Goal: Information Seeking & Learning: Learn about a topic

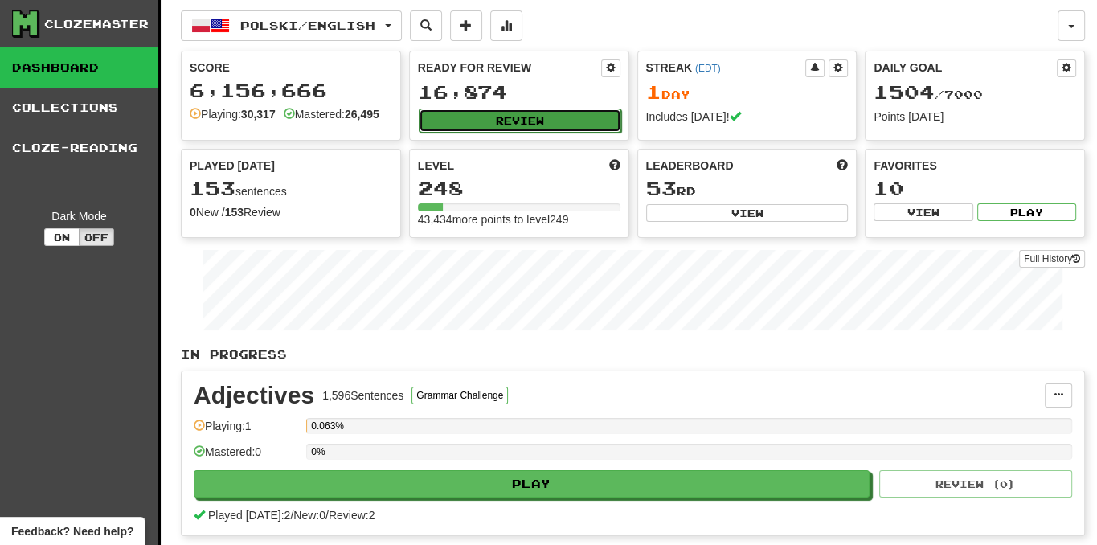
click at [549, 122] on button "Review" at bounding box center [520, 120] width 202 height 24
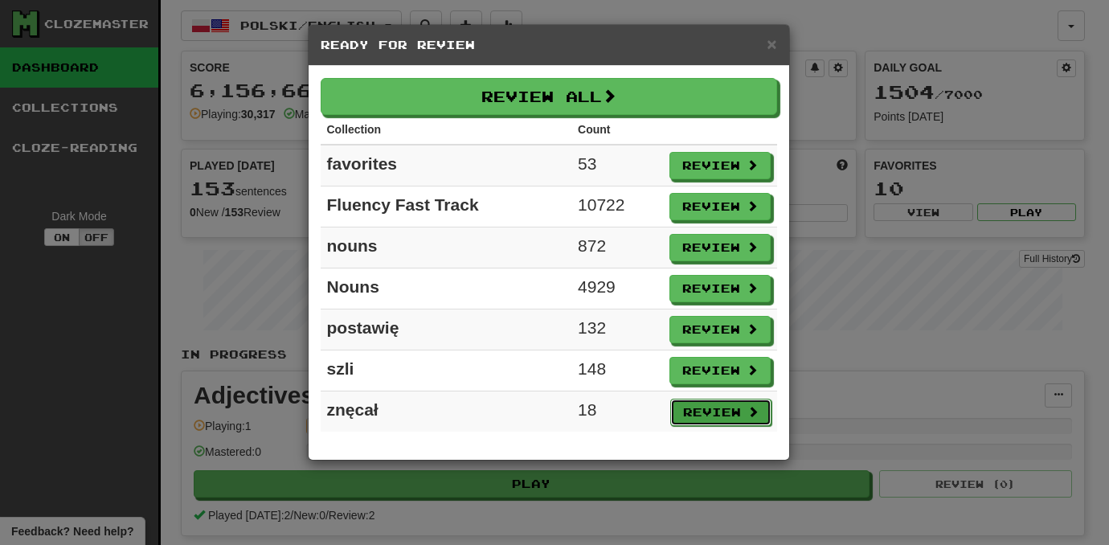
click at [740, 411] on button "Review" at bounding box center [720, 411] width 101 height 27
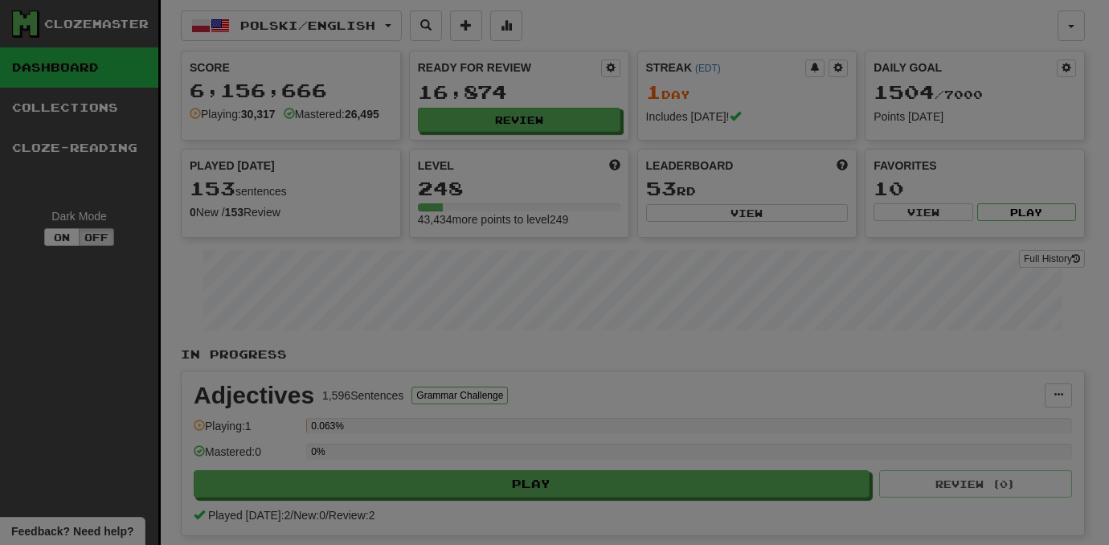
select select "***"
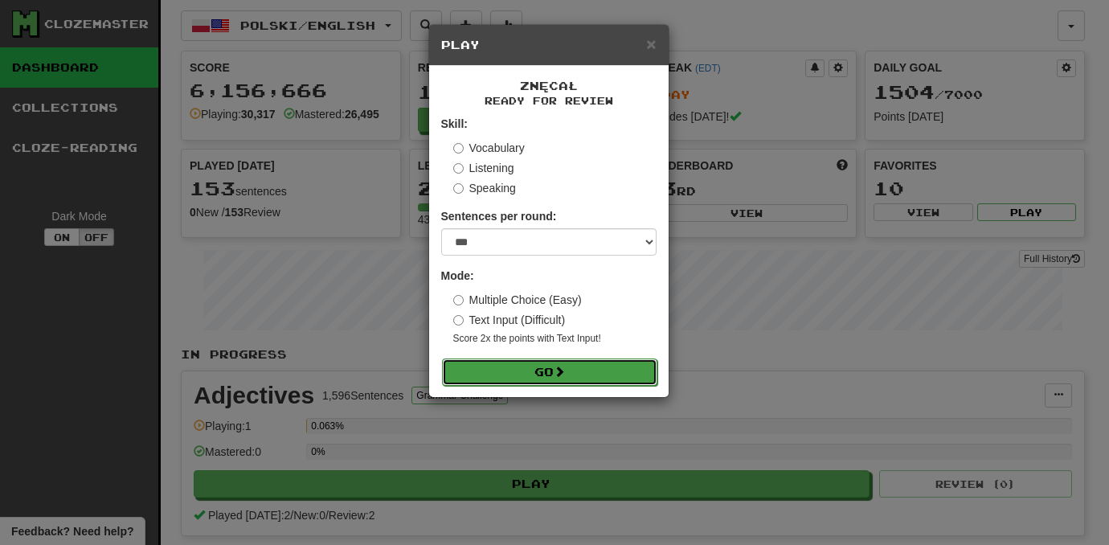
click at [599, 370] on button "Go" at bounding box center [549, 371] width 215 height 27
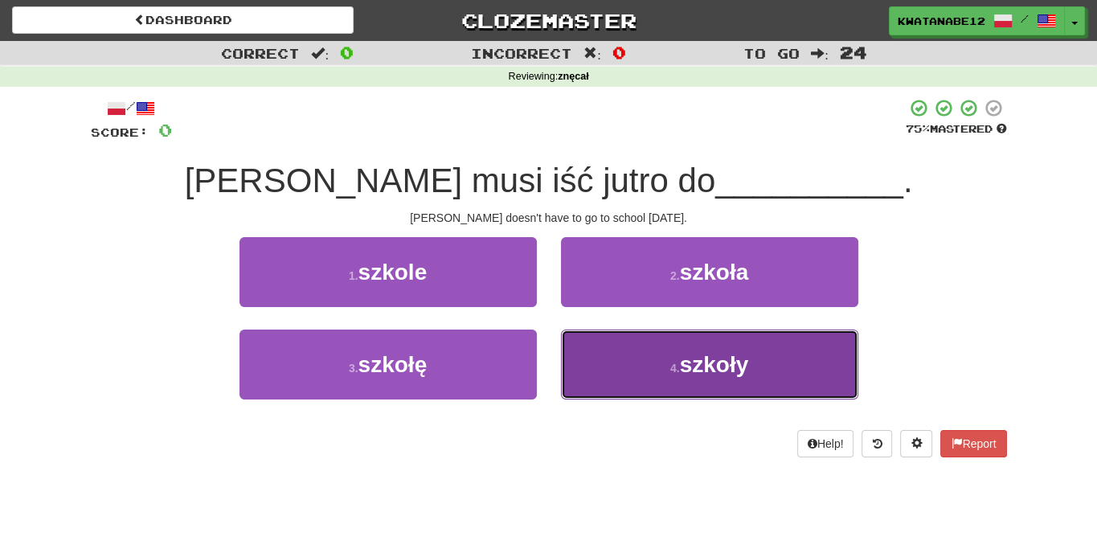
click at [650, 369] on button "4 . szkoły" at bounding box center [709, 364] width 297 height 70
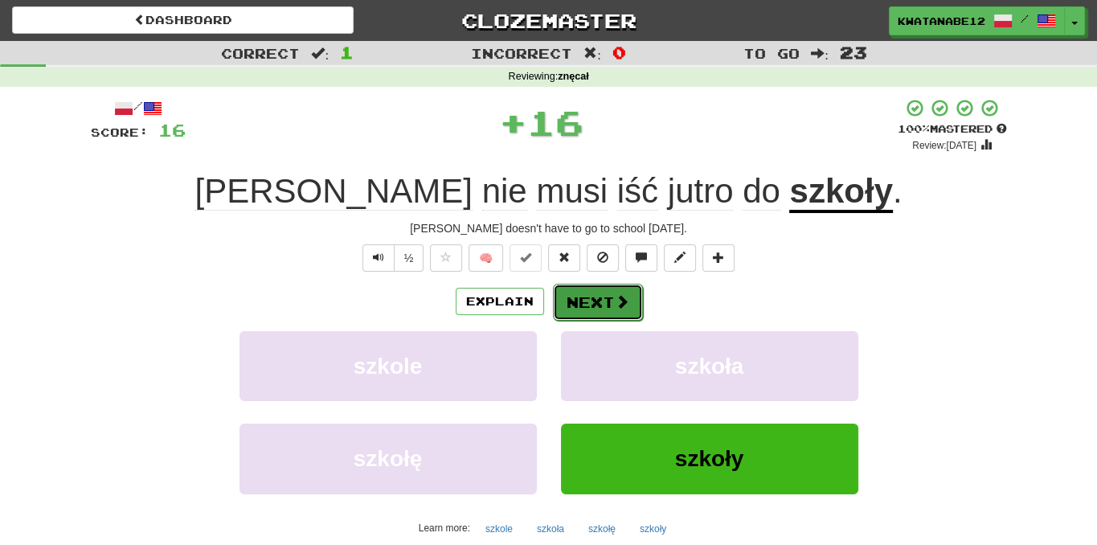
click at [604, 311] on button "Next" at bounding box center [598, 302] width 90 height 37
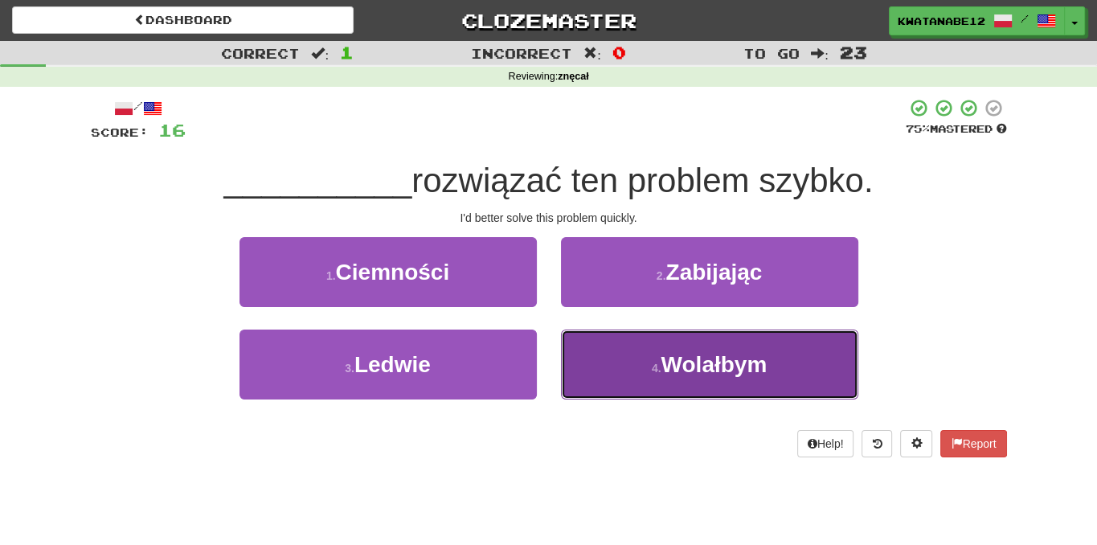
click at [591, 346] on button "4 . Wolałbym" at bounding box center [709, 364] width 297 height 70
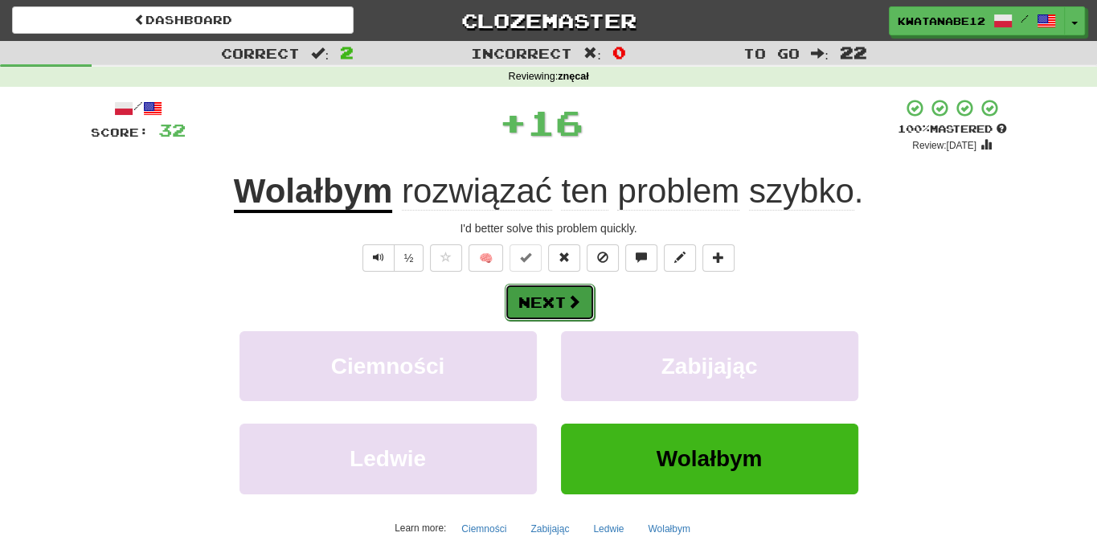
click at [574, 310] on button "Next" at bounding box center [550, 302] width 90 height 37
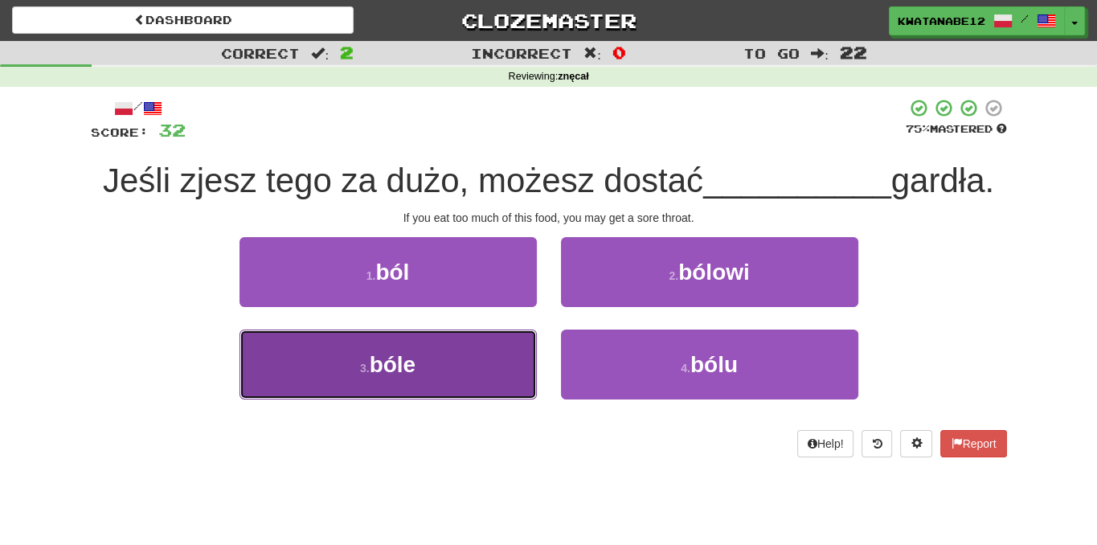
click at [480, 362] on button "3 . bóle" at bounding box center [387, 364] width 297 height 70
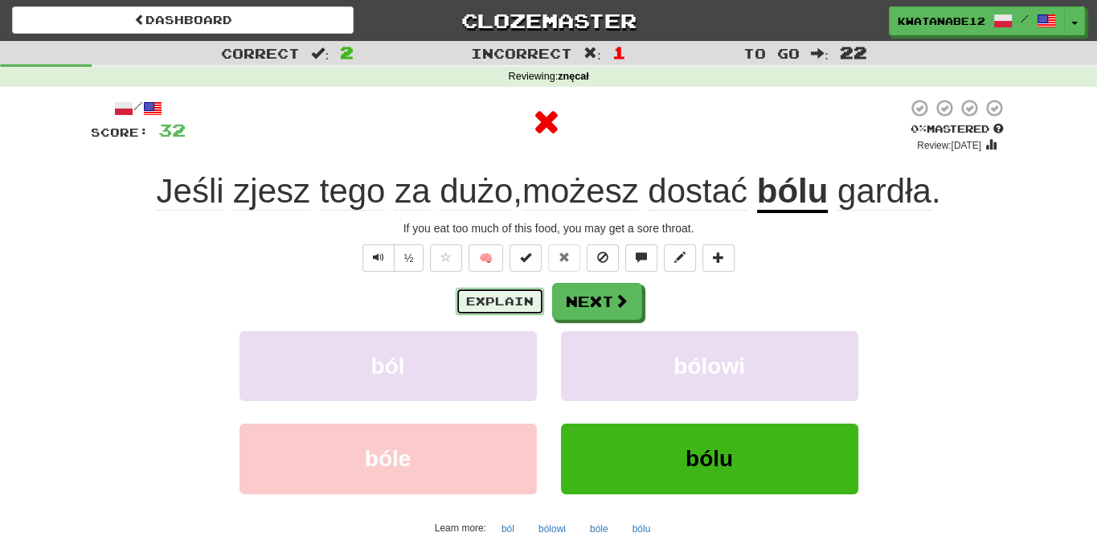
click at [523, 295] on button "Explain" at bounding box center [500, 301] width 88 height 27
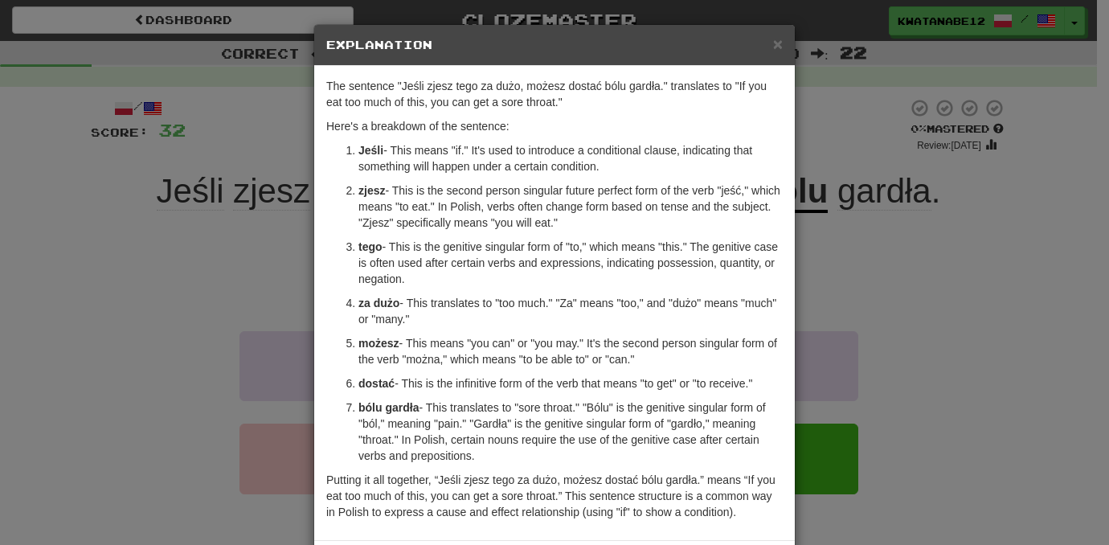
drag, startPoint x: 627, startPoint y: 329, endPoint x: 701, endPoint y: 208, distance: 141.4
click at [701, 208] on ol "Jeśli - This means "if." It's used to introduce a conditional clause, indicatin…" at bounding box center [554, 302] width 456 height 321
click at [853, 410] on div "× Explanation The sentence "Jeśli zjesz tego za dużo, możesz dostać bólu gardła…" at bounding box center [554, 272] width 1109 height 545
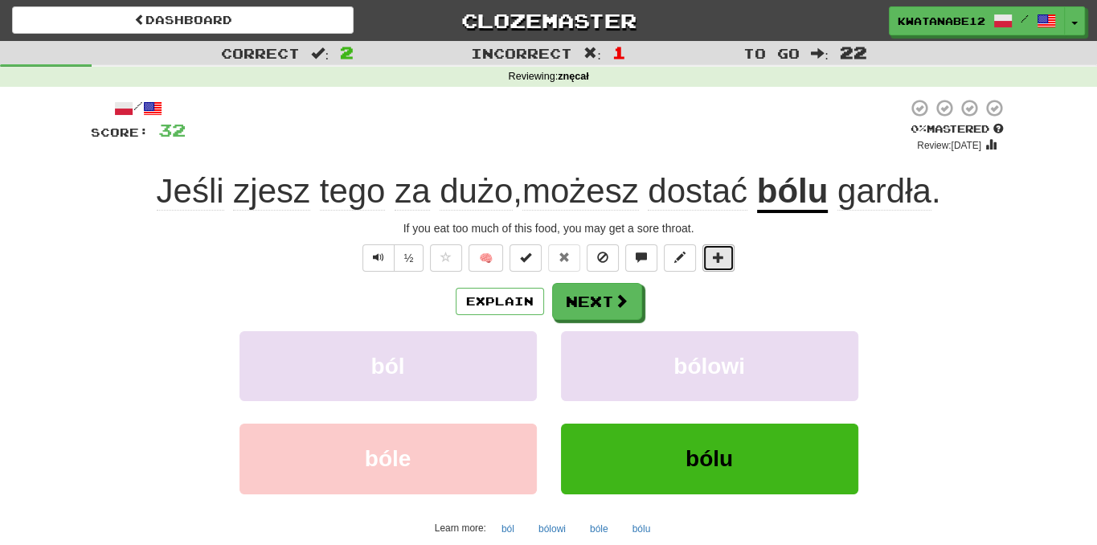
click at [713, 260] on span at bounding box center [718, 256] width 11 height 11
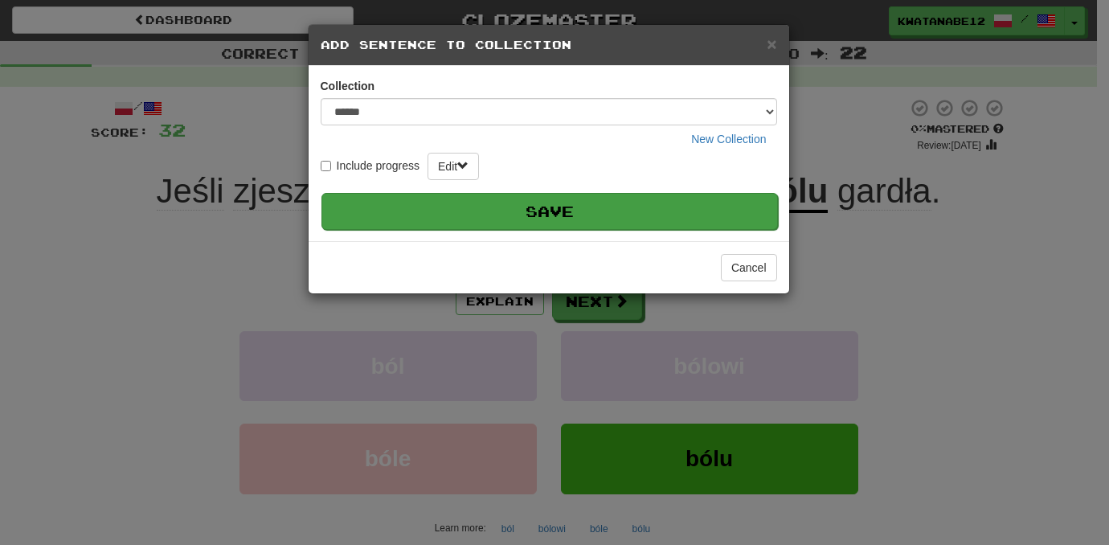
click at [694, 199] on button "Save" at bounding box center [549, 211] width 456 height 37
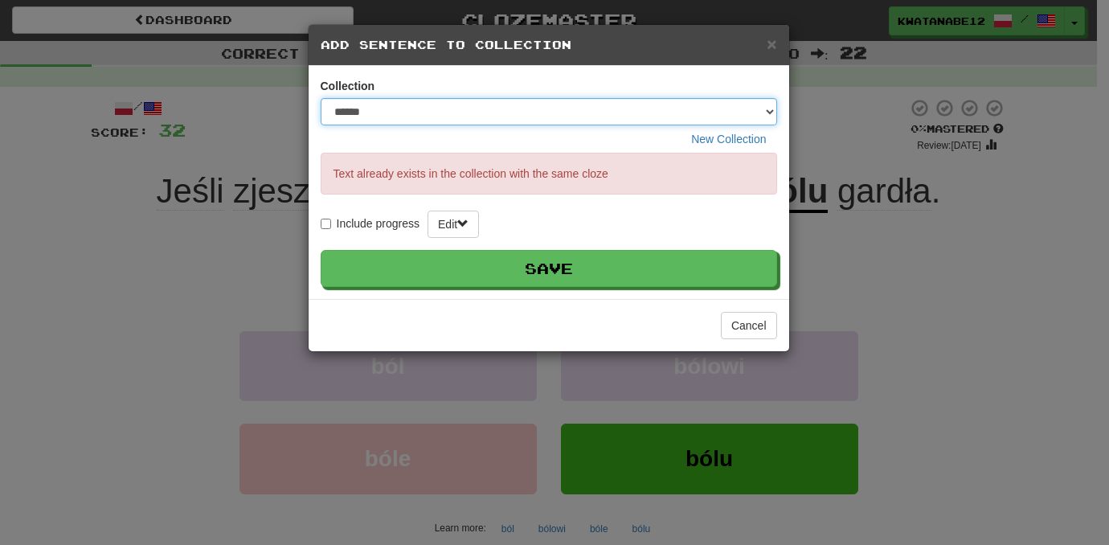
drag, startPoint x: 769, startPoint y: 110, endPoint x: 762, endPoint y: 116, distance: 8.5
click at [769, 110] on select "****** **** ******** ********* *****" at bounding box center [549, 111] width 456 height 27
select select "****"
click at [321, 98] on select "****** **** ******** ********* *****" at bounding box center [549, 111] width 456 height 27
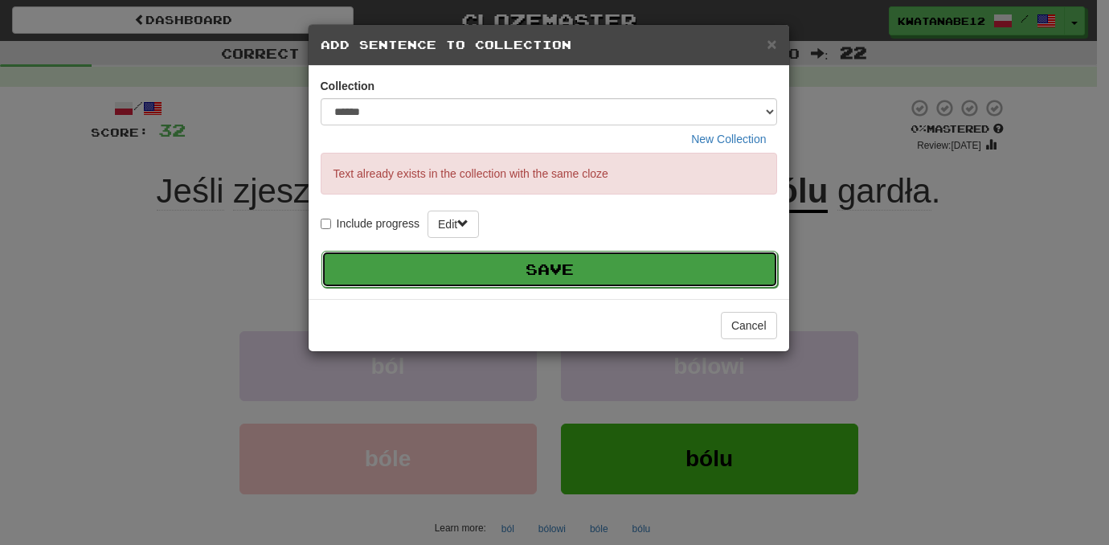
click at [686, 273] on button "Save" at bounding box center [549, 269] width 456 height 37
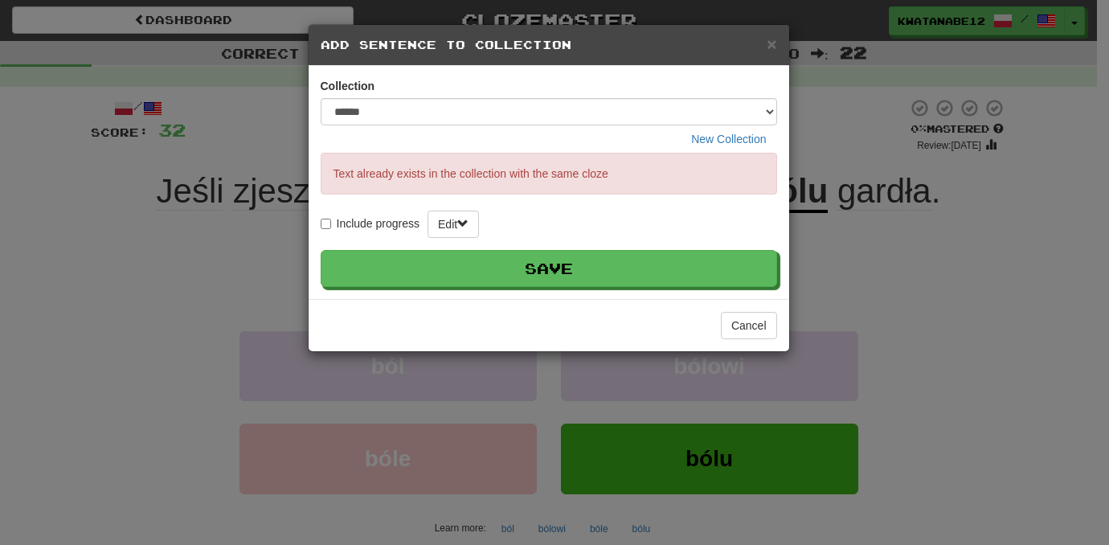
click at [755, 337] on div "Cancel" at bounding box center [549, 325] width 480 height 52
click at [756, 321] on button "Cancel" at bounding box center [749, 325] width 56 height 27
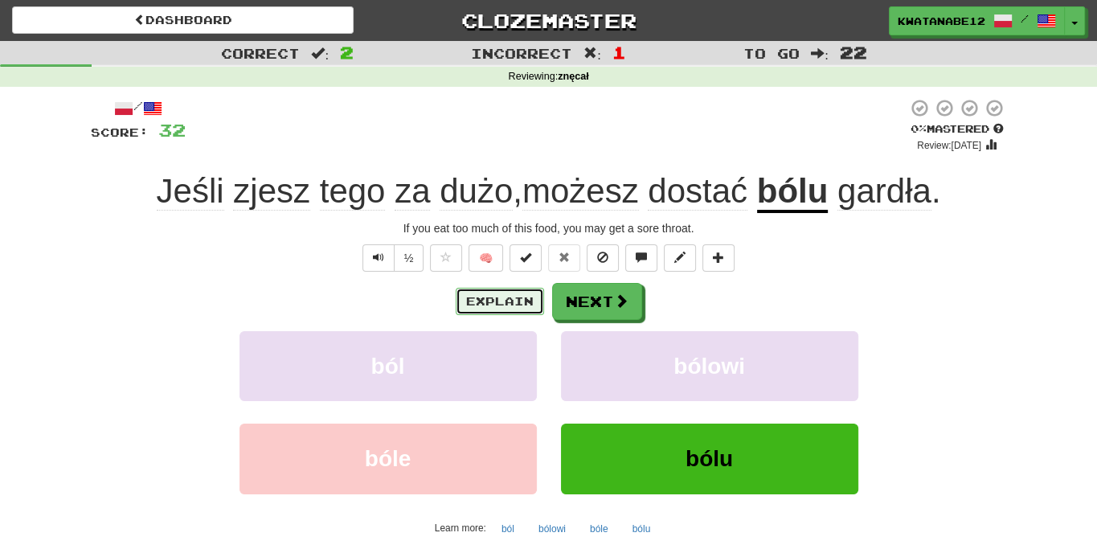
click at [519, 300] on button "Explain" at bounding box center [500, 301] width 88 height 27
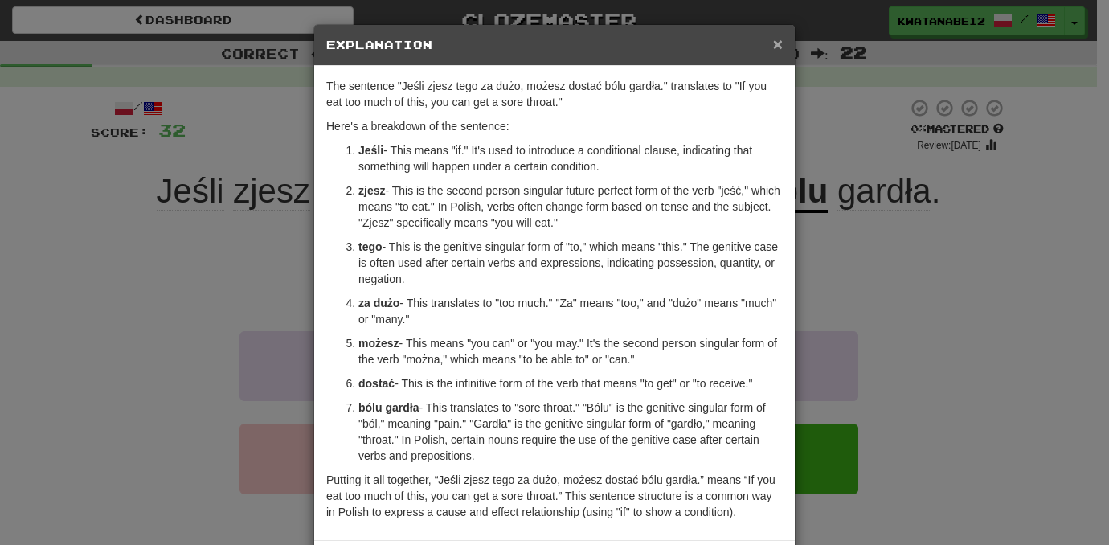
click at [773, 47] on span "×" at bounding box center [778, 44] width 10 height 18
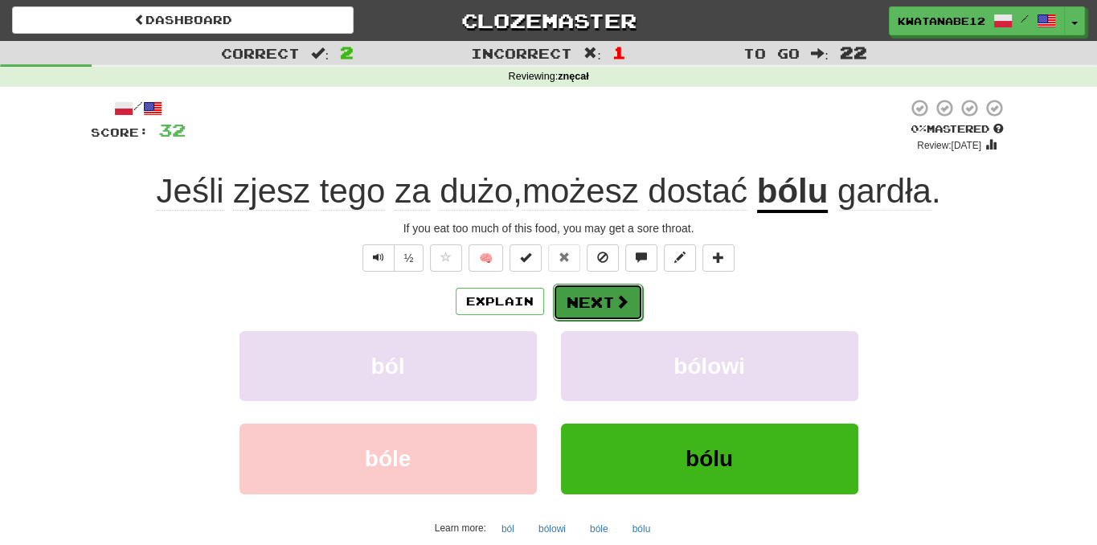
click at [598, 300] on button "Next" at bounding box center [598, 302] width 90 height 37
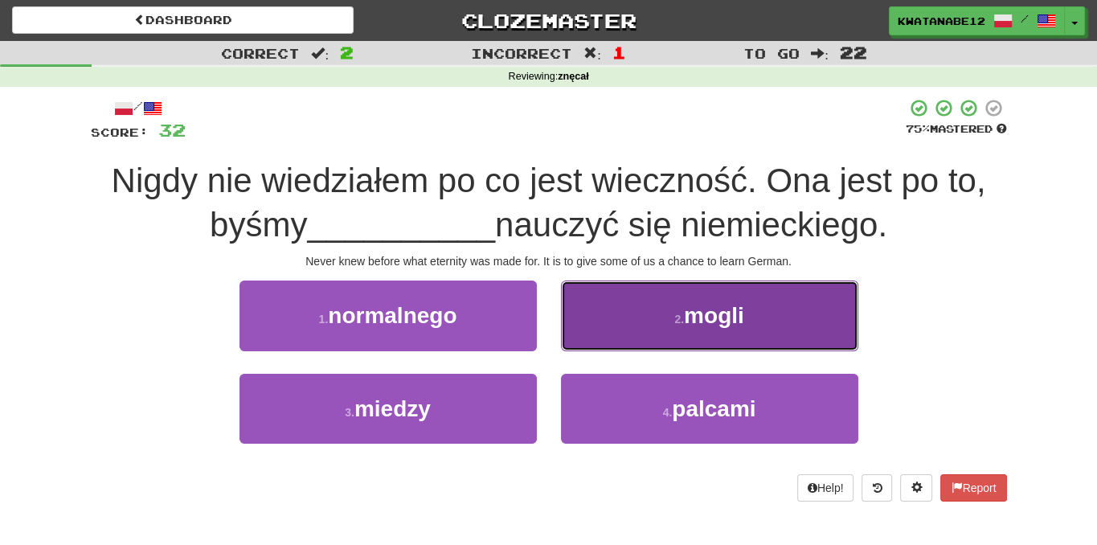
click at [581, 333] on button "2 . mogli" at bounding box center [709, 315] width 297 height 70
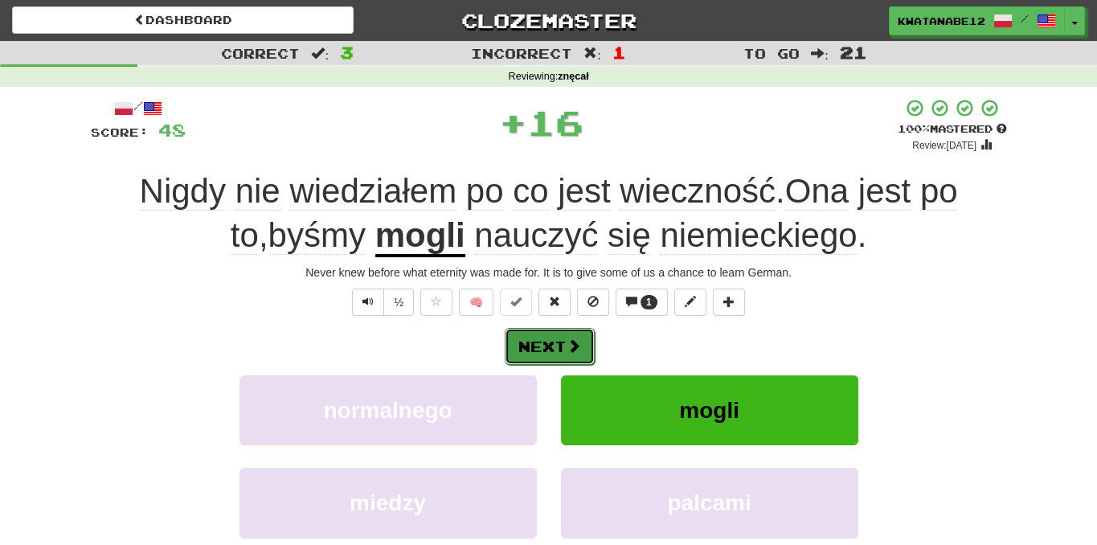
click at [571, 343] on span at bounding box center [573, 345] width 14 height 14
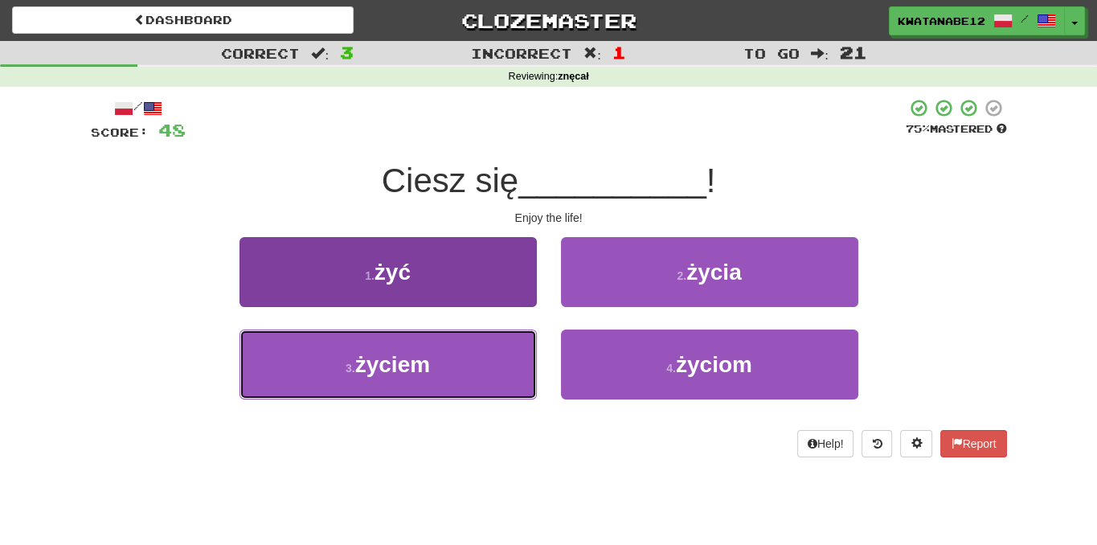
click at [488, 362] on button "3 . życiem" at bounding box center [387, 364] width 297 height 70
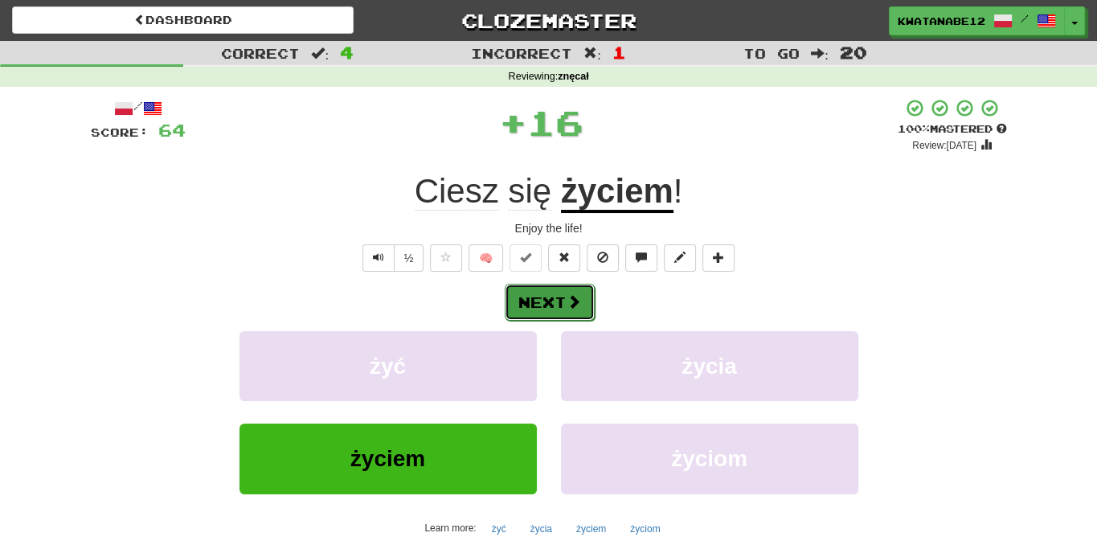
click at [572, 306] on span at bounding box center [573, 301] width 14 height 14
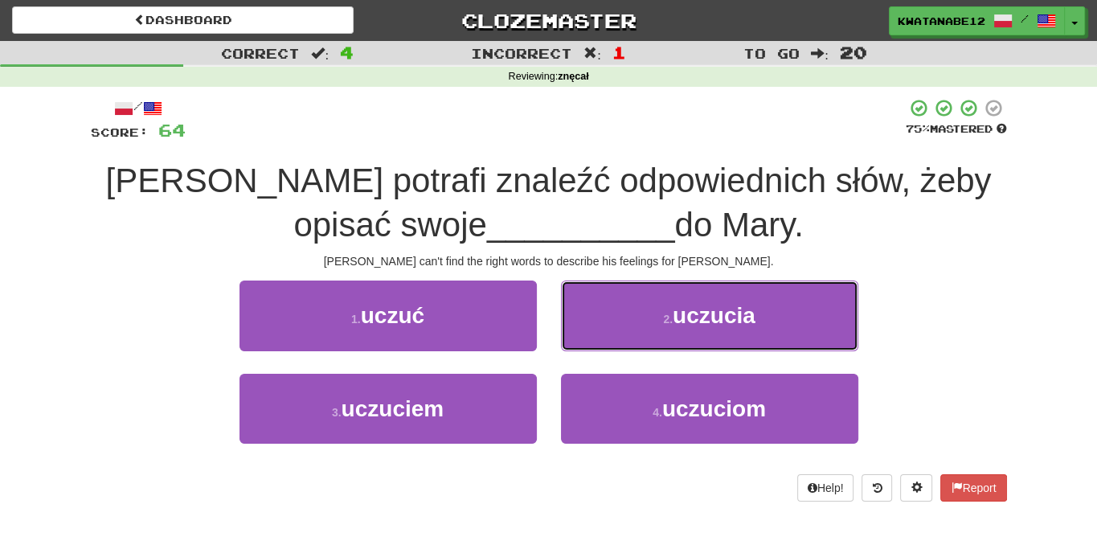
click at [599, 317] on button "2 . uczucia" at bounding box center [709, 315] width 297 height 70
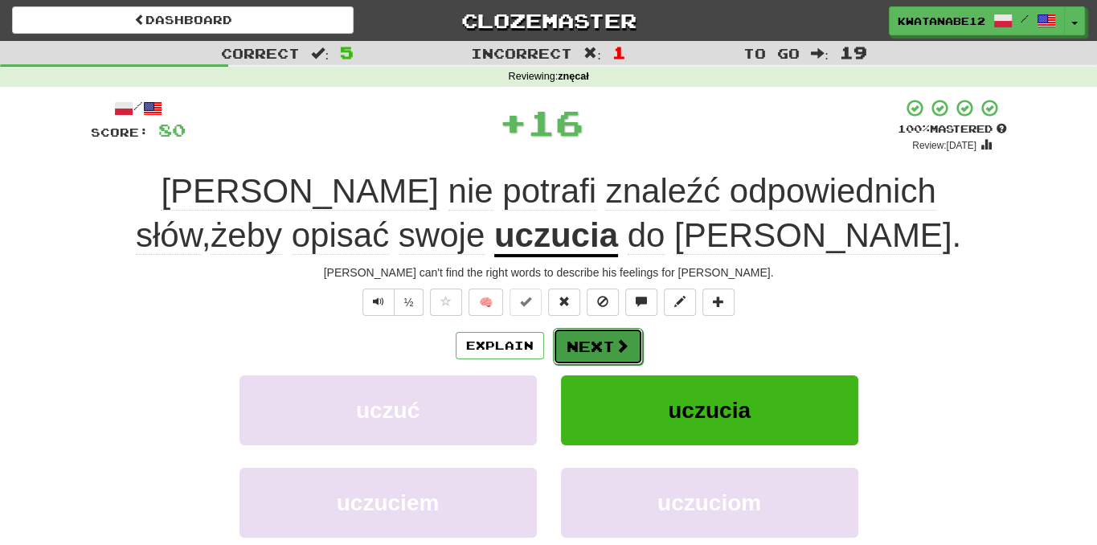
click at [596, 351] on button "Next" at bounding box center [598, 346] width 90 height 37
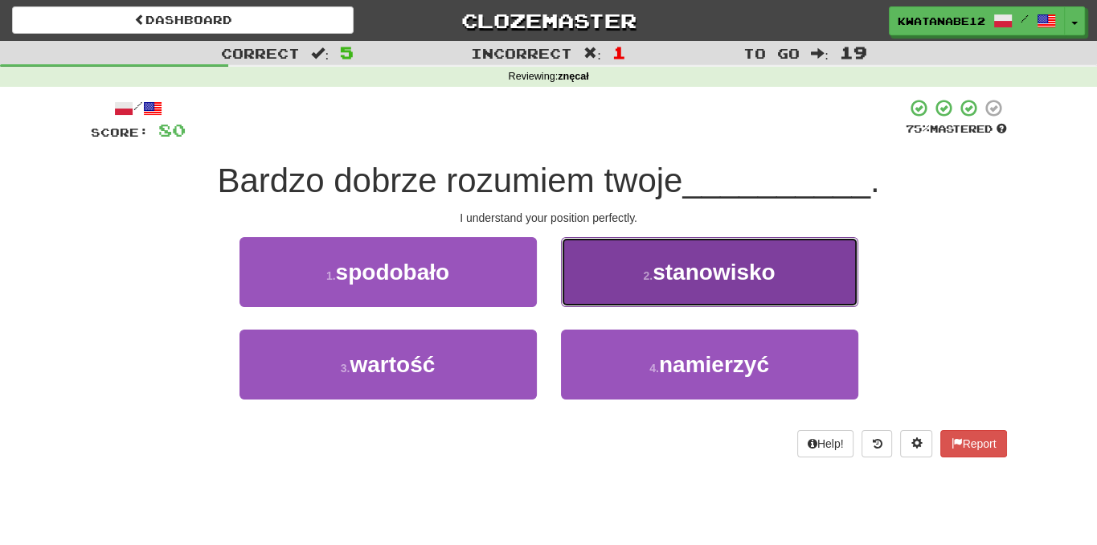
click at [571, 288] on button "2 . stanowisko" at bounding box center [709, 272] width 297 height 70
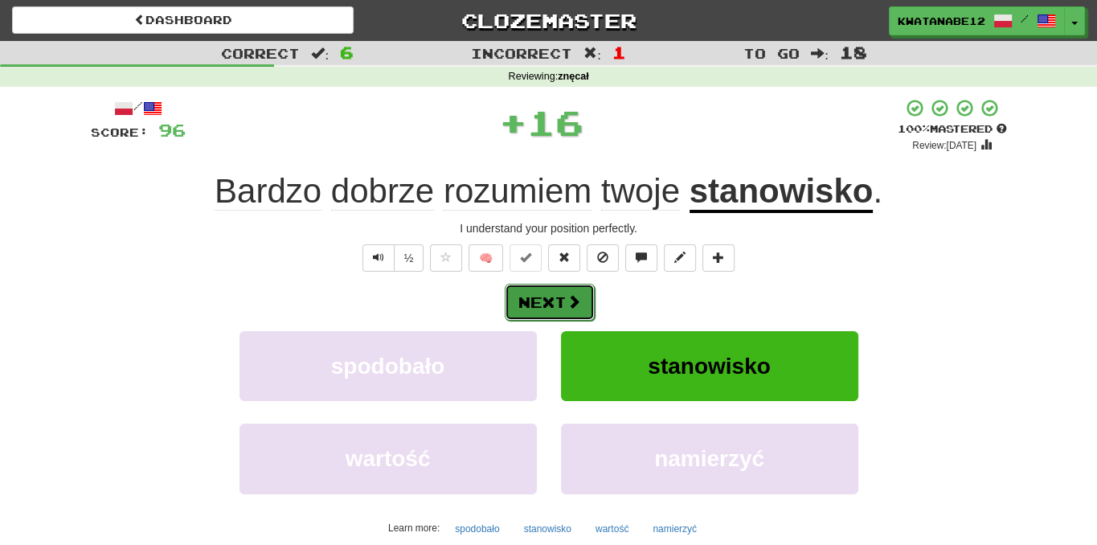
click at [563, 304] on button "Next" at bounding box center [550, 302] width 90 height 37
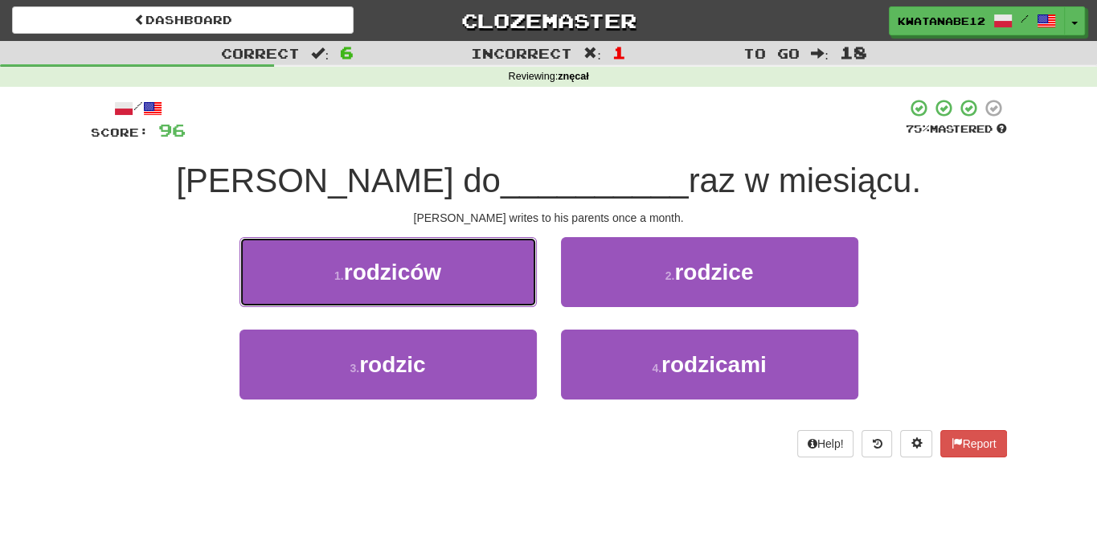
click at [506, 274] on button "1 . rodziców" at bounding box center [387, 272] width 297 height 70
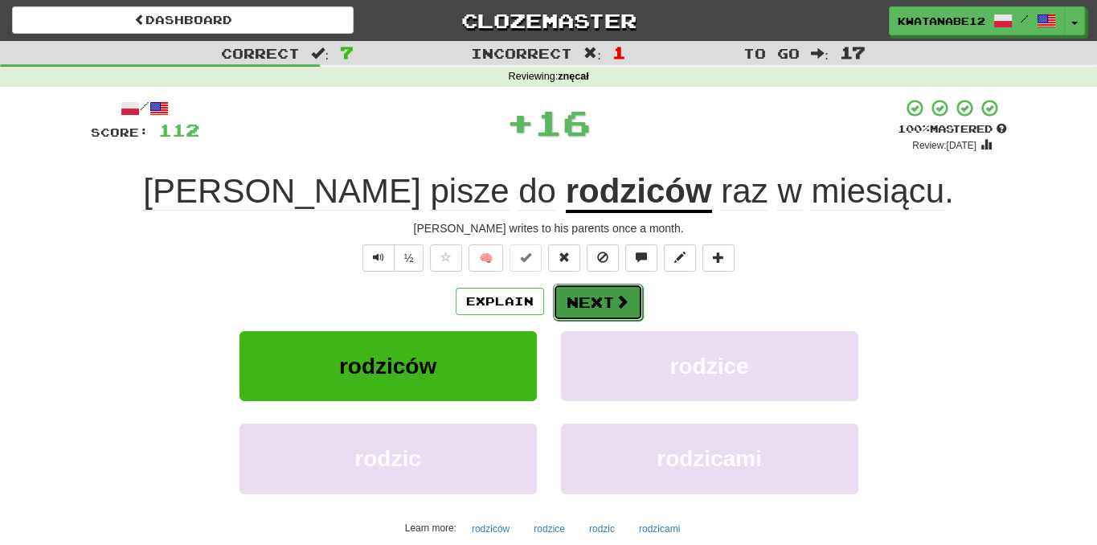
click at [585, 313] on button "Next" at bounding box center [598, 302] width 90 height 37
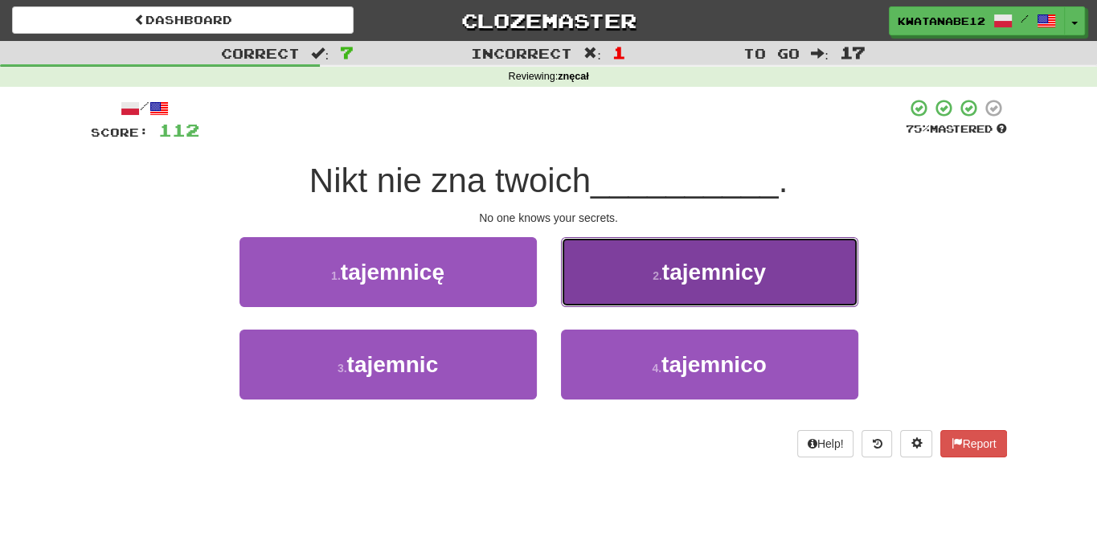
click at [604, 280] on button "2 . tajemnicy" at bounding box center [709, 272] width 297 height 70
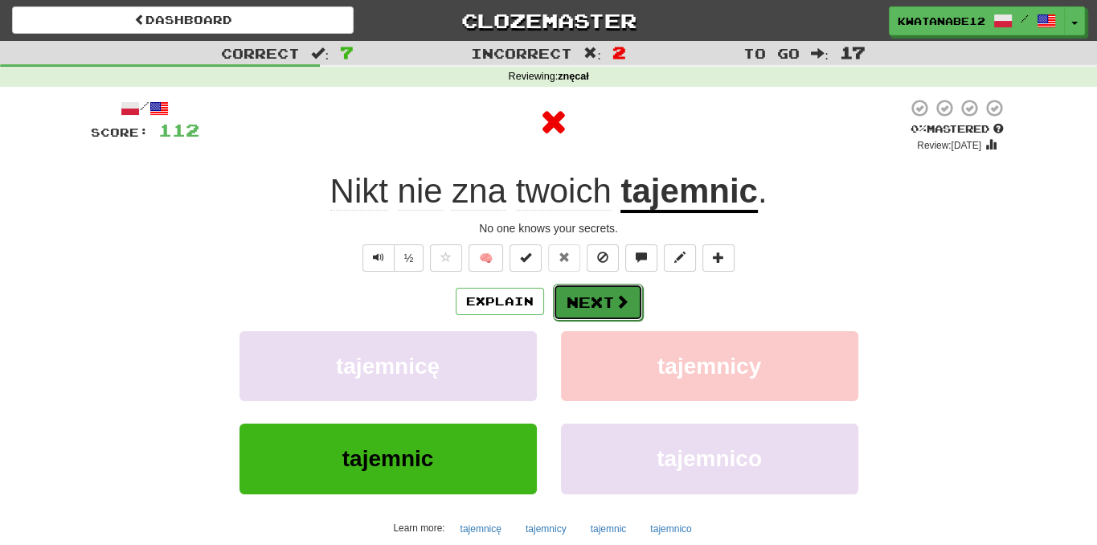
click at [591, 302] on button "Next" at bounding box center [598, 302] width 90 height 37
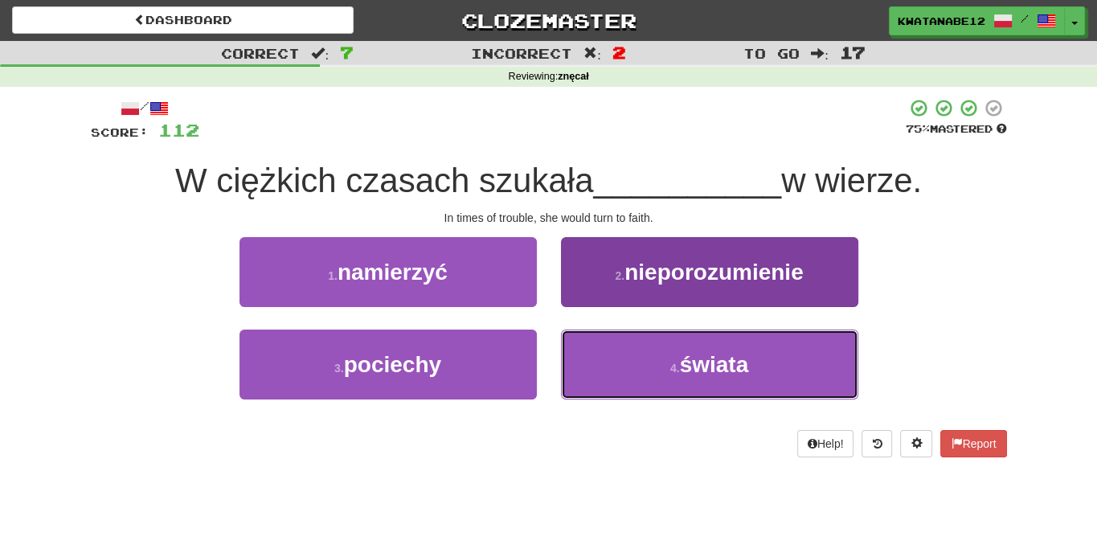
click at [611, 362] on button "4 . świata" at bounding box center [709, 364] width 297 height 70
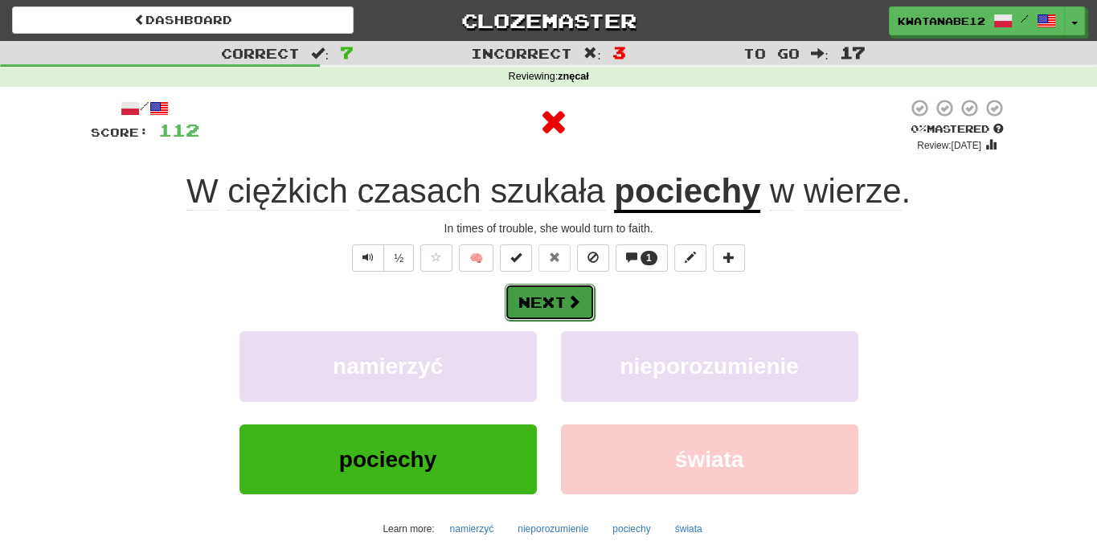
click at [564, 286] on button "Next" at bounding box center [550, 302] width 90 height 37
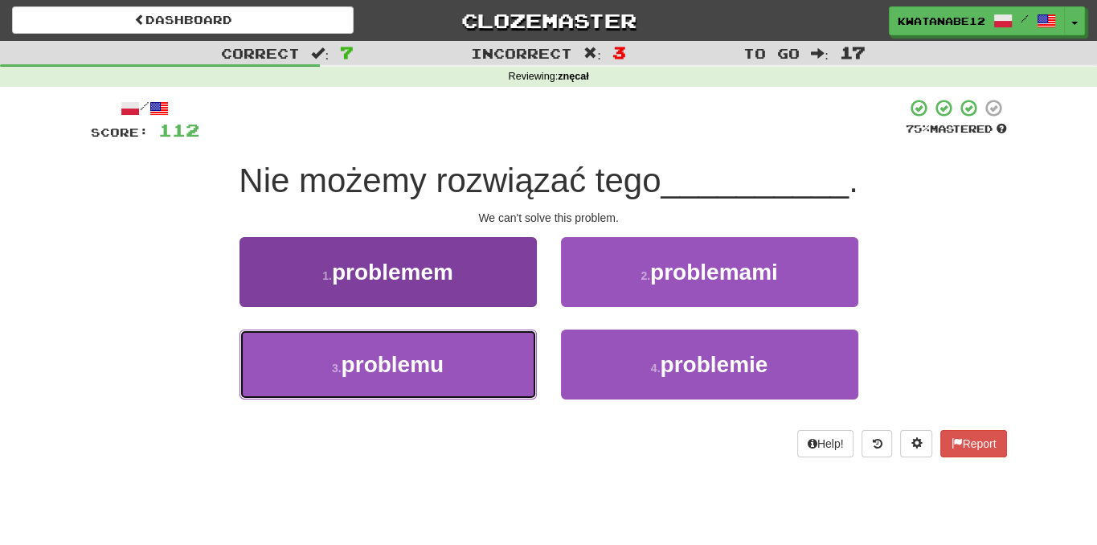
drag, startPoint x: 517, startPoint y: 356, endPoint x: 530, endPoint y: 350, distance: 14.8
click at [515, 357] on button "3 . problemu" at bounding box center [387, 364] width 297 height 70
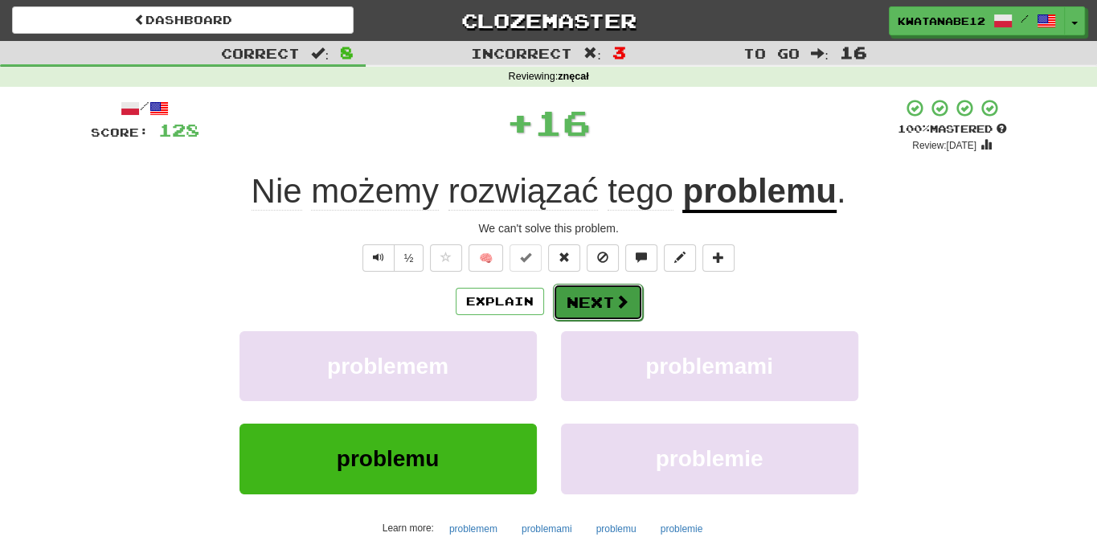
click at [595, 314] on button "Next" at bounding box center [598, 302] width 90 height 37
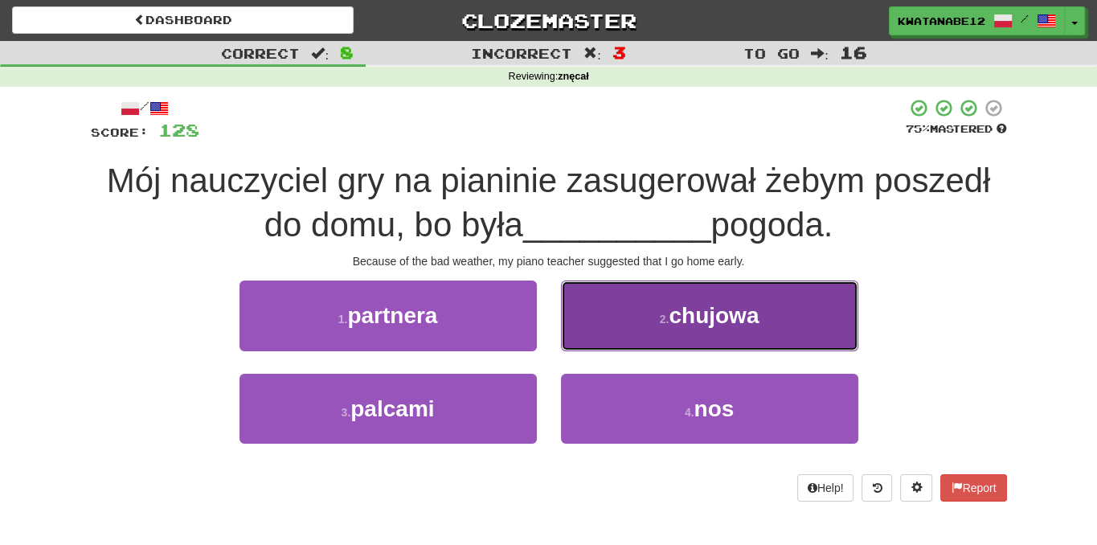
click at [595, 328] on button "2 . chujowa" at bounding box center [709, 315] width 297 height 70
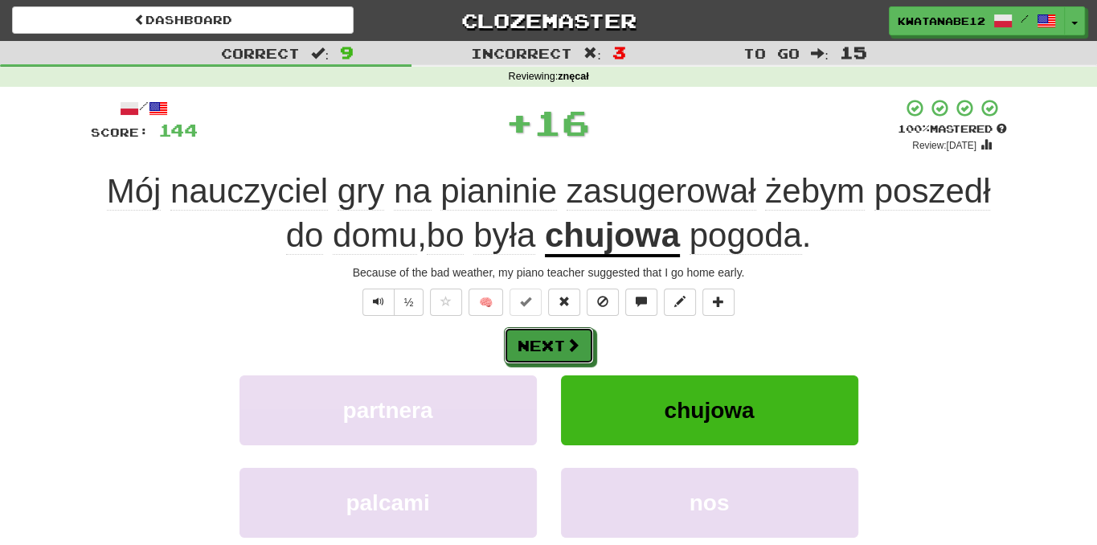
click at [576, 327] on div "Next" at bounding box center [549, 345] width 916 height 37
click at [583, 348] on button "Next" at bounding box center [550, 346] width 90 height 37
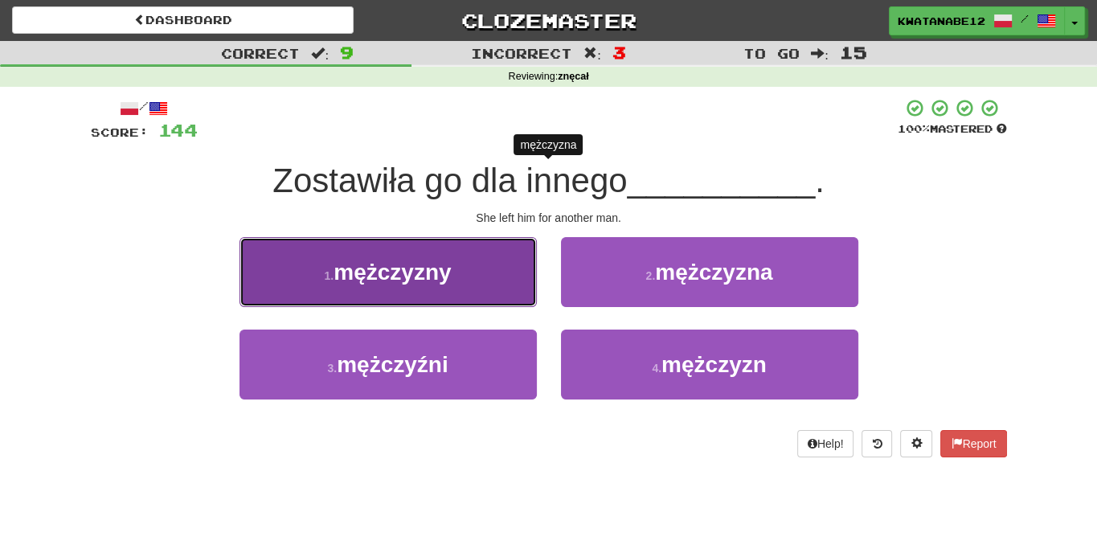
click at [492, 263] on button "1 . mężczyzny" at bounding box center [387, 272] width 297 height 70
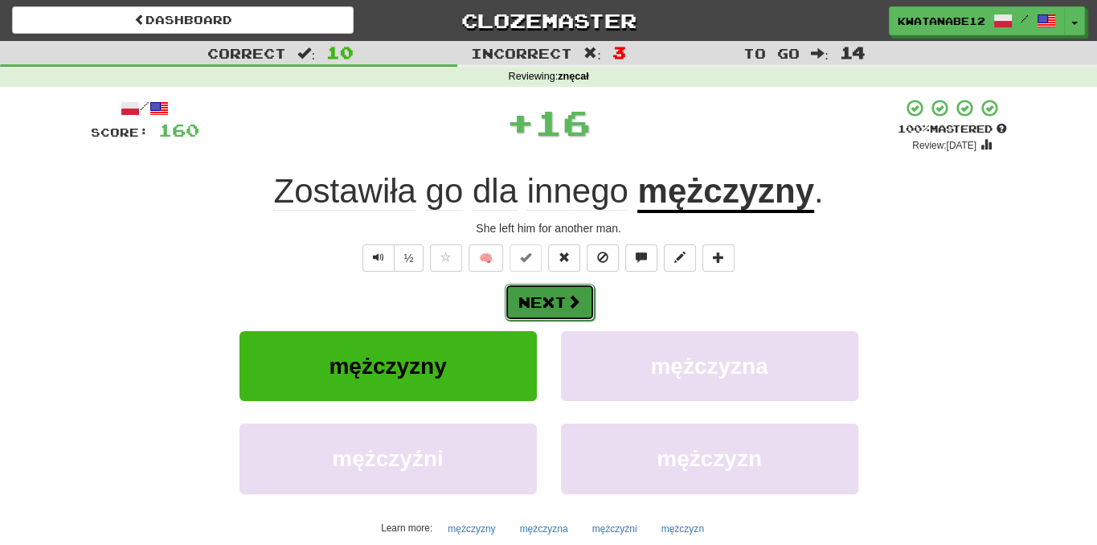
click at [570, 285] on button "Next" at bounding box center [550, 302] width 90 height 37
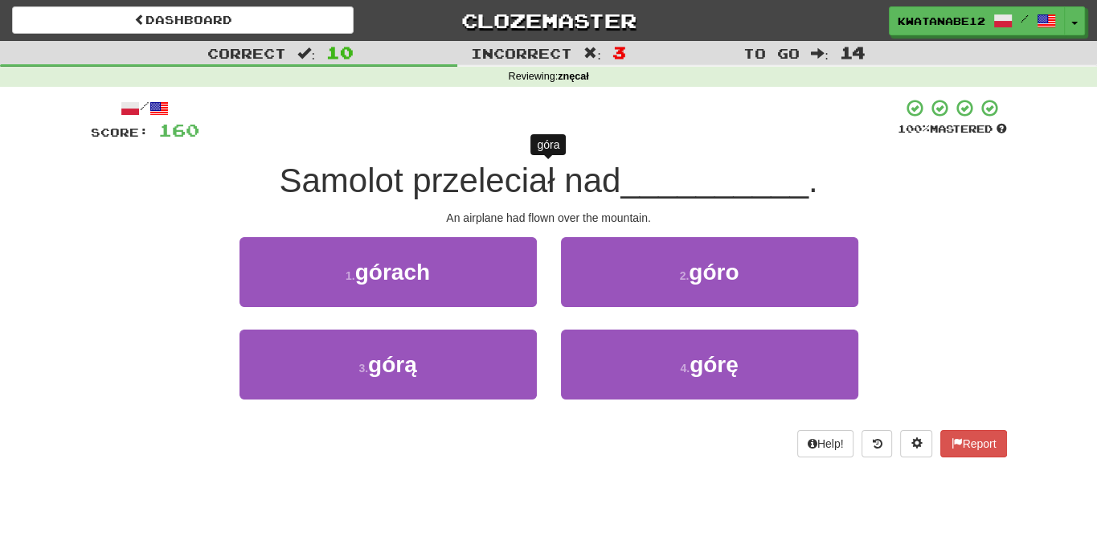
click at [476, 399] on div "3 . górą" at bounding box center [387, 375] width 321 height 92
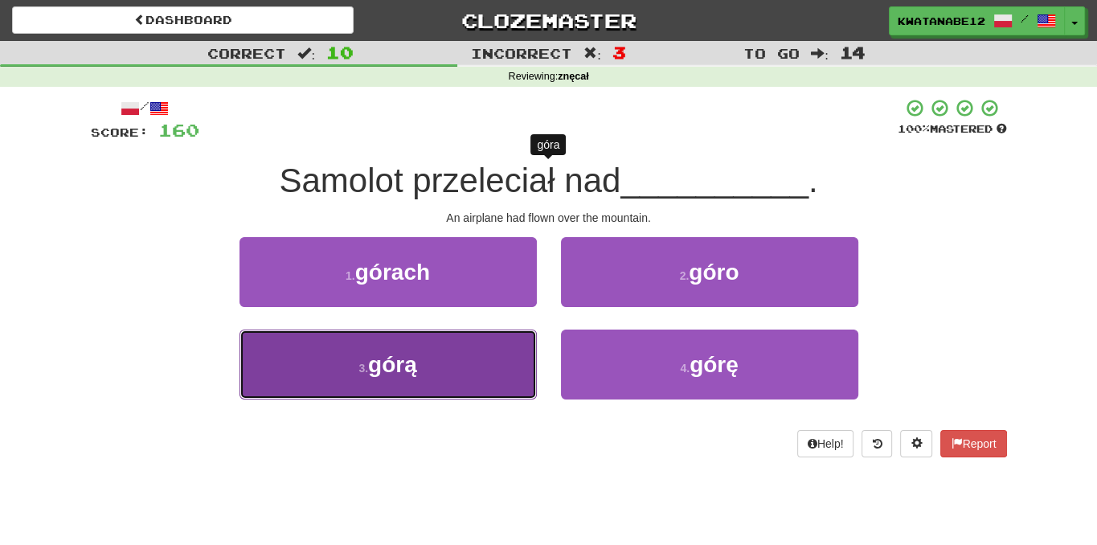
click at [470, 362] on button "3 . górą" at bounding box center [387, 364] width 297 height 70
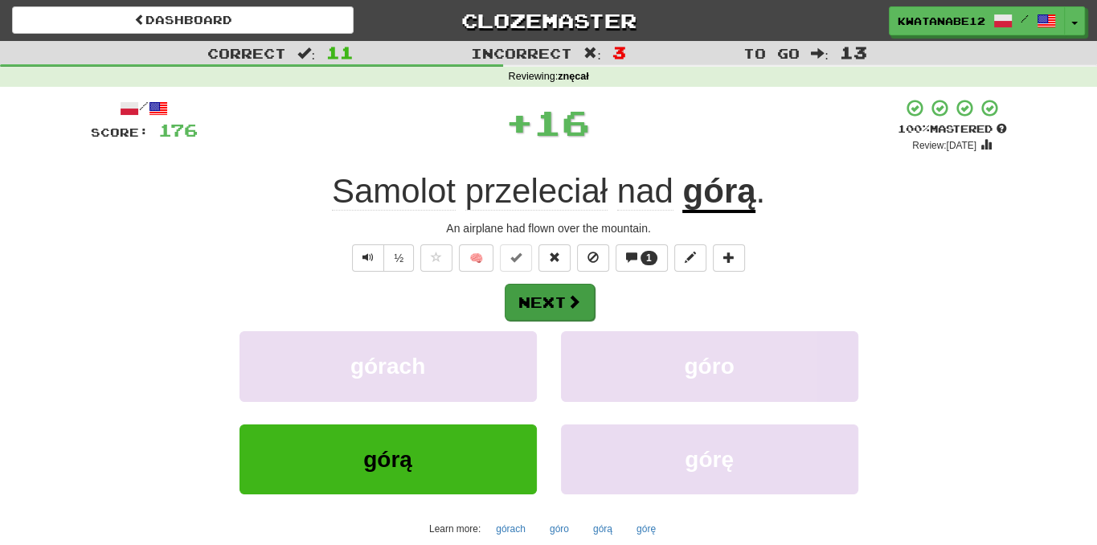
click at [580, 319] on div "Next górach góro górą górę Learn more: górach góro górą górę" at bounding box center [549, 412] width 916 height 258
click at [578, 311] on button "Next" at bounding box center [550, 302] width 90 height 37
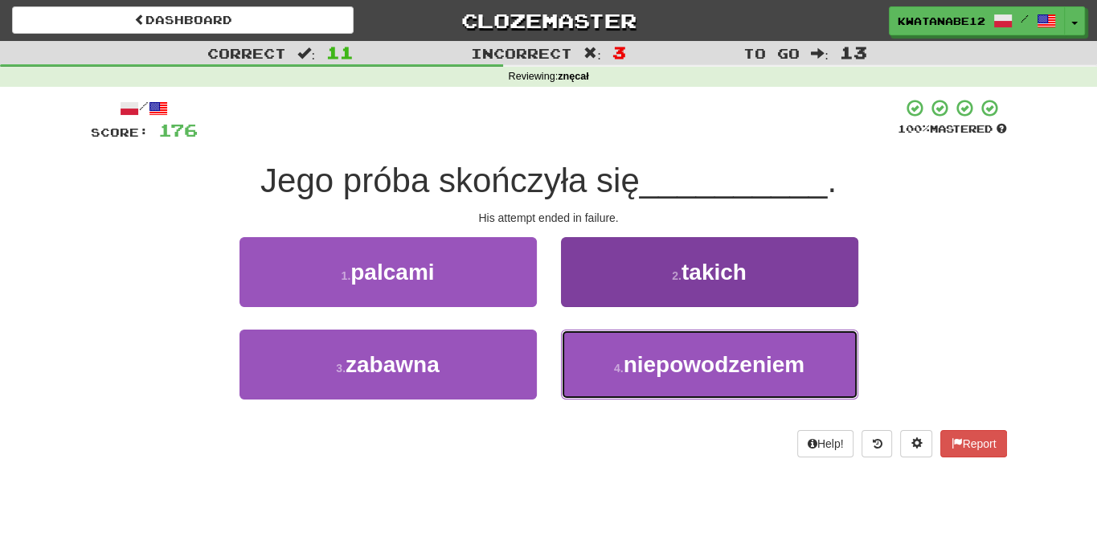
click at [636, 342] on button "4 . niepowodzeniem" at bounding box center [709, 364] width 297 height 70
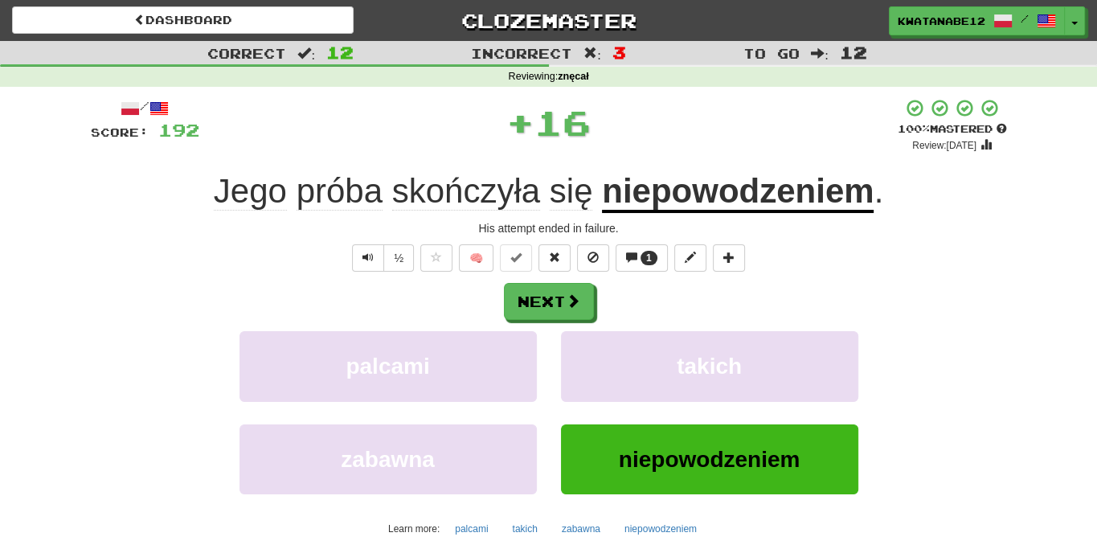
click at [528, 276] on div "/ Score: 192 + 16 100 % Mastered Review: 2025-11-18 Jego próba skończyła się ni…" at bounding box center [549, 350] width 916 height 504
click at [556, 304] on button "Next" at bounding box center [550, 302] width 90 height 37
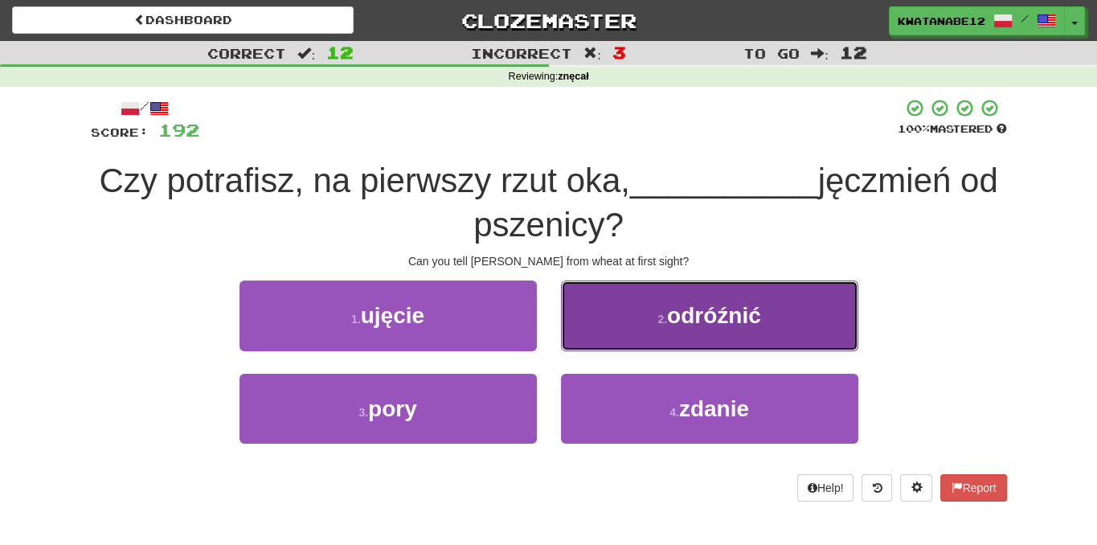
click at [623, 333] on button "2 . odróźnić" at bounding box center [709, 315] width 297 height 70
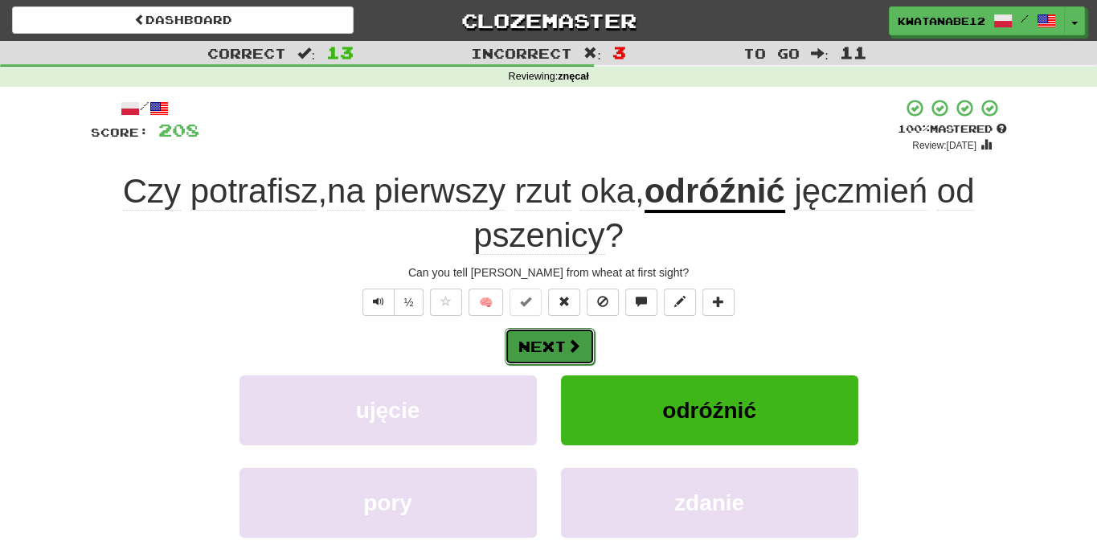
click at [581, 349] on button "Next" at bounding box center [550, 346] width 90 height 37
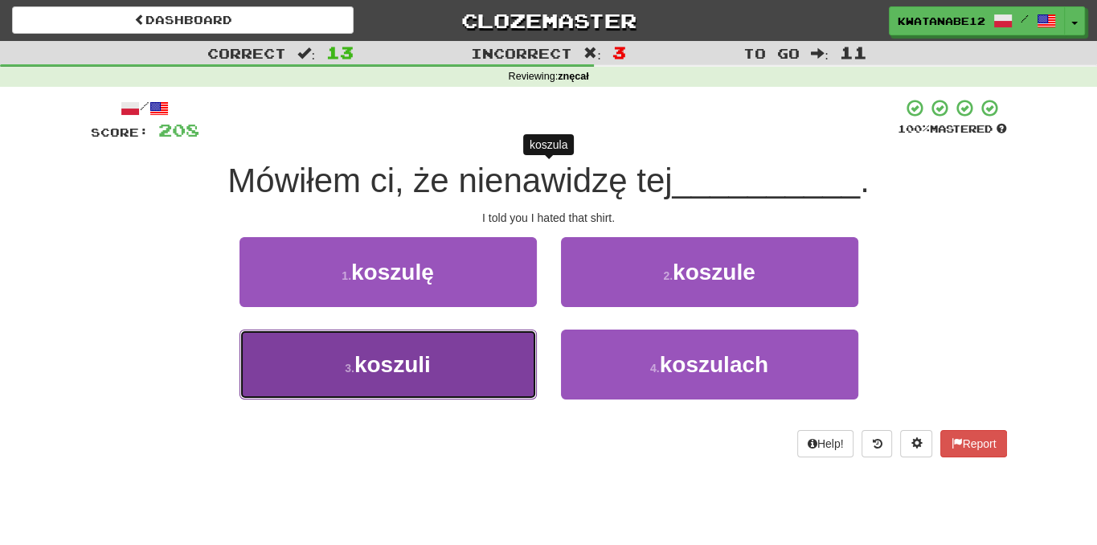
click at [503, 356] on button "3 . koszuli" at bounding box center [387, 364] width 297 height 70
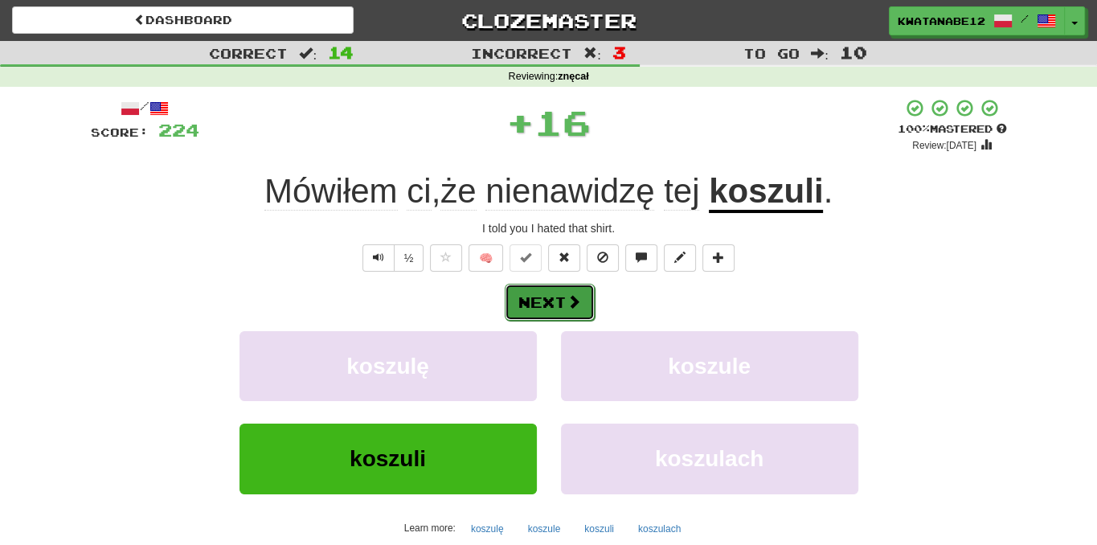
click at [570, 313] on button "Next" at bounding box center [550, 302] width 90 height 37
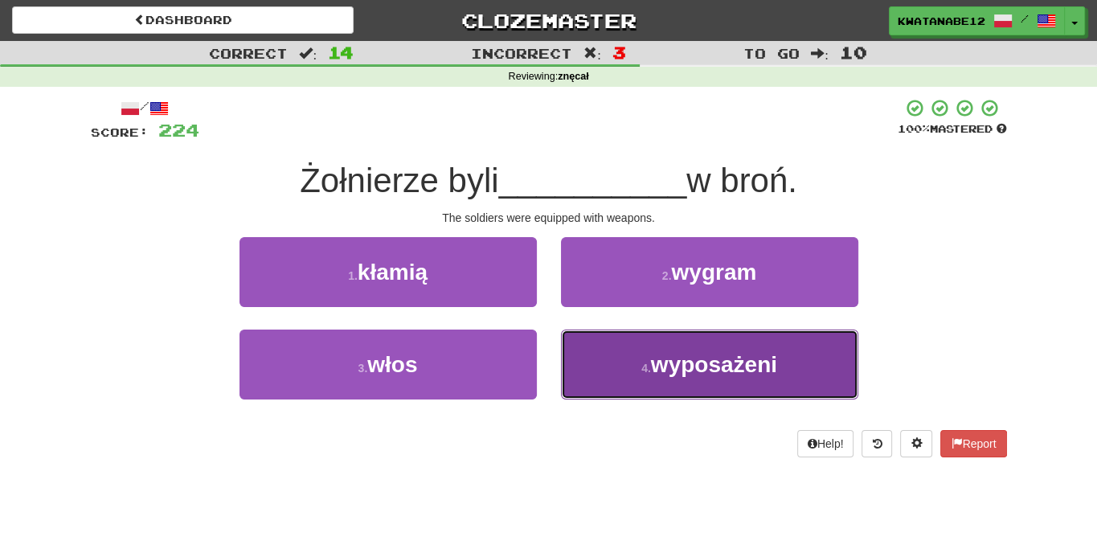
click at [598, 346] on button "4 . wyposażeni" at bounding box center [709, 364] width 297 height 70
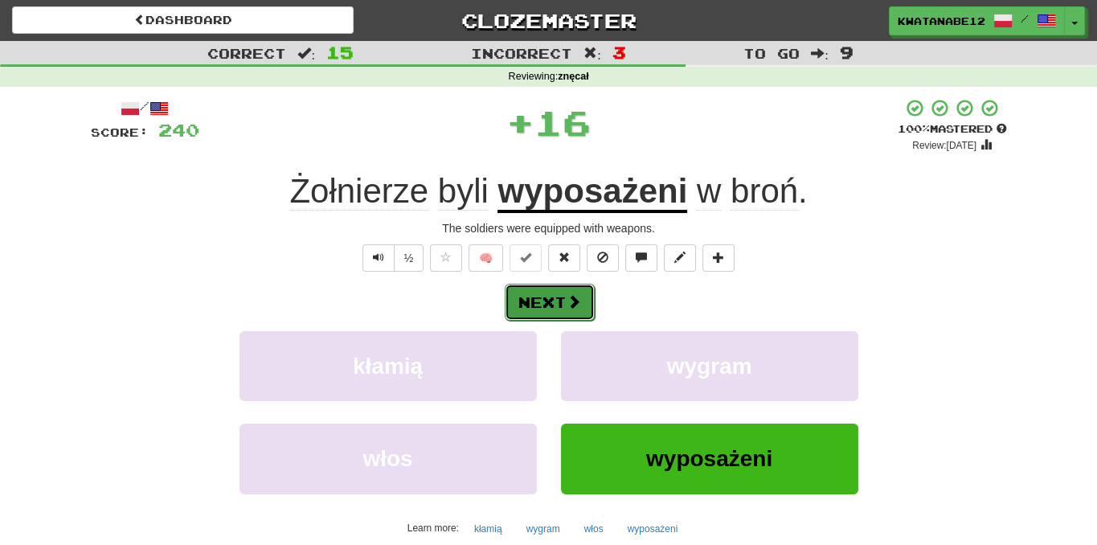
click at [577, 294] on span at bounding box center [573, 301] width 14 height 14
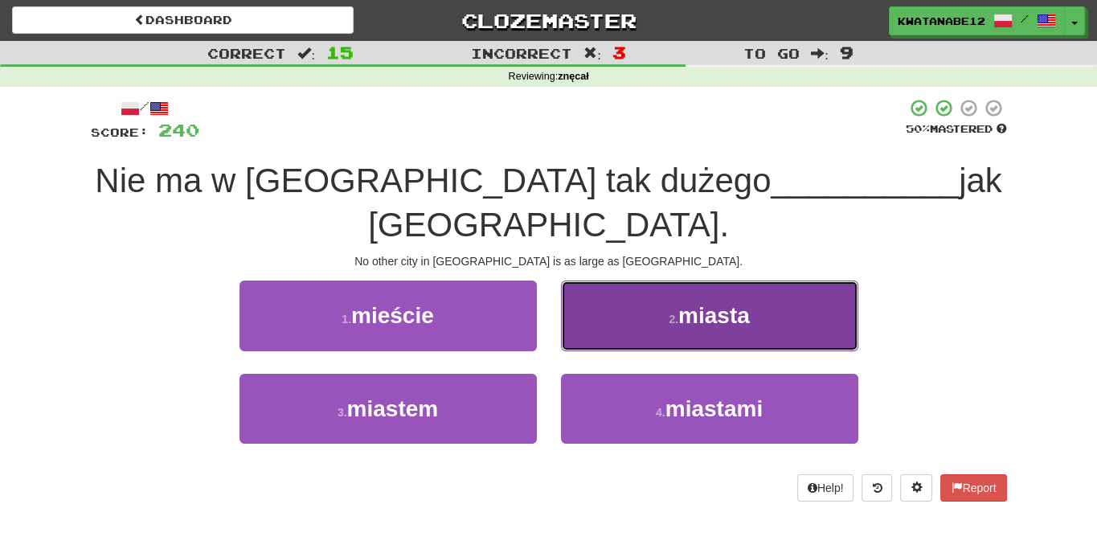
click at [655, 280] on button "2 . miasta" at bounding box center [709, 315] width 297 height 70
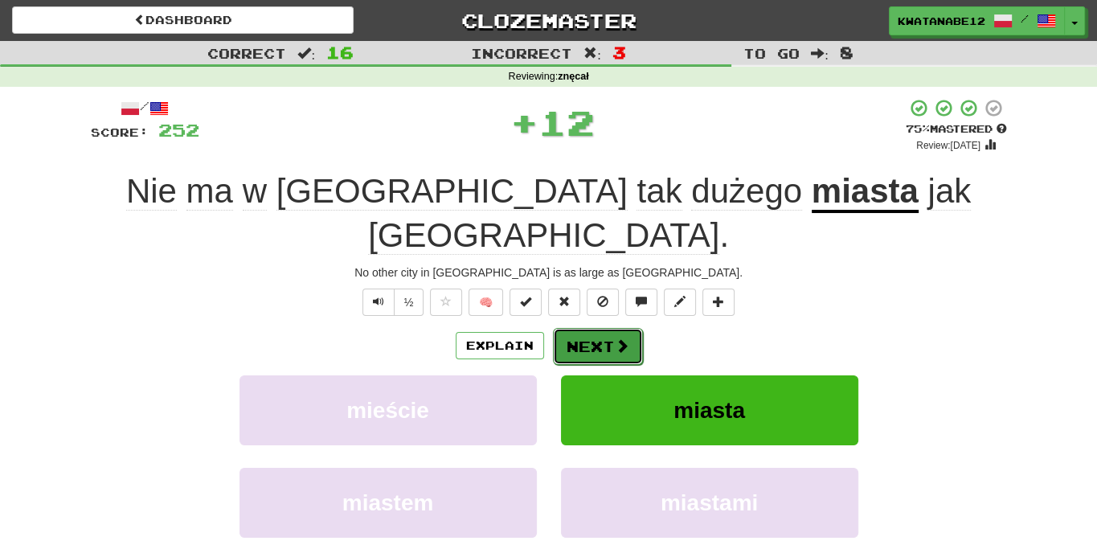
click at [609, 328] on button "Next" at bounding box center [598, 346] width 90 height 37
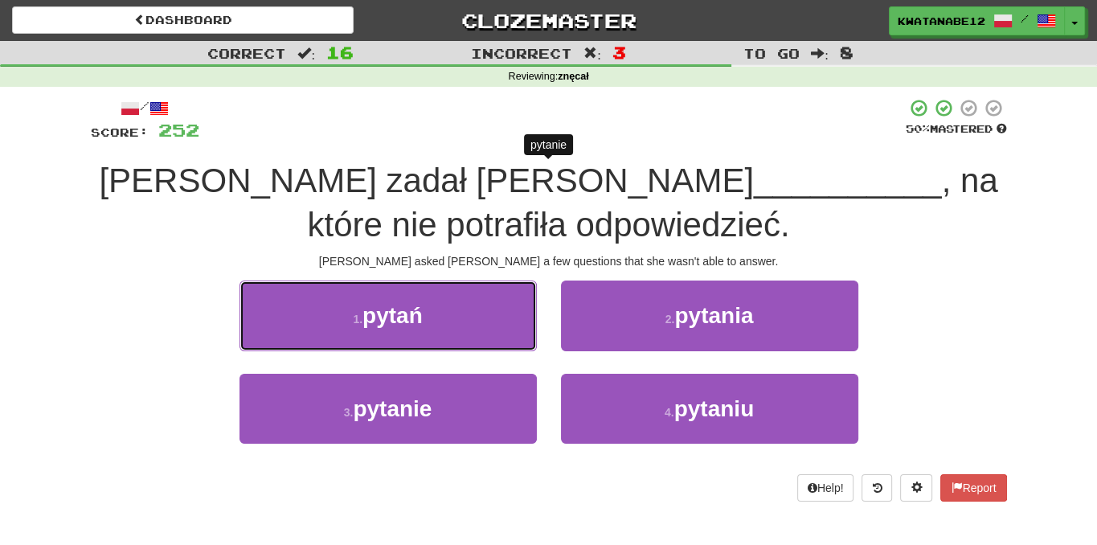
click at [490, 321] on button "1 . pytań" at bounding box center [387, 315] width 297 height 70
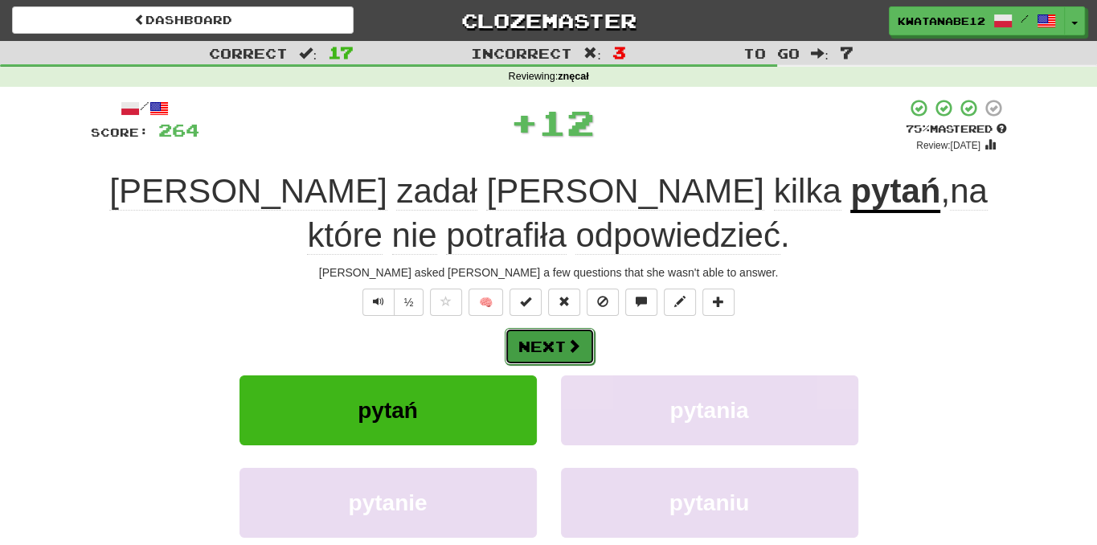
click at [565, 334] on button "Next" at bounding box center [550, 346] width 90 height 37
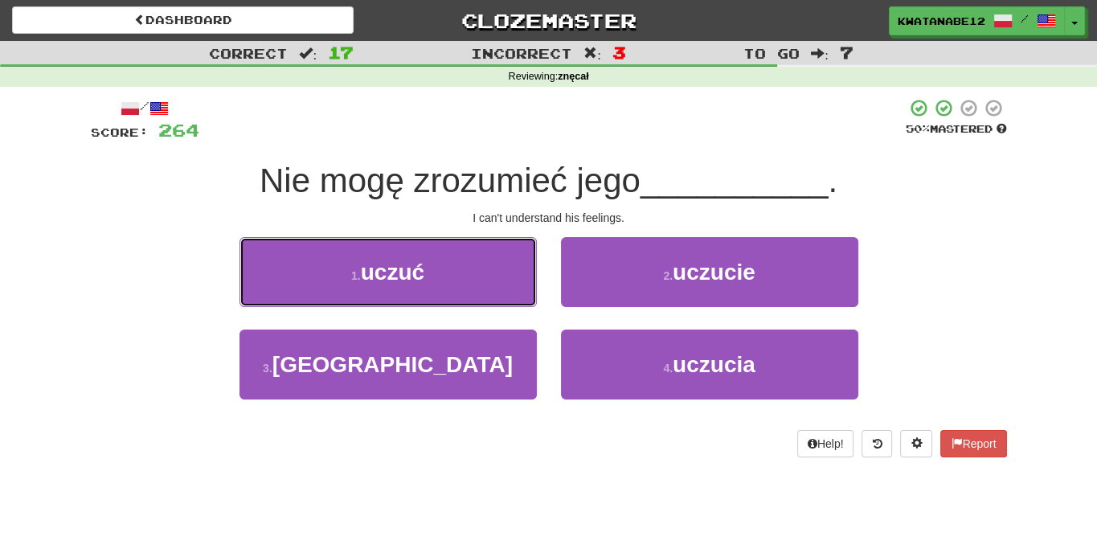
drag, startPoint x: 528, startPoint y: 279, endPoint x: 540, endPoint y: 281, distance: 12.3
click at [527, 279] on button "1 . uczuć" at bounding box center [387, 272] width 297 height 70
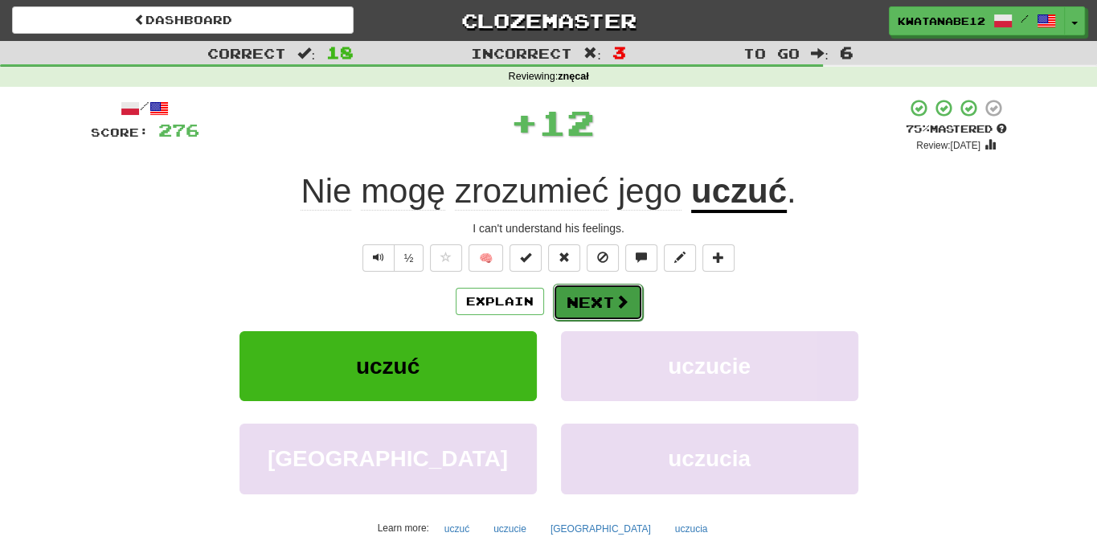
click at [605, 289] on button "Next" at bounding box center [598, 302] width 90 height 37
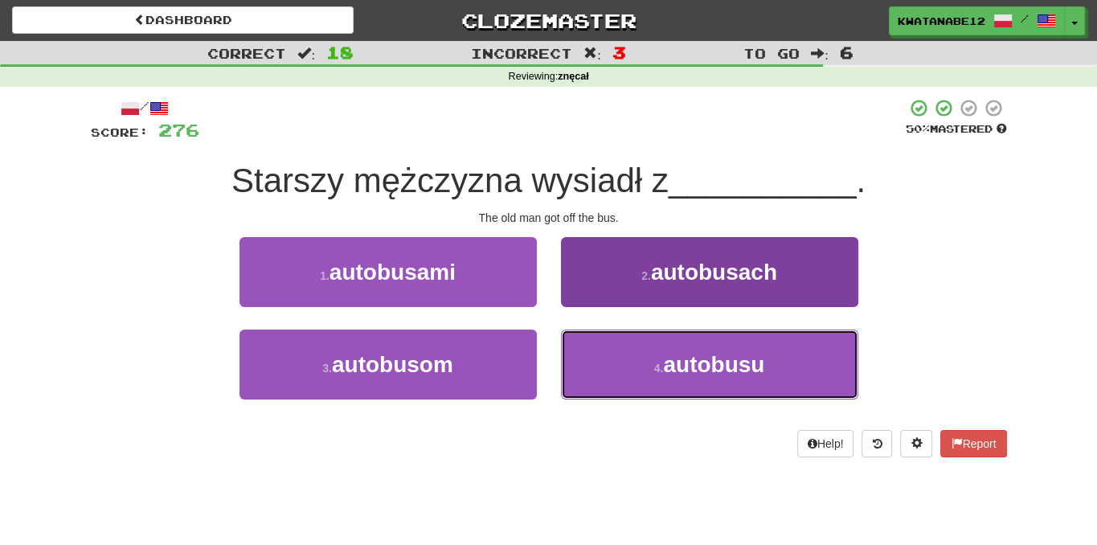
click at [591, 341] on button "4 . autobusu" at bounding box center [709, 364] width 297 height 70
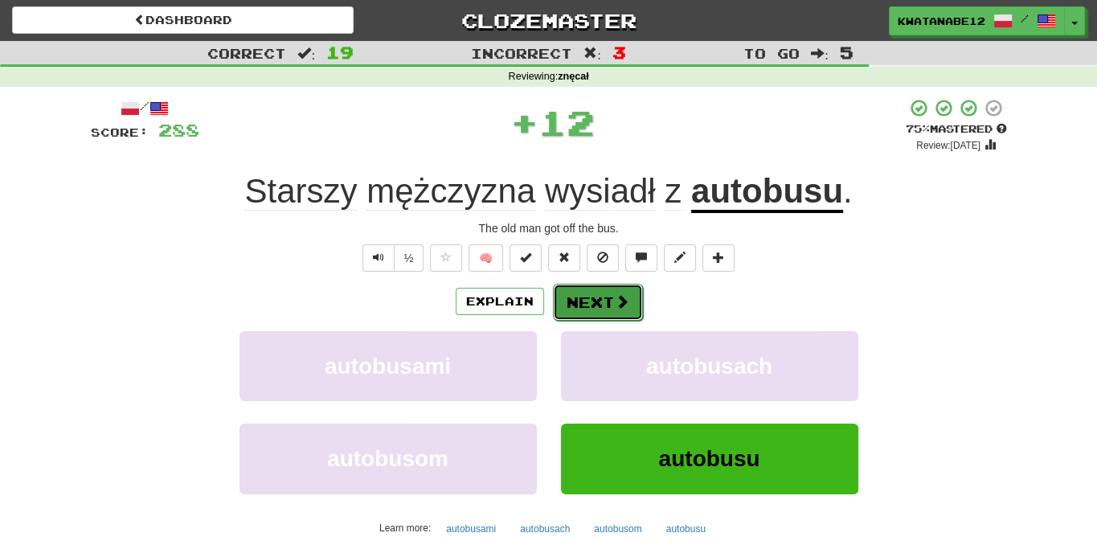
click at [562, 292] on button "Next" at bounding box center [598, 302] width 90 height 37
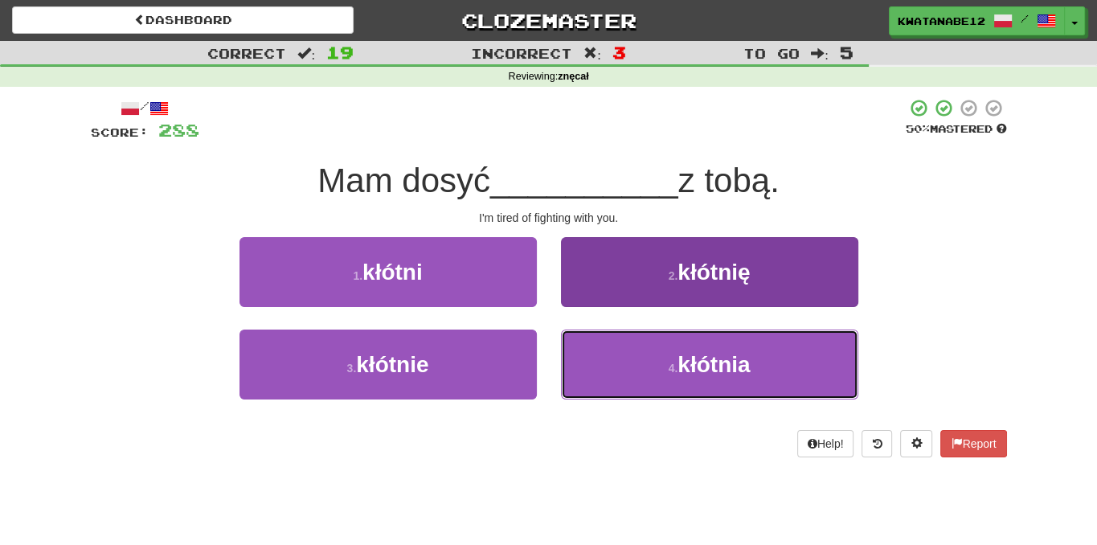
click at [619, 363] on button "4 . kłótnia" at bounding box center [709, 364] width 297 height 70
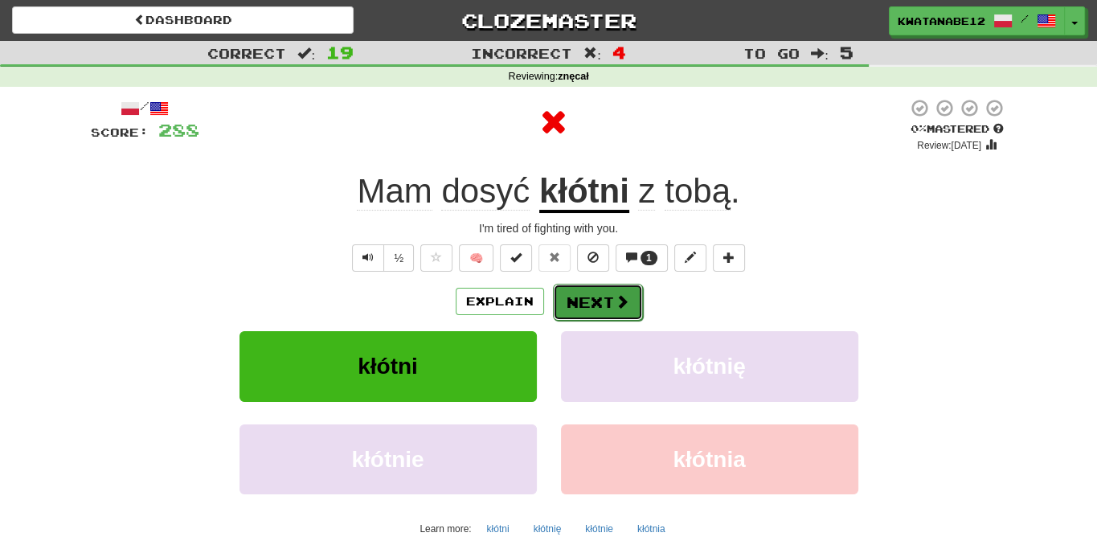
click at [574, 296] on button "Next" at bounding box center [598, 302] width 90 height 37
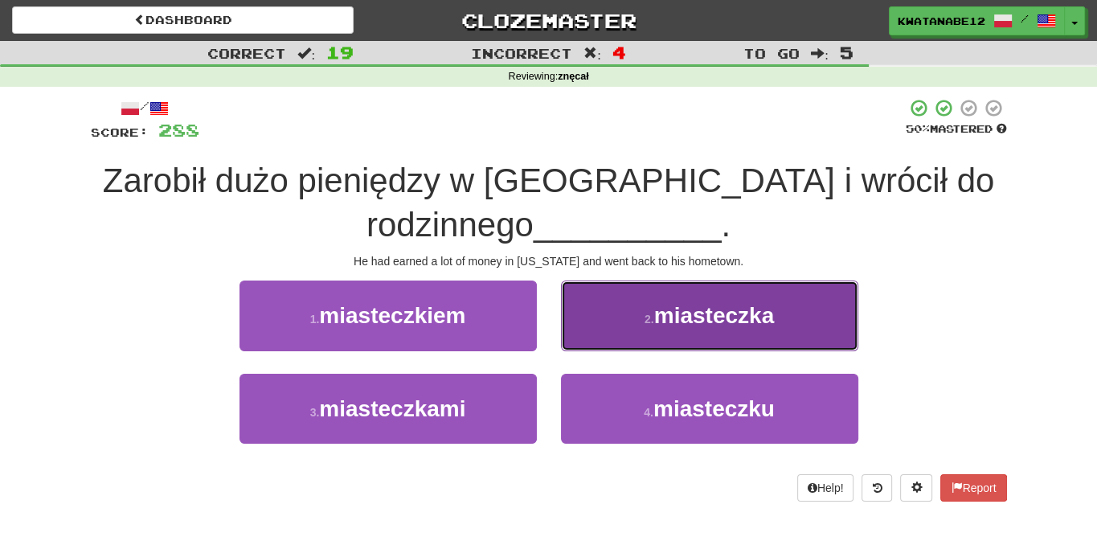
click at [610, 340] on button "2 . miasteczka" at bounding box center [709, 315] width 297 height 70
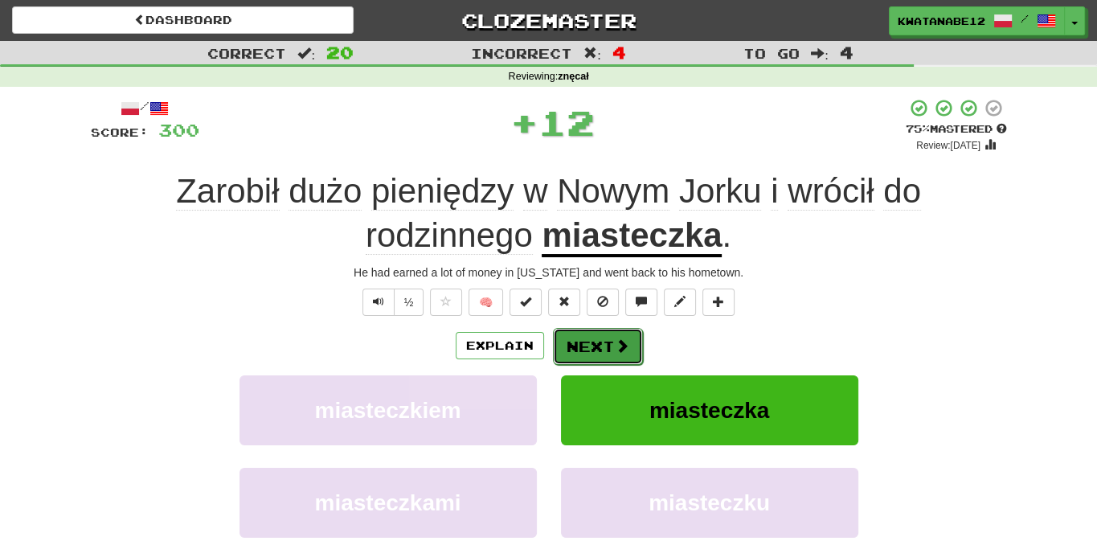
click at [573, 331] on button "Next" at bounding box center [598, 346] width 90 height 37
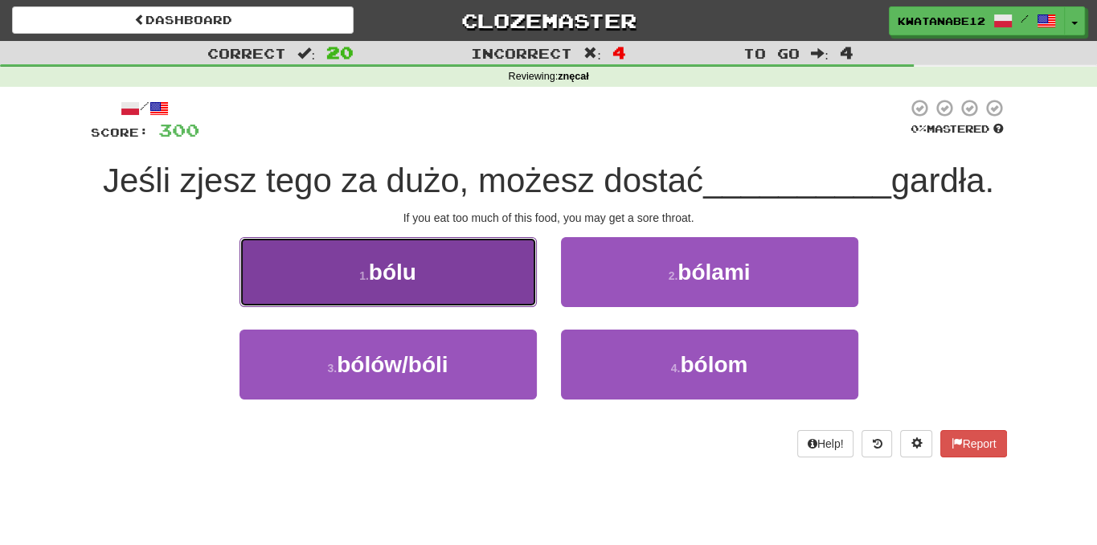
drag, startPoint x: 487, startPoint y: 275, endPoint x: 497, endPoint y: 293, distance: 21.2
click at [497, 293] on button "1 . bólu" at bounding box center [387, 272] width 297 height 70
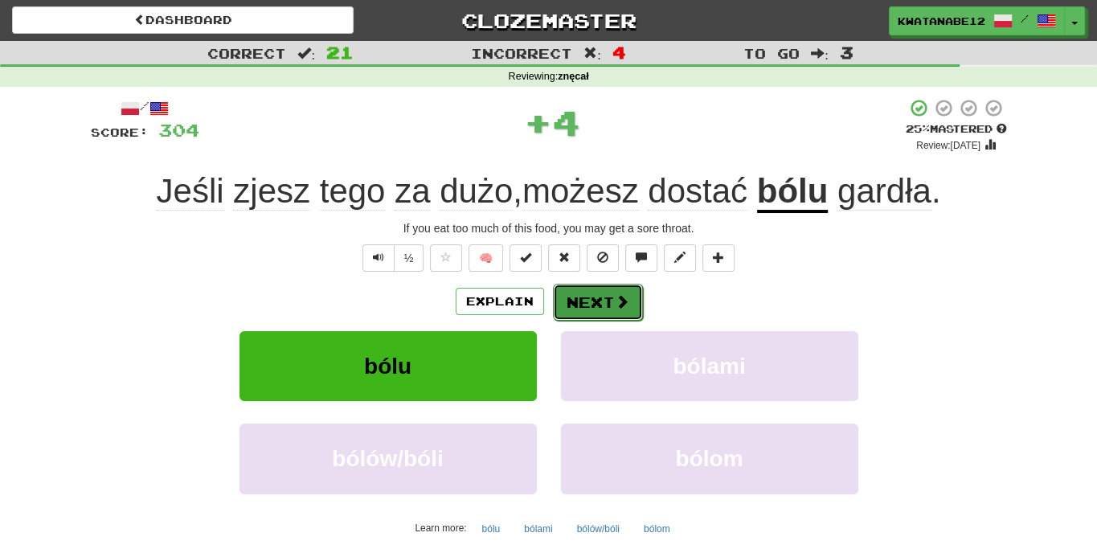
click at [598, 299] on button "Next" at bounding box center [598, 302] width 90 height 37
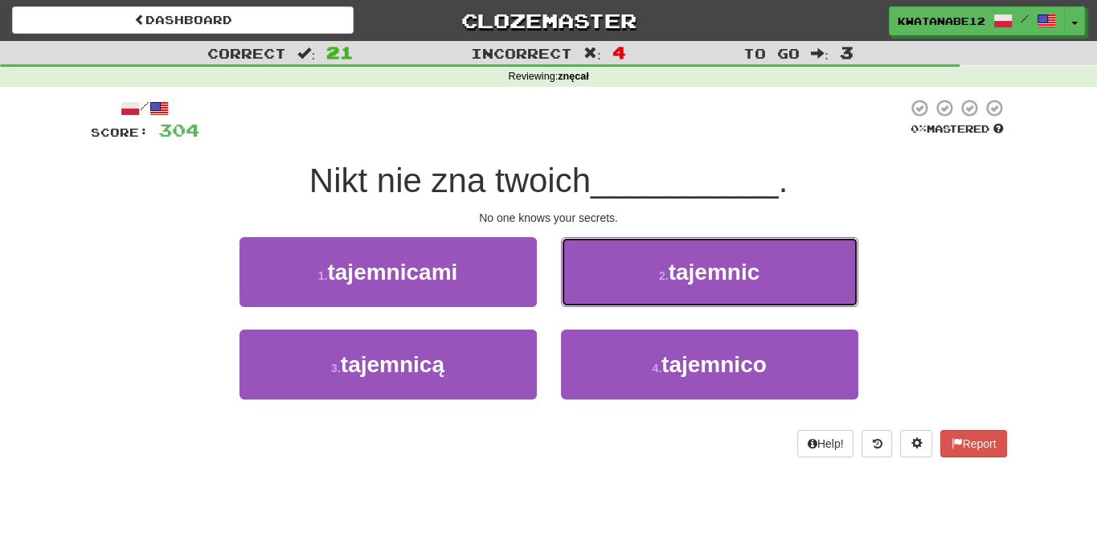
click at [614, 278] on button "2 . tajemnic" at bounding box center [709, 272] width 297 height 70
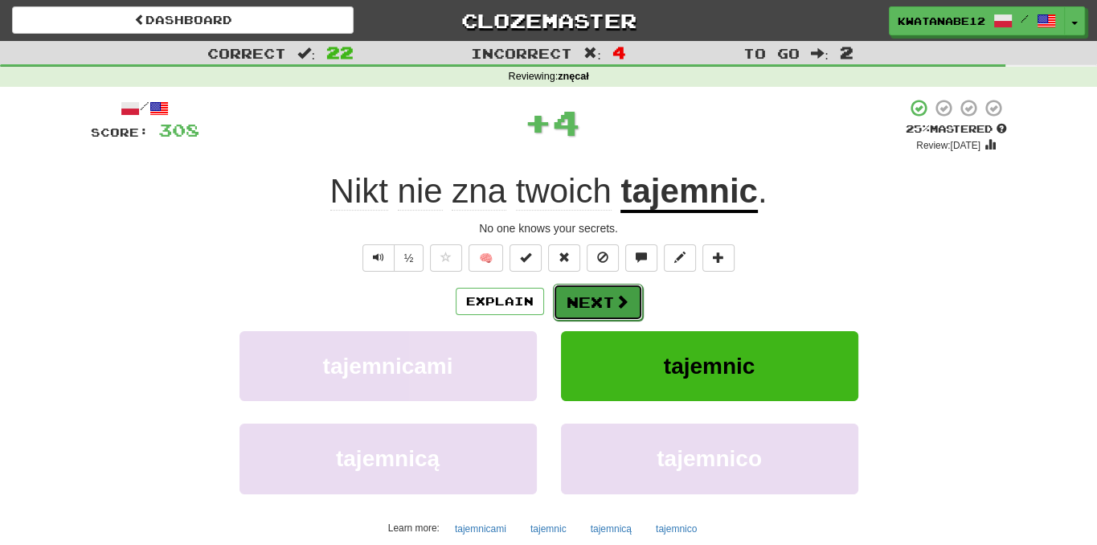
click at [577, 306] on button "Next" at bounding box center [598, 302] width 90 height 37
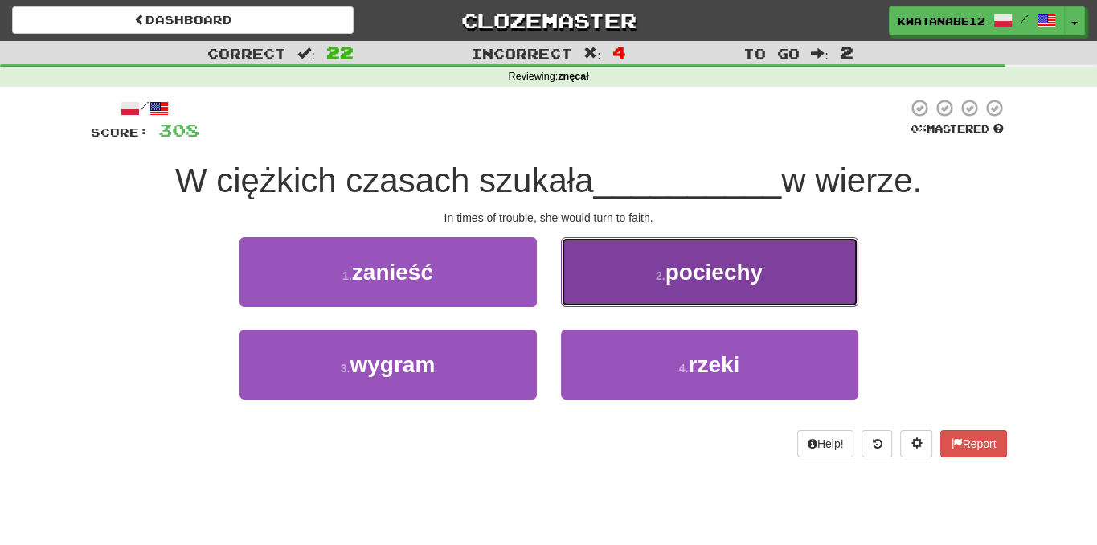
click at [614, 263] on button "2 . pociechy" at bounding box center [709, 272] width 297 height 70
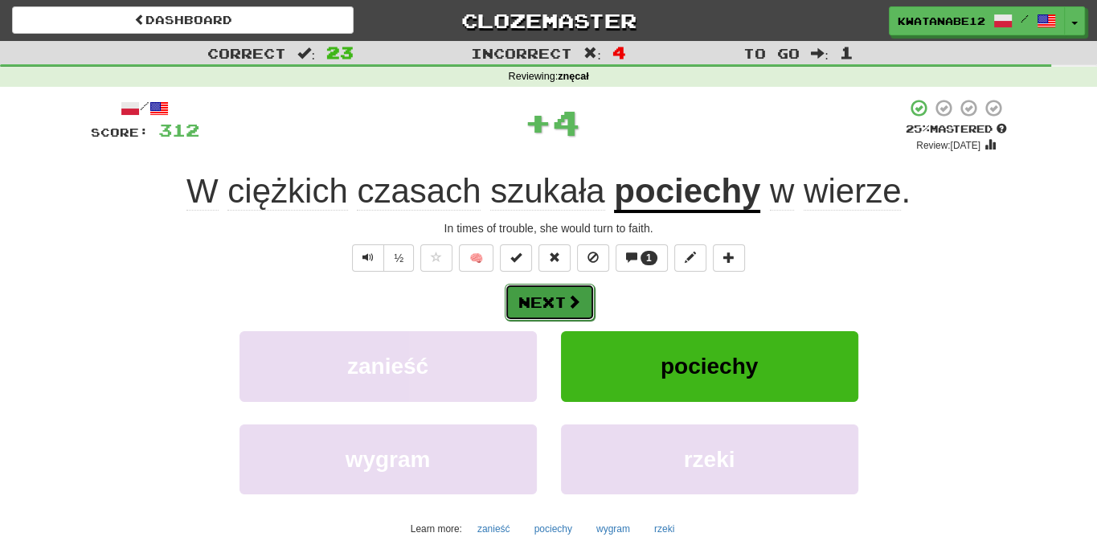
click at [554, 292] on button "Next" at bounding box center [550, 302] width 90 height 37
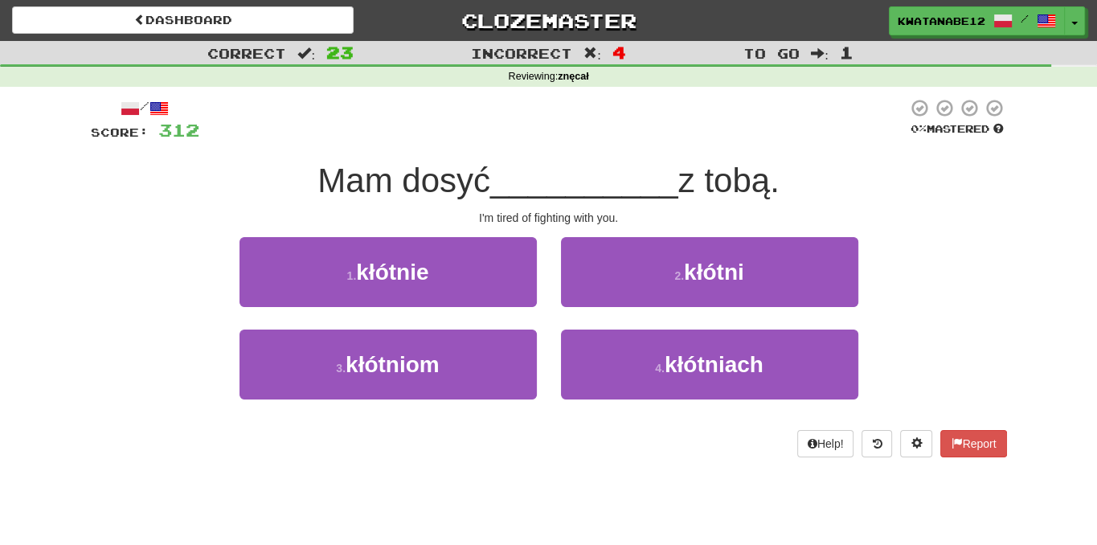
click at [607, 326] on div "2 . kłótni" at bounding box center [709, 283] width 321 height 92
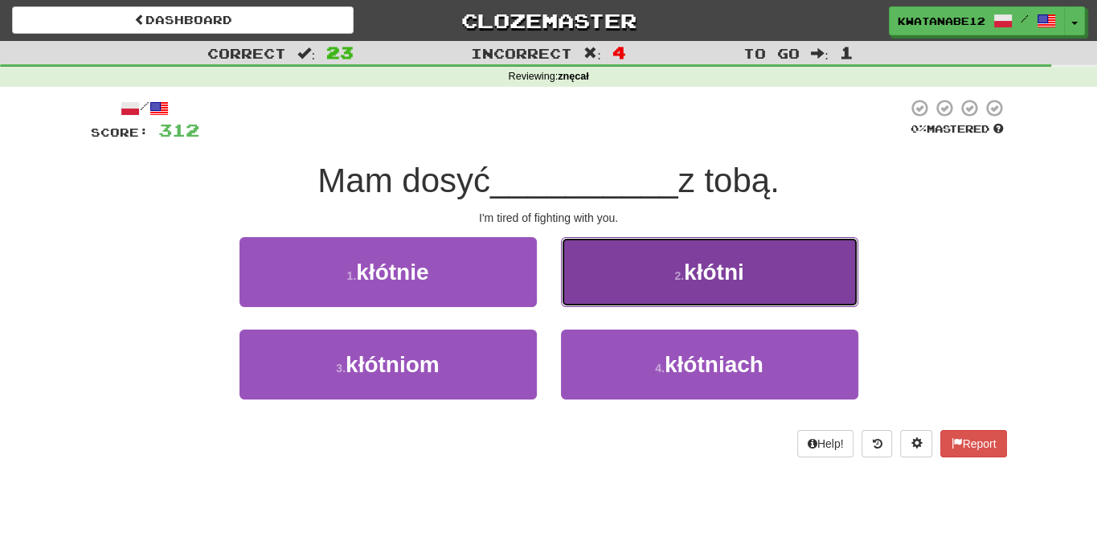
click at [604, 304] on button "2 . kłótni" at bounding box center [709, 272] width 297 height 70
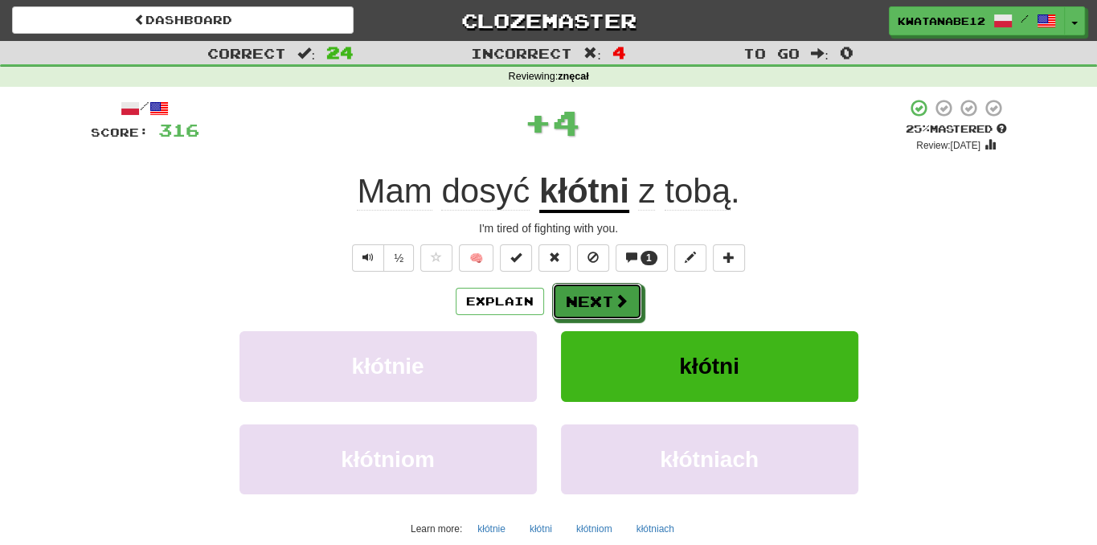
click at [598, 304] on button "Next" at bounding box center [597, 301] width 90 height 37
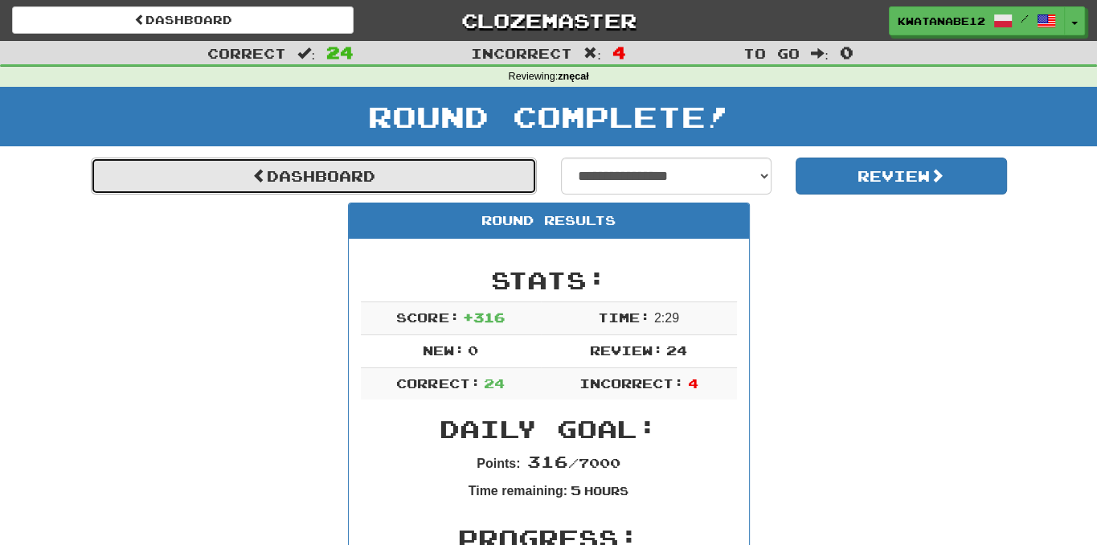
click at [466, 174] on link "Dashboard" at bounding box center [314, 175] width 446 height 37
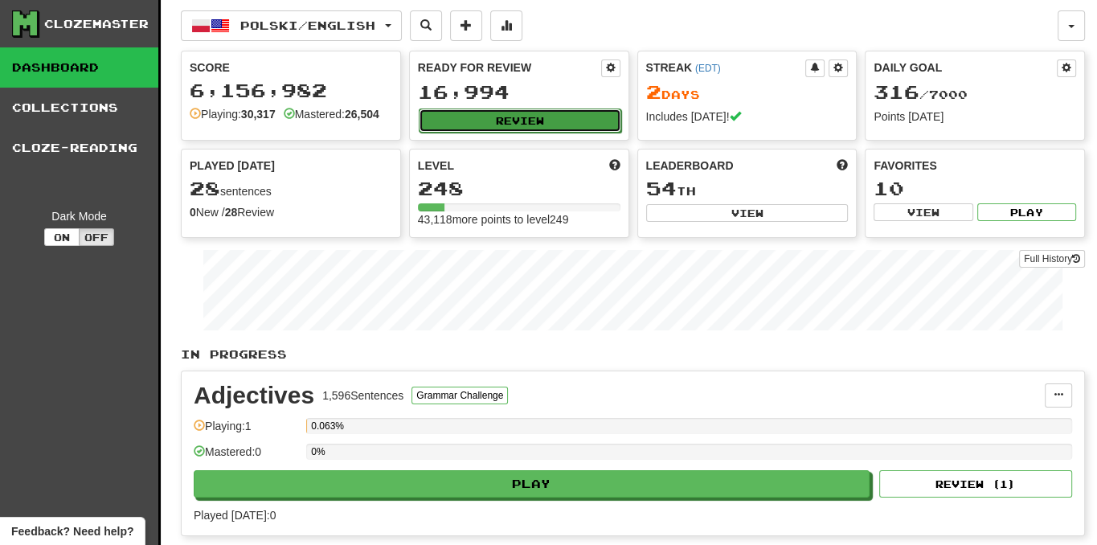
click at [526, 122] on button "Review" at bounding box center [520, 120] width 202 height 24
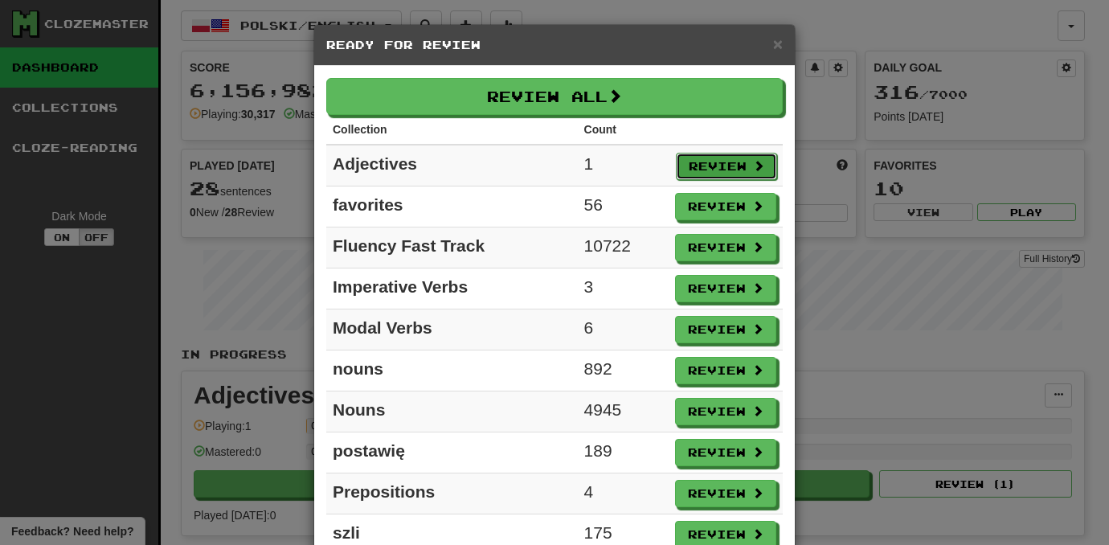
click at [688, 160] on button "Review" at bounding box center [726, 166] width 101 height 27
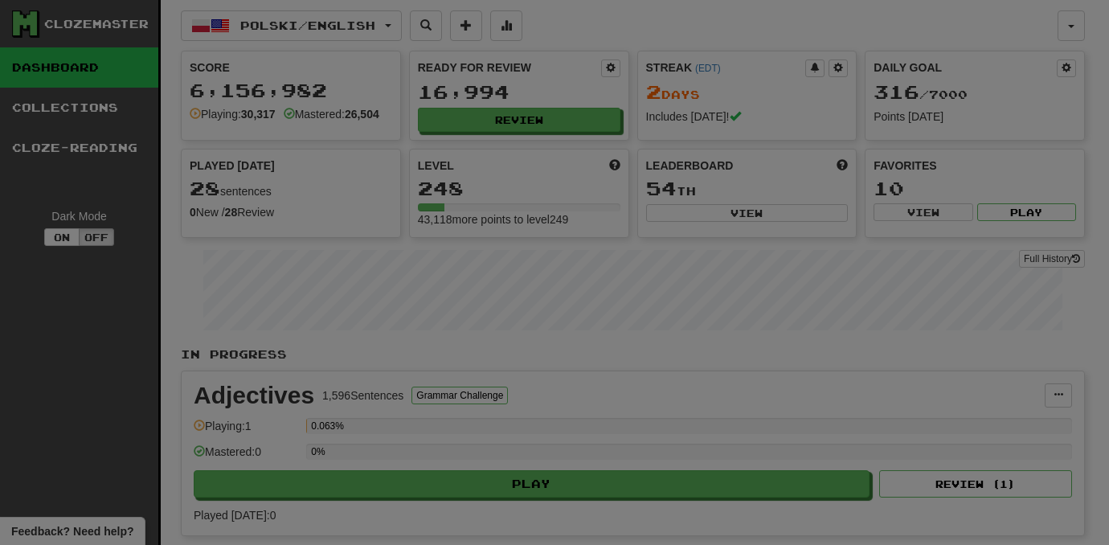
select select "***"
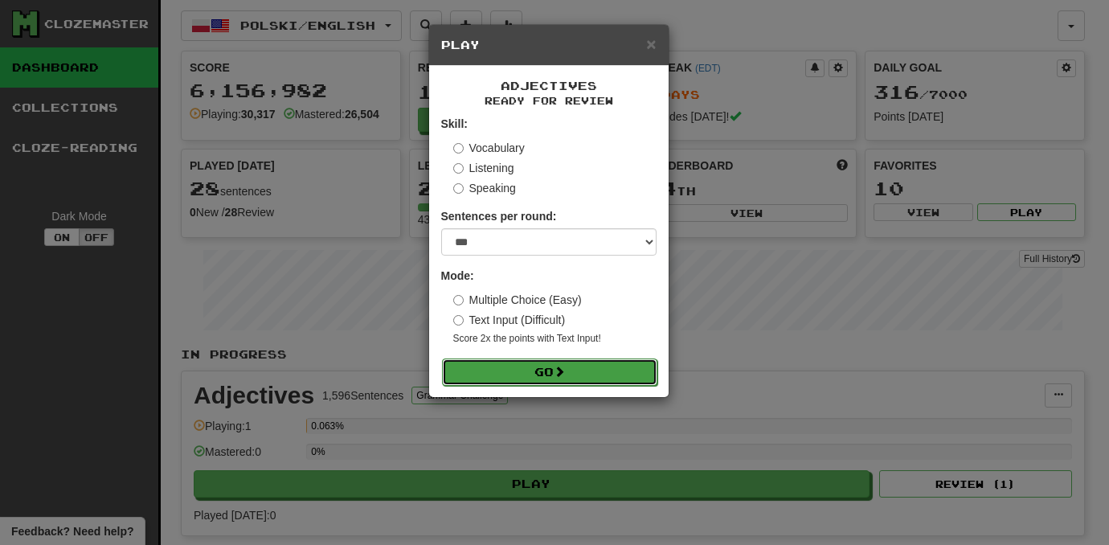
click at [610, 370] on button "Go" at bounding box center [549, 371] width 215 height 27
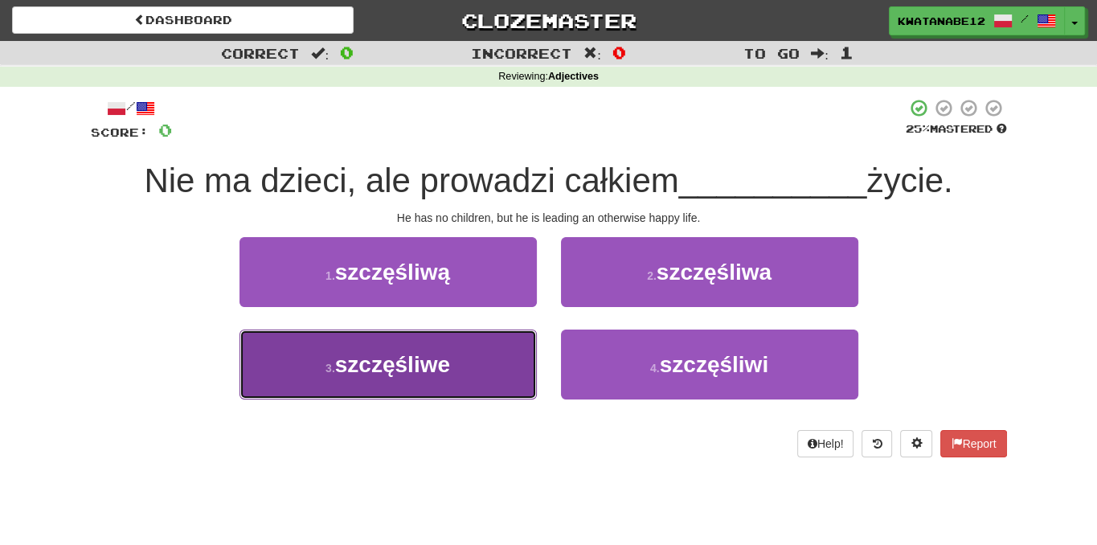
click at [476, 359] on button "3 . szczęśliwe" at bounding box center [387, 364] width 297 height 70
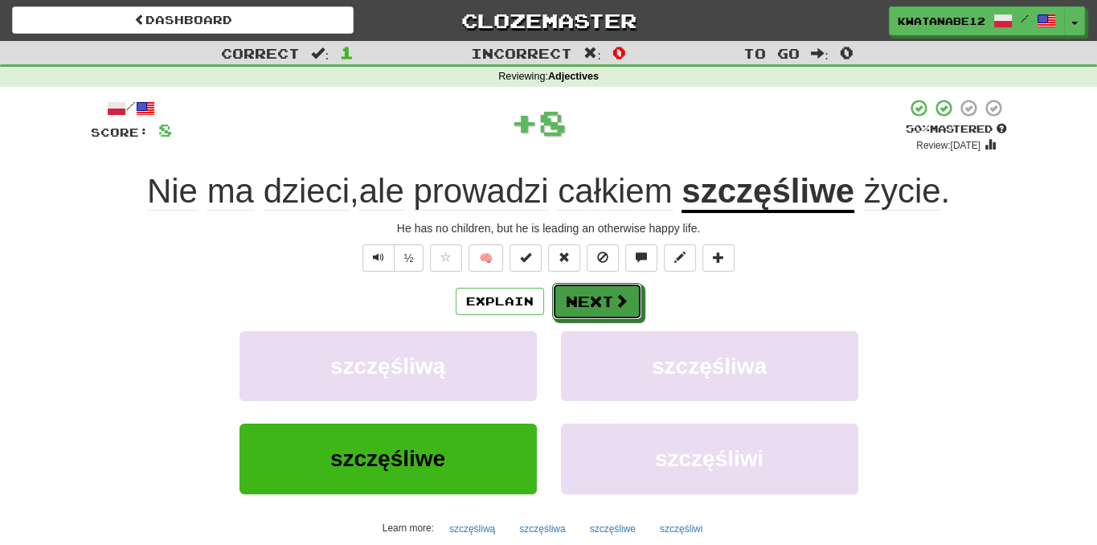
click at [576, 311] on button "Next" at bounding box center [597, 301] width 90 height 37
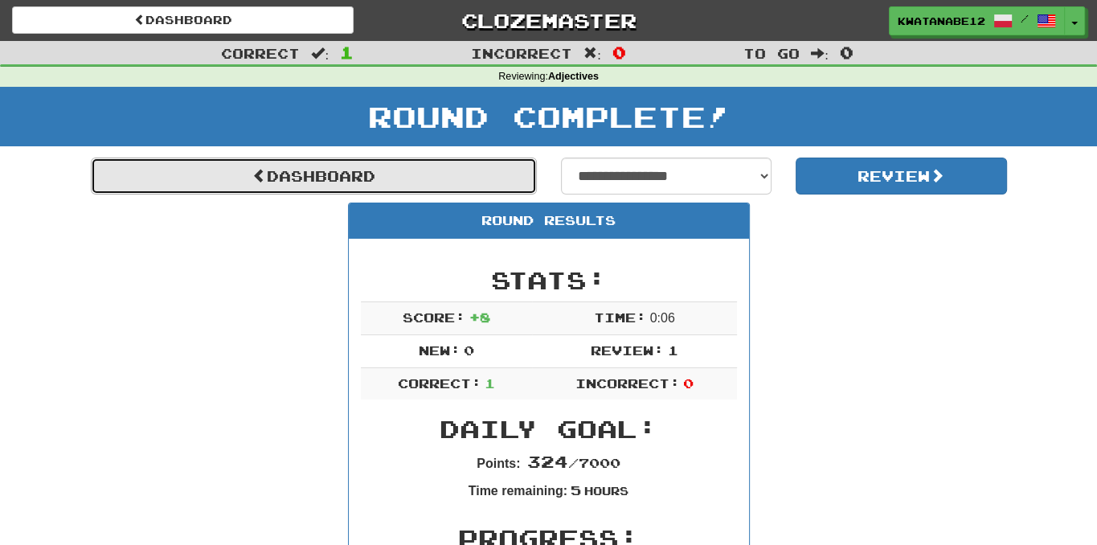
click at [482, 173] on link "Dashboard" at bounding box center [314, 175] width 446 height 37
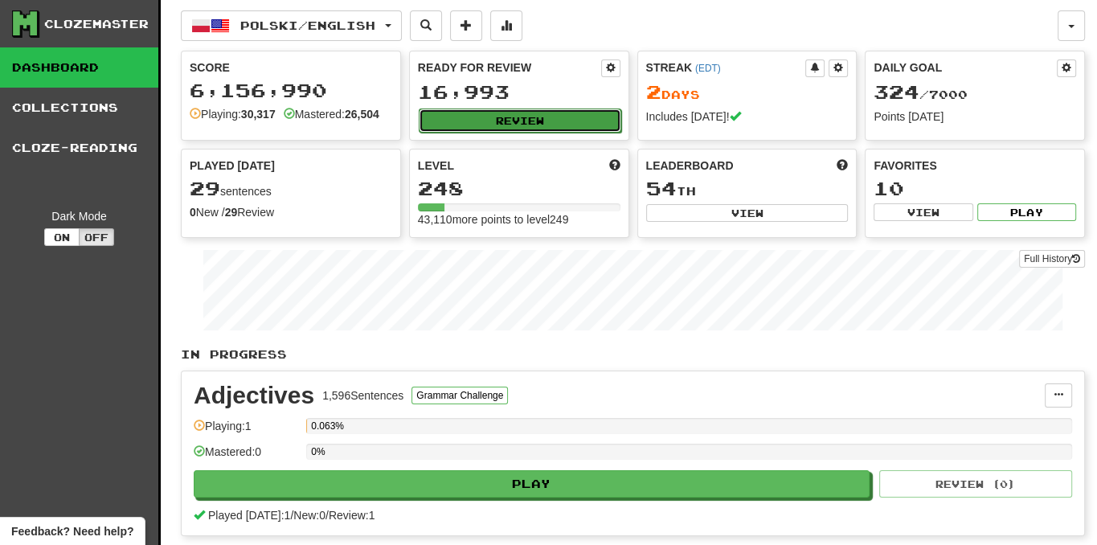
click at [576, 113] on button "Review" at bounding box center [520, 120] width 202 height 24
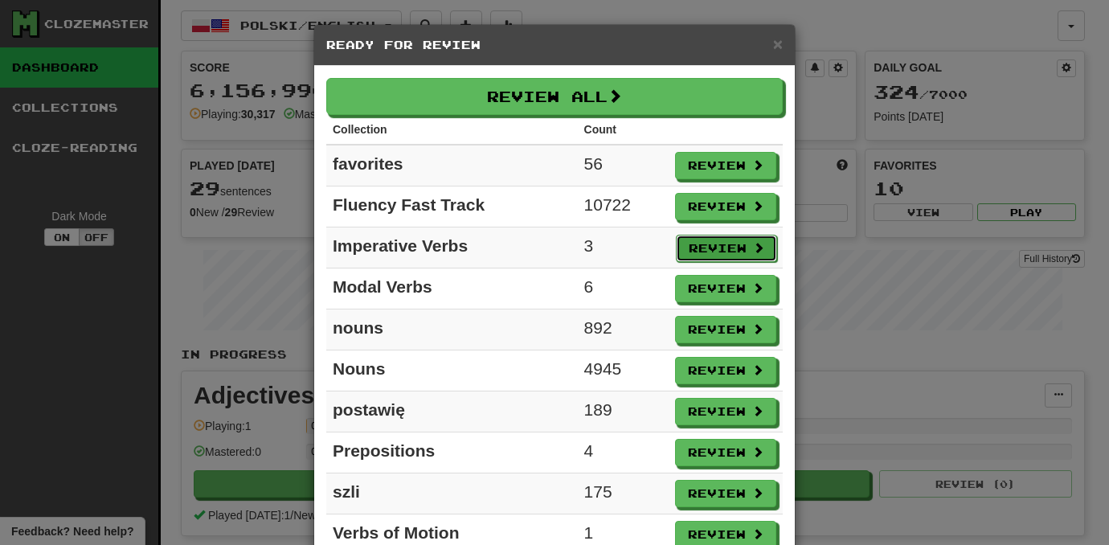
click at [741, 245] on button "Review" at bounding box center [726, 248] width 101 height 27
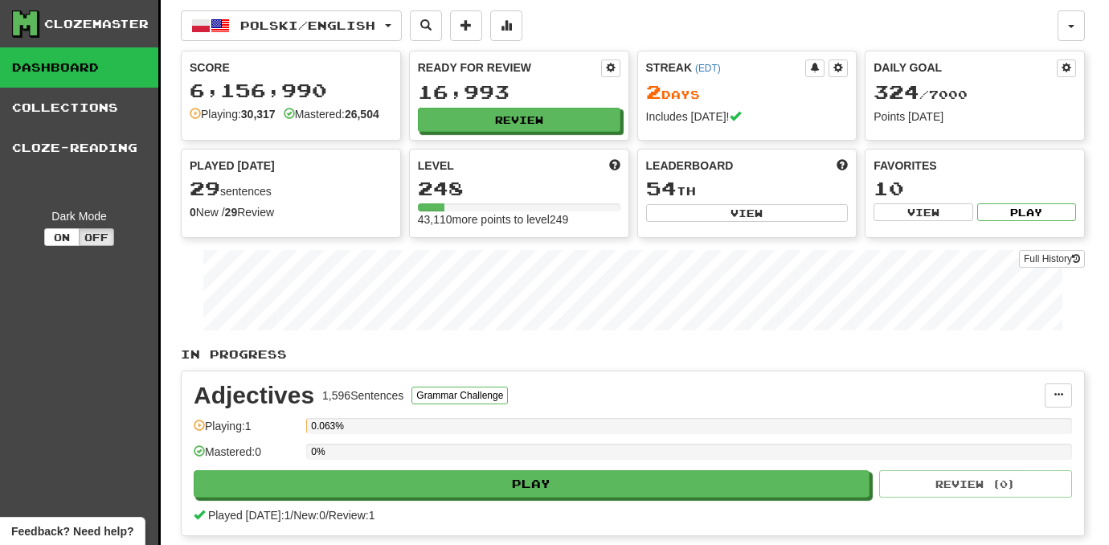
select select "***"
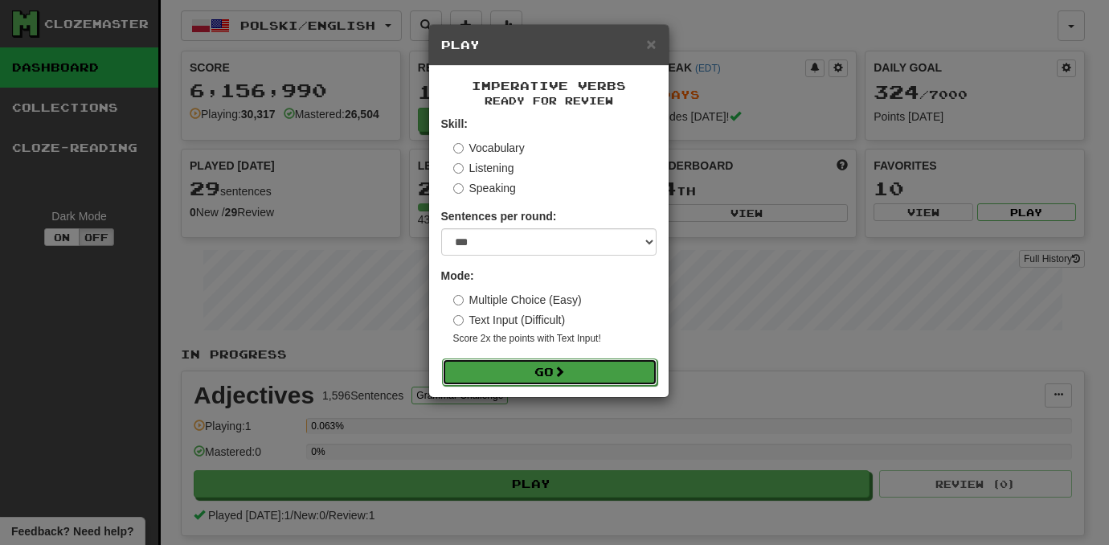
click at [643, 375] on button "Go" at bounding box center [549, 371] width 215 height 27
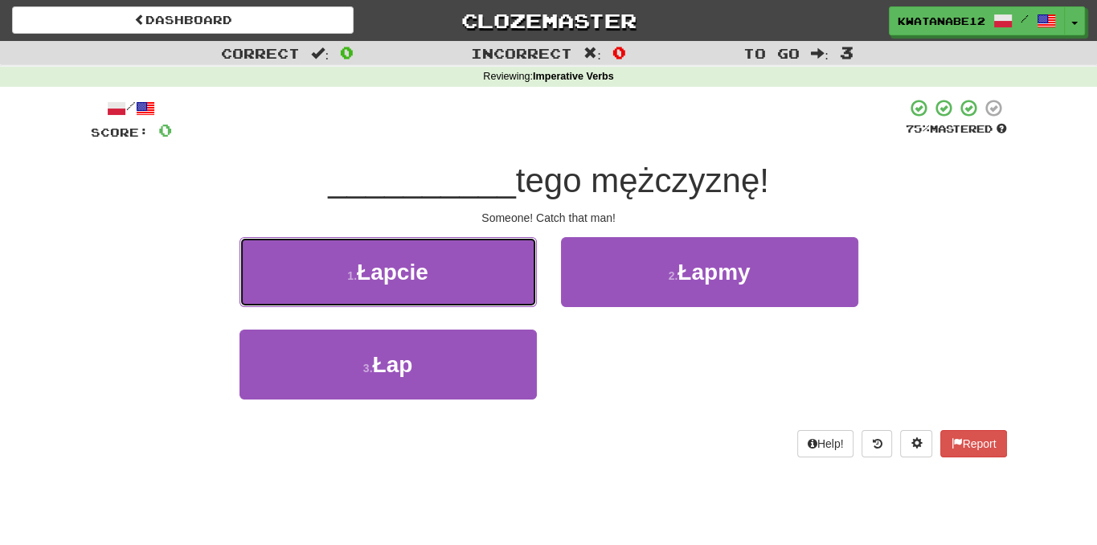
drag, startPoint x: 492, startPoint y: 276, endPoint x: 509, endPoint y: 278, distance: 16.9
click at [492, 276] on button "1 . Łapcie" at bounding box center [387, 272] width 297 height 70
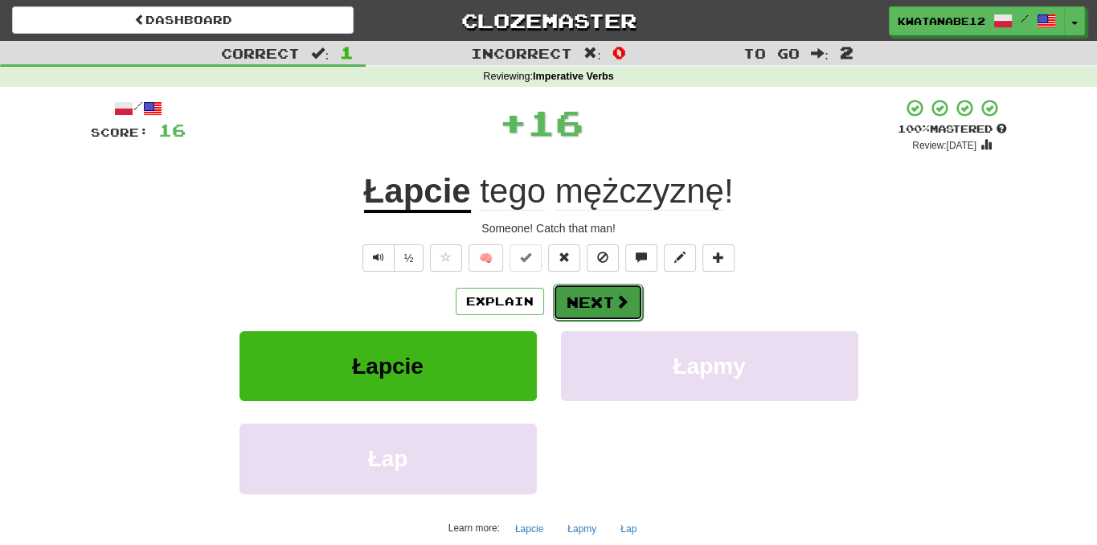
click at [608, 311] on button "Next" at bounding box center [598, 302] width 90 height 37
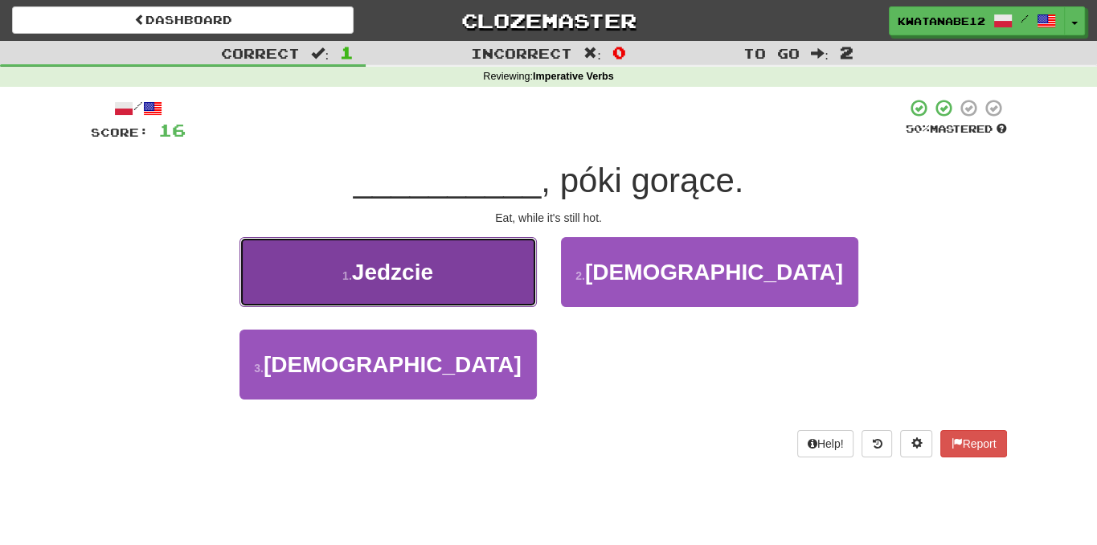
click at [490, 268] on button "1 . Jedzcie" at bounding box center [387, 272] width 297 height 70
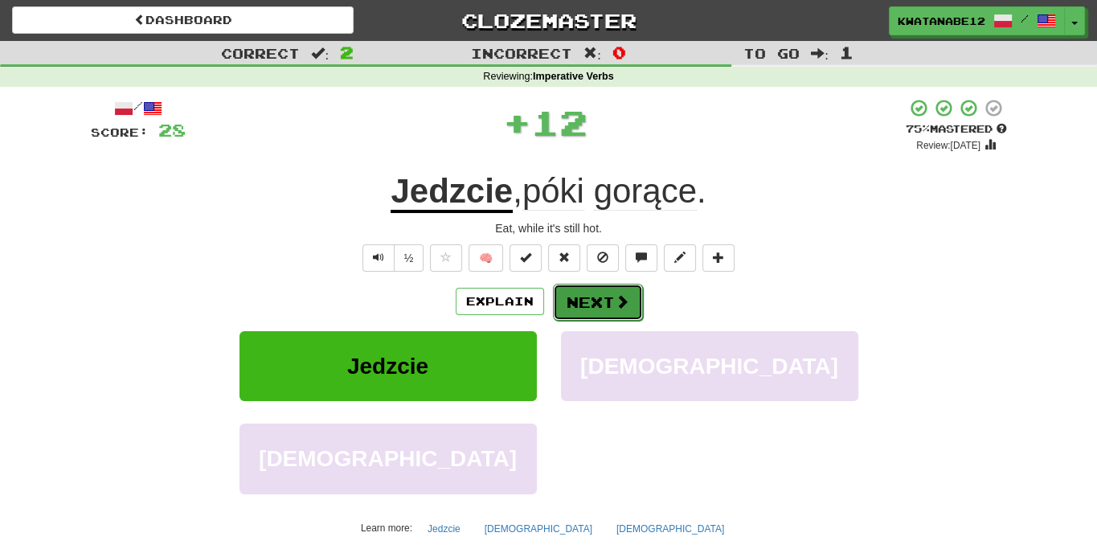
click at [586, 298] on button "Next" at bounding box center [598, 302] width 90 height 37
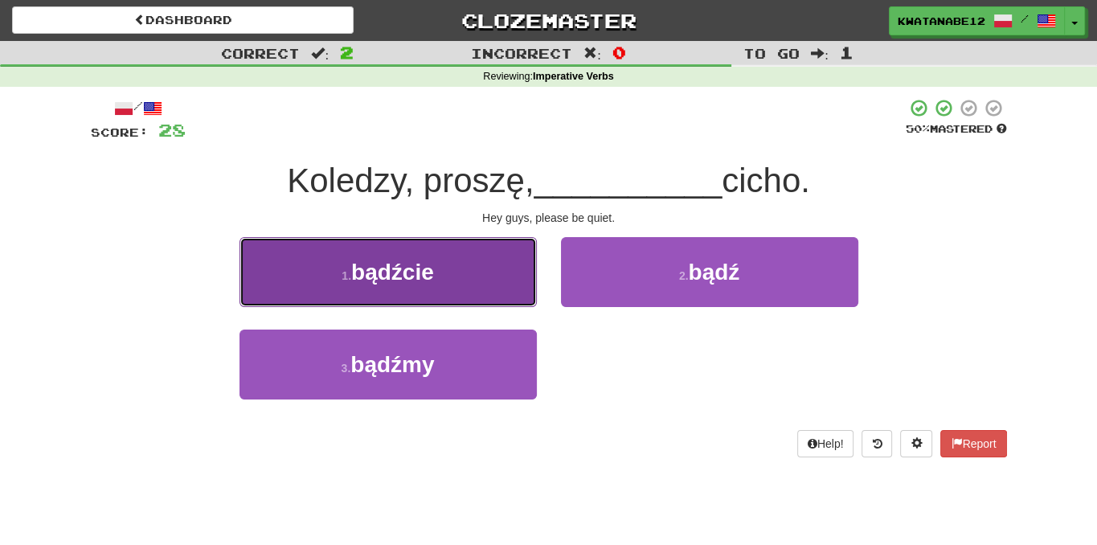
drag, startPoint x: 467, startPoint y: 256, endPoint x: 480, endPoint y: 268, distance: 17.6
click at [480, 268] on button "1 . bądźcie" at bounding box center [387, 272] width 297 height 70
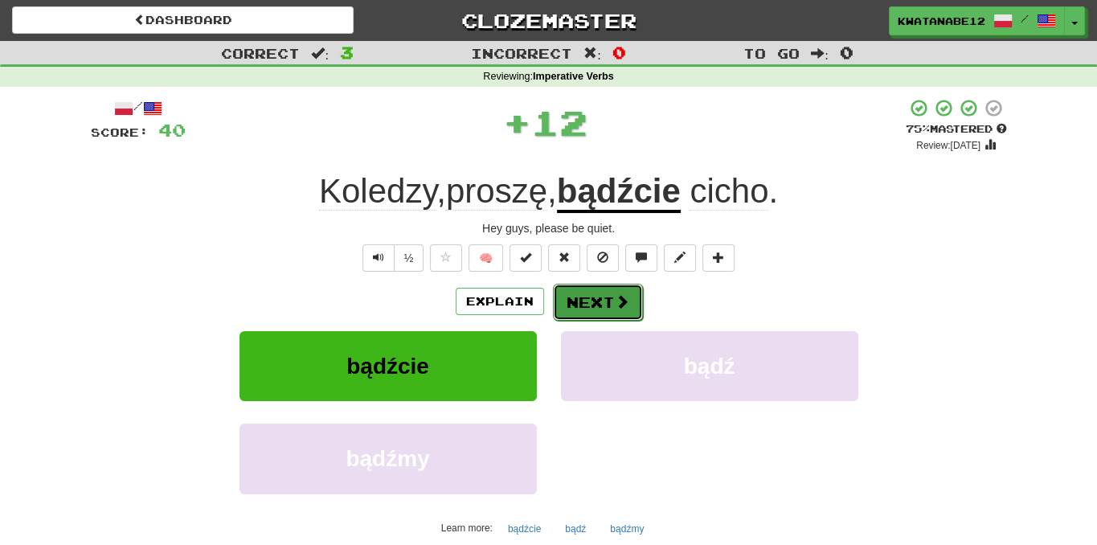
click at [582, 309] on button "Next" at bounding box center [598, 302] width 90 height 37
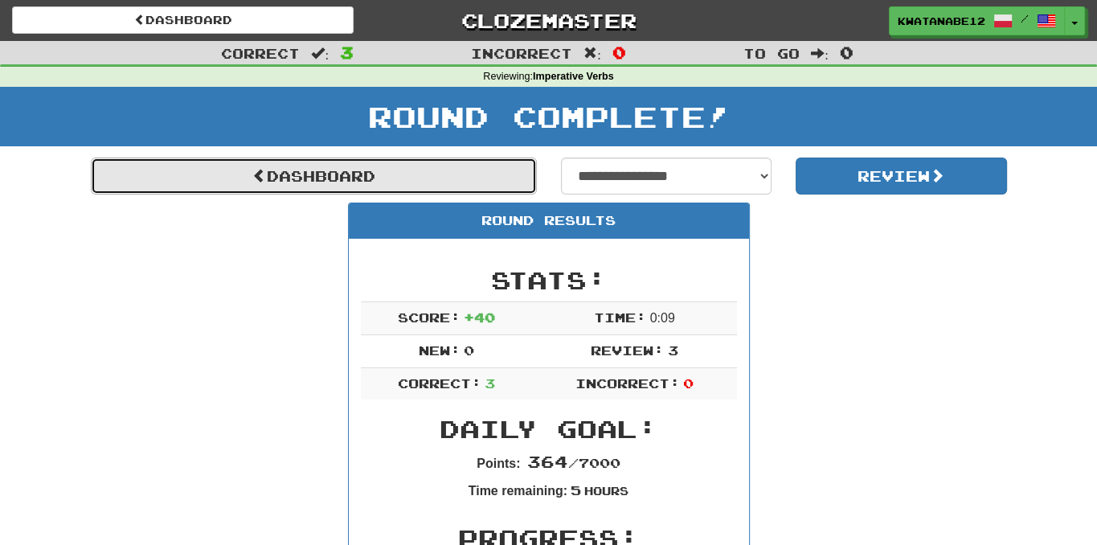
click at [485, 173] on link "Dashboard" at bounding box center [314, 175] width 446 height 37
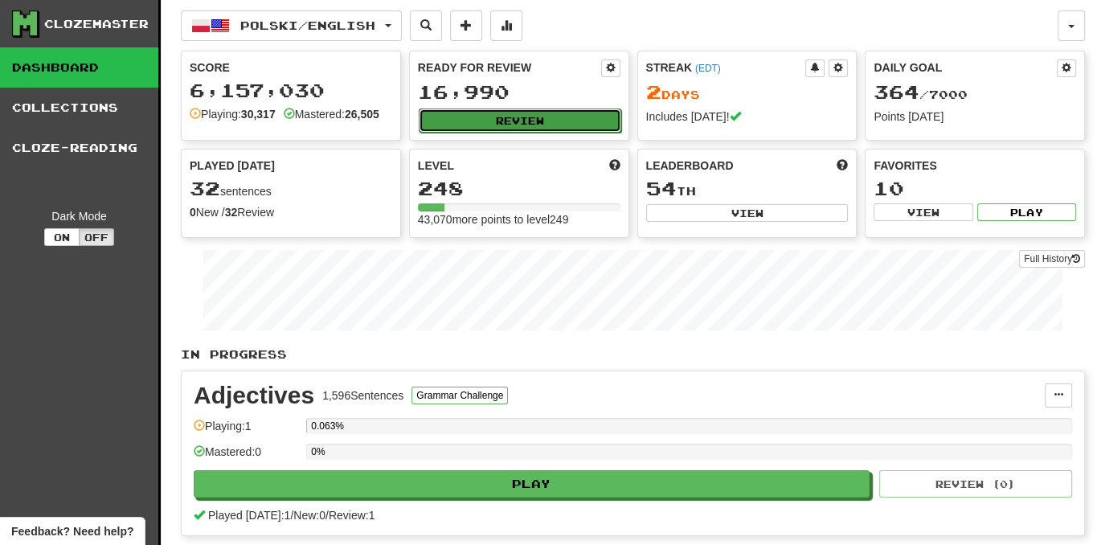
click at [586, 112] on button "Review" at bounding box center [520, 120] width 202 height 24
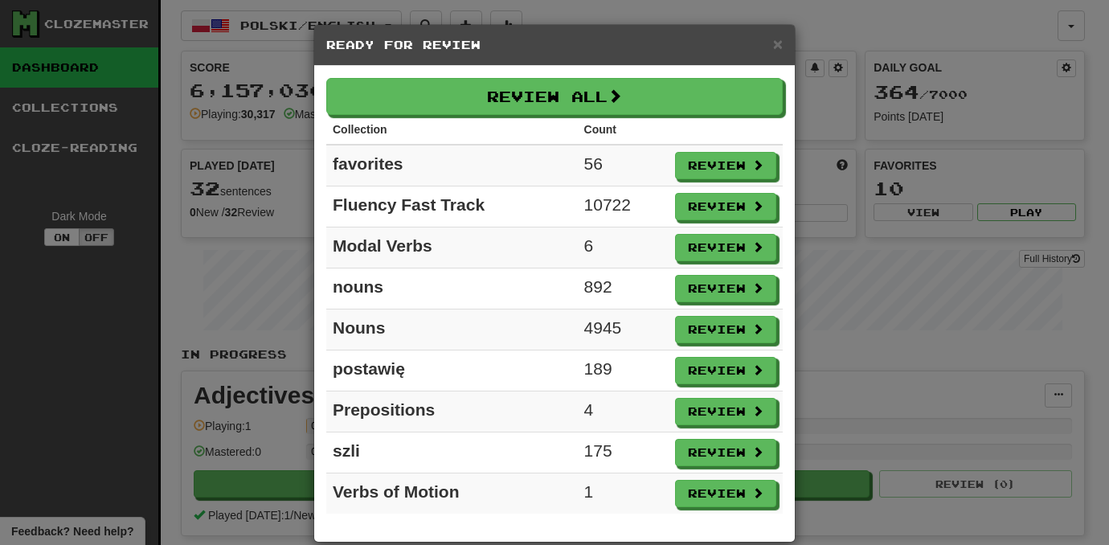
click at [751, 271] on td "Review" at bounding box center [725, 288] width 114 height 41
click at [753, 247] on span at bounding box center [758, 247] width 11 height 11
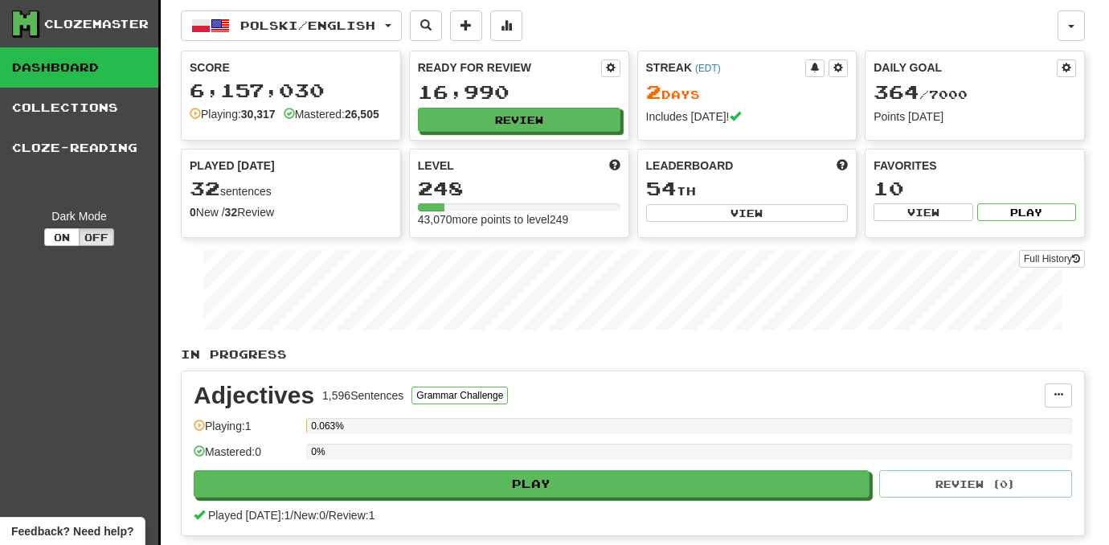
select select "***"
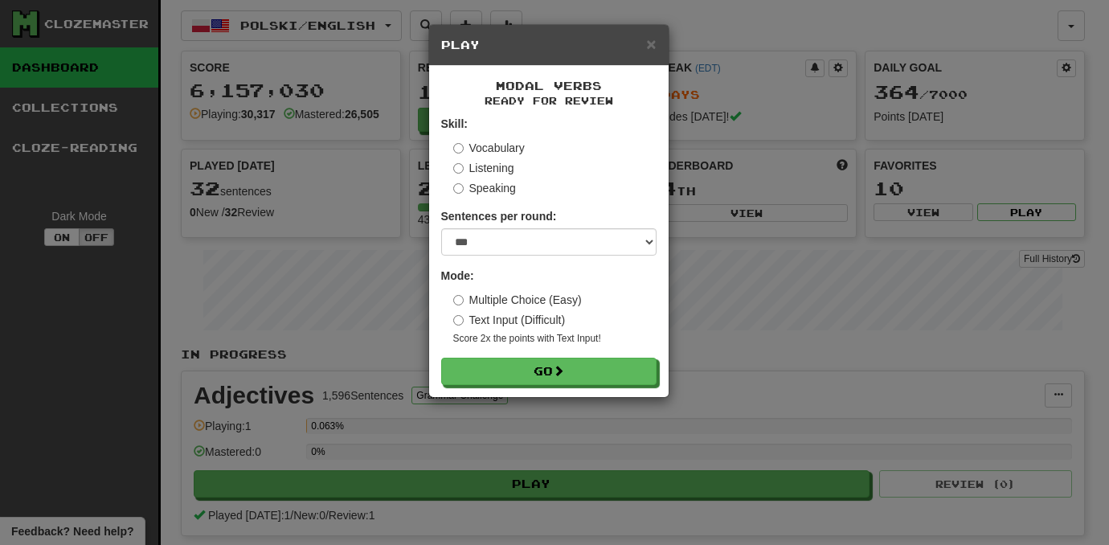
click at [604, 389] on div "Modal Verbs Ready for Review Skill: Vocabulary Listening Speaking Sentences per…" at bounding box center [548, 231] width 239 height 331
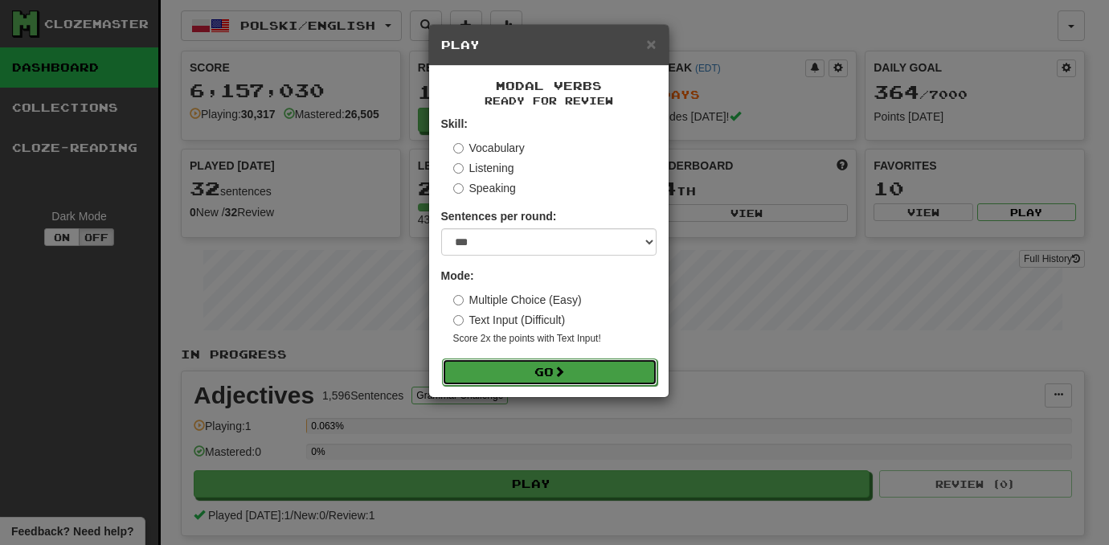
click at [601, 359] on button "Go" at bounding box center [549, 371] width 215 height 27
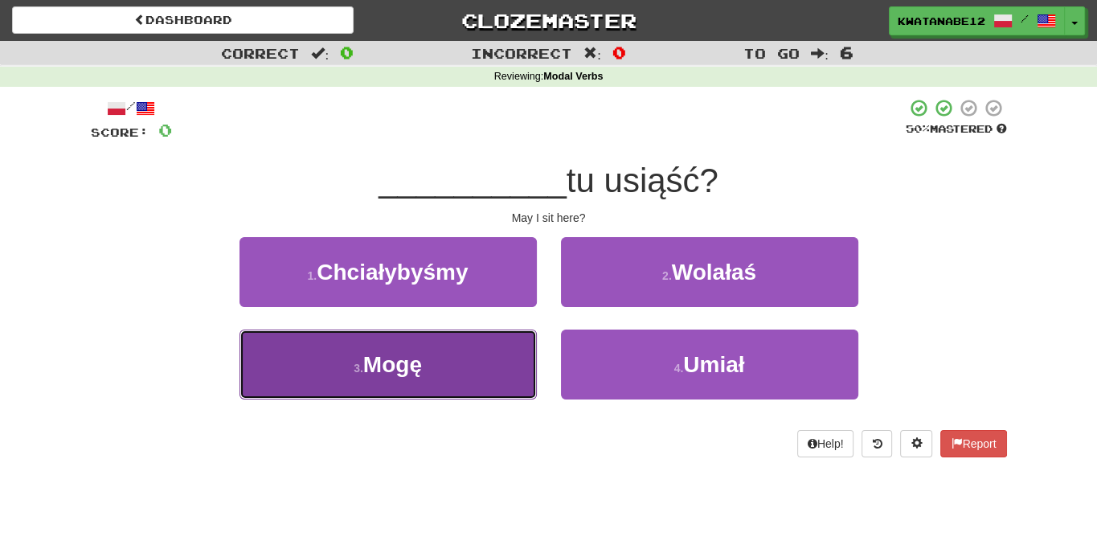
click at [474, 372] on button "3 . Mogę" at bounding box center [387, 364] width 297 height 70
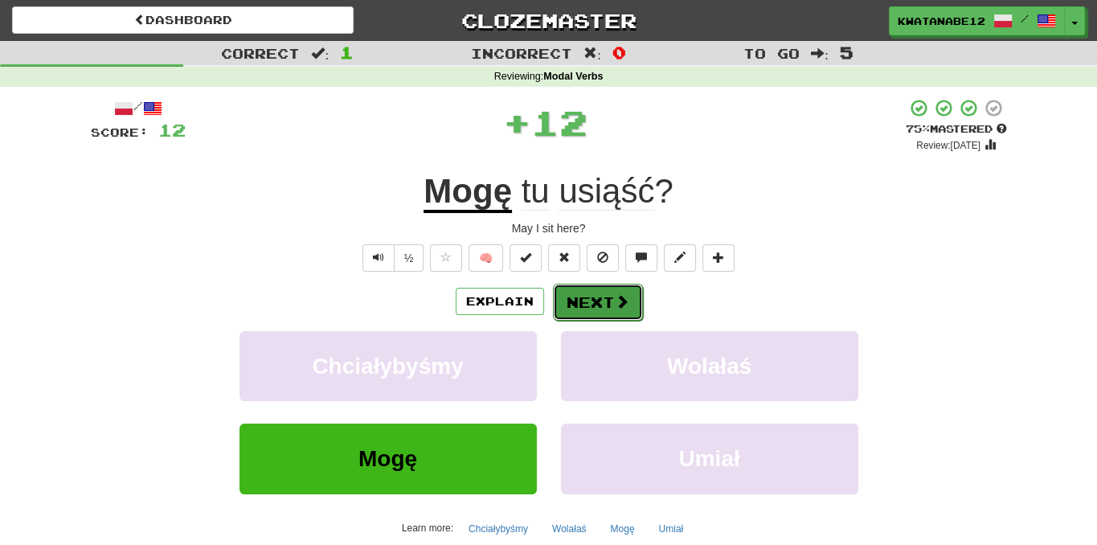
click at [591, 304] on button "Next" at bounding box center [598, 302] width 90 height 37
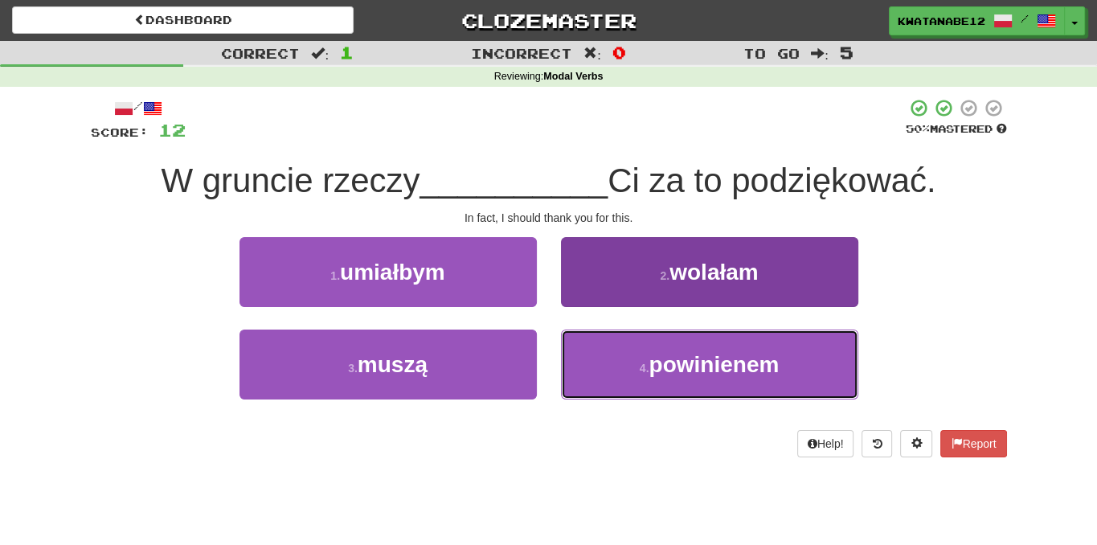
drag, startPoint x: 607, startPoint y: 388, endPoint x: 590, endPoint y: 353, distance: 39.2
click at [608, 388] on button "4 . powinienem" at bounding box center [709, 364] width 297 height 70
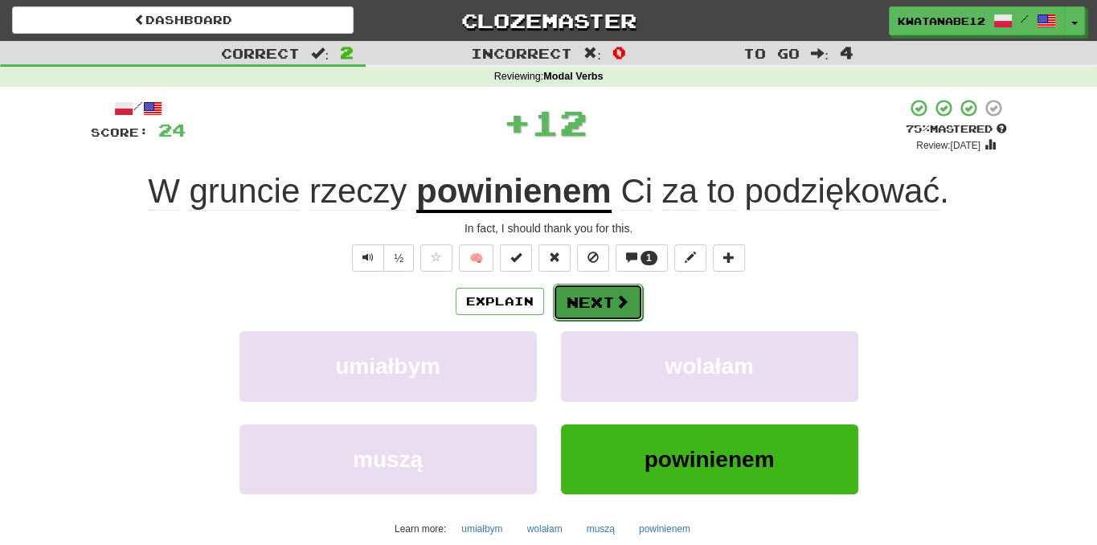
click at [563, 304] on button "Next" at bounding box center [598, 302] width 90 height 37
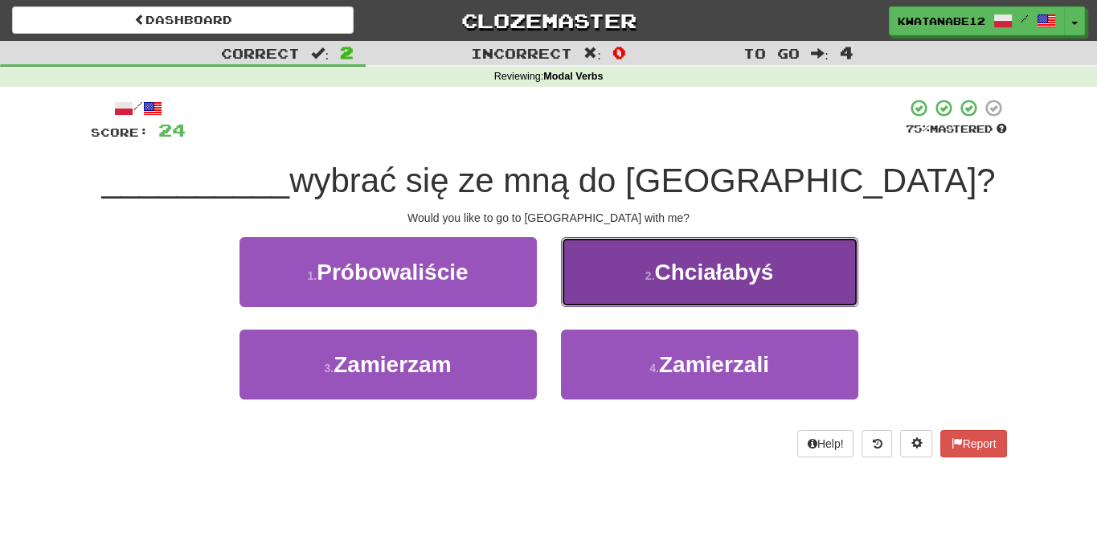
click at [605, 268] on button "2 . Chciałabyś" at bounding box center [709, 272] width 297 height 70
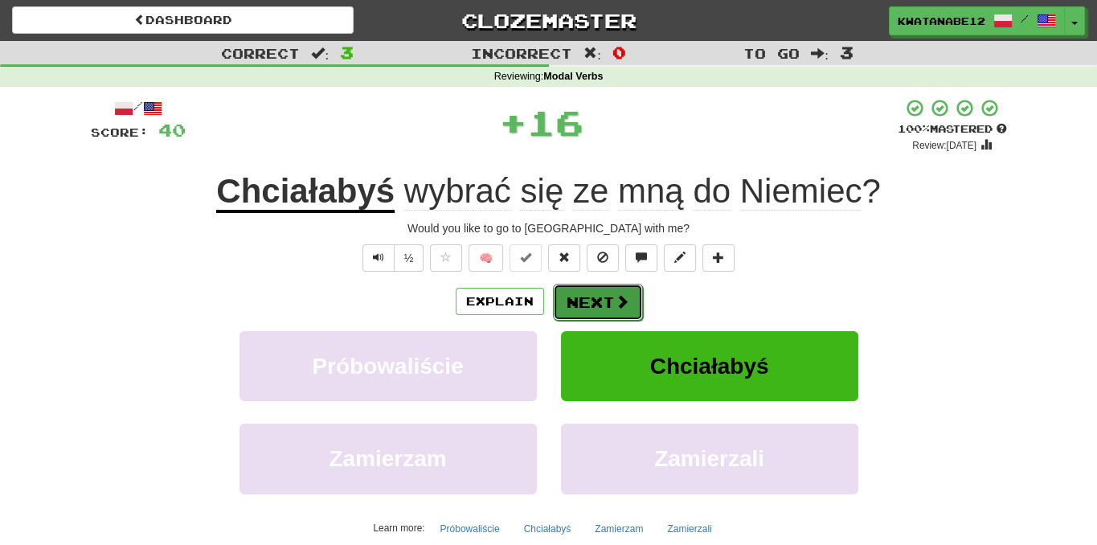
click at [599, 291] on button "Next" at bounding box center [598, 302] width 90 height 37
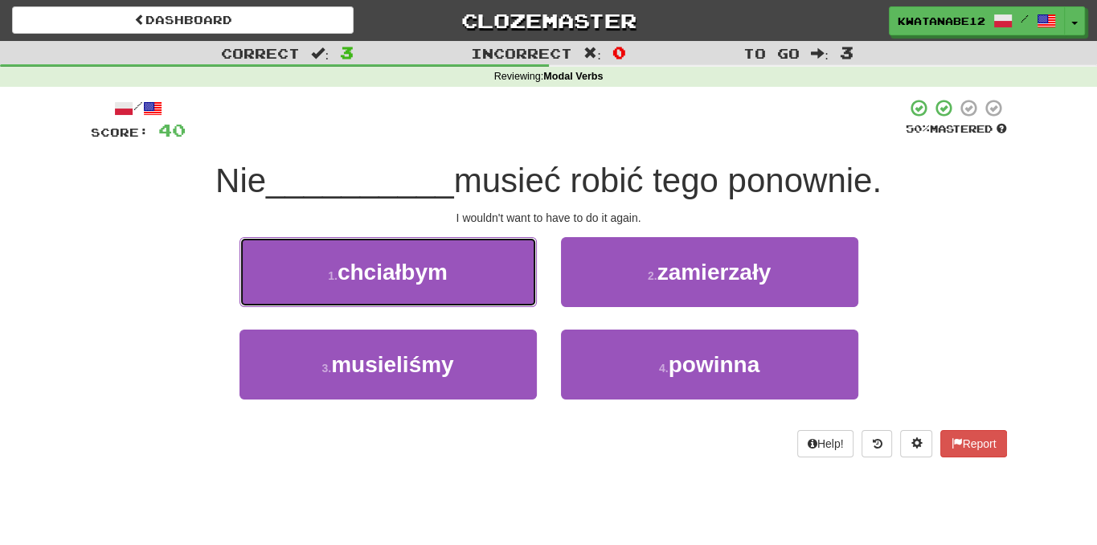
click at [488, 276] on button "1 . chciałbym" at bounding box center [387, 272] width 297 height 70
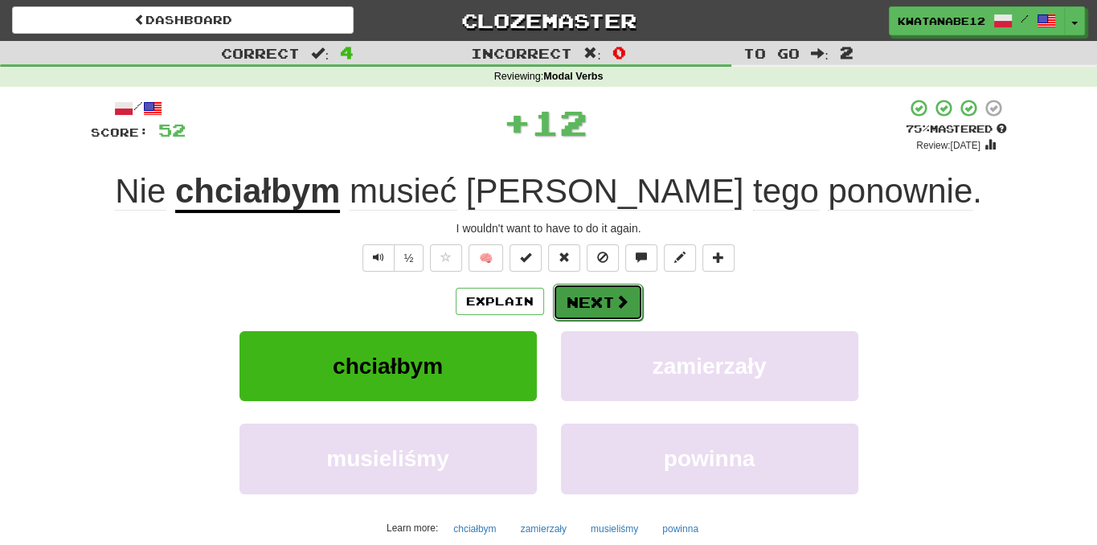
click at [595, 289] on button "Next" at bounding box center [598, 302] width 90 height 37
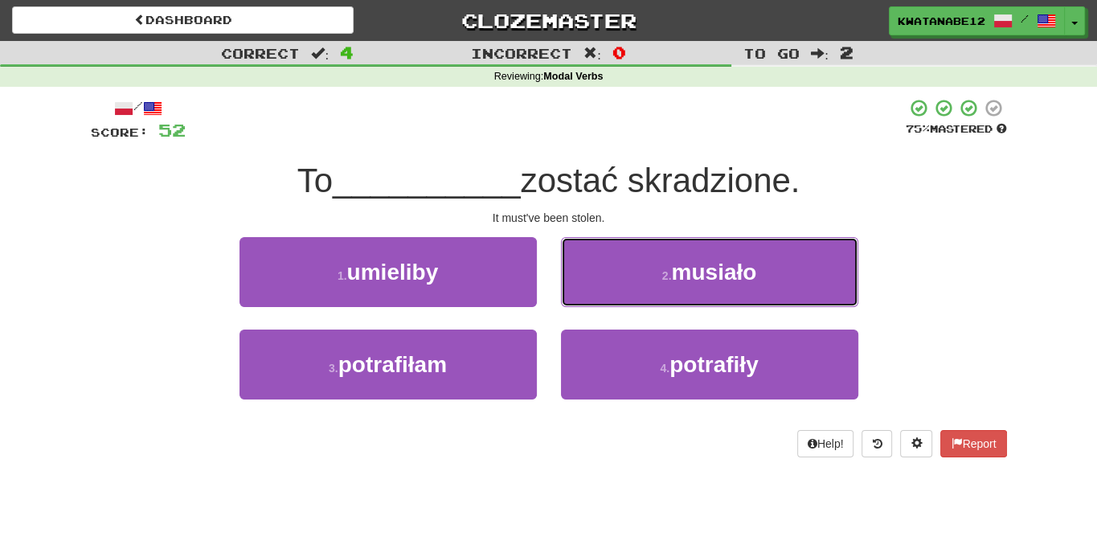
click at [601, 274] on button "2 . musiało" at bounding box center [709, 272] width 297 height 70
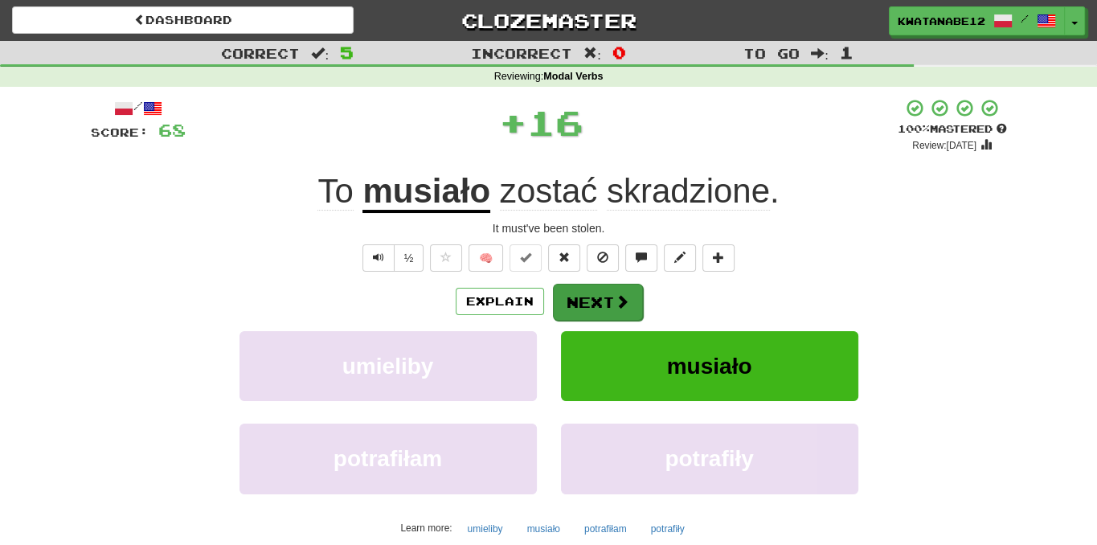
drag, startPoint x: 584, startPoint y: 278, endPoint x: 587, endPoint y: 299, distance: 21.1
click at [586, 296] on div "/ Score: 68 + 16 100 % Mastered Review: 2025-11-18 To musiało zostać skradzione…" at bounding box center [549, 350] width 916 height 504
click at [582, 304] on button "Next" at bounding box center [598, 302] width 90 height 37
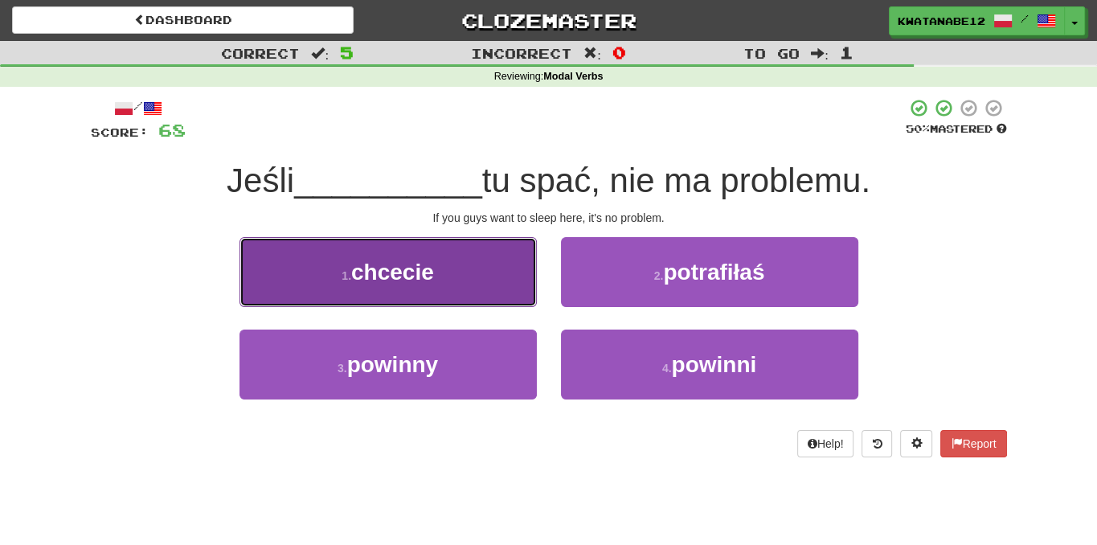
click at [490, 266] on button "1 . chcecie" at bounding box center [387, 272] width 297 height 70
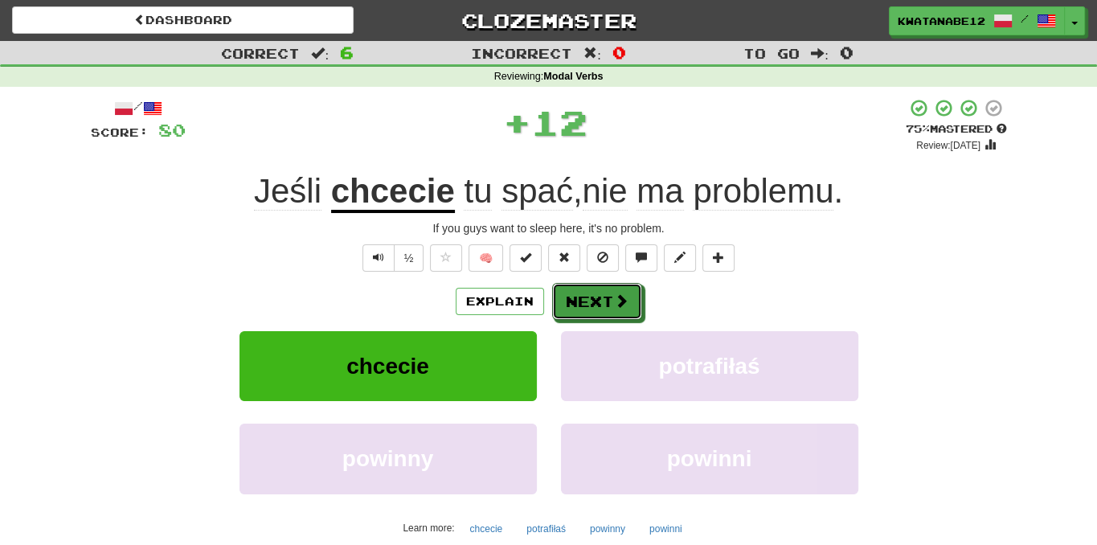
click at [592, 301] on button "Next" at bounding box center [597, 301] width 90 height 37
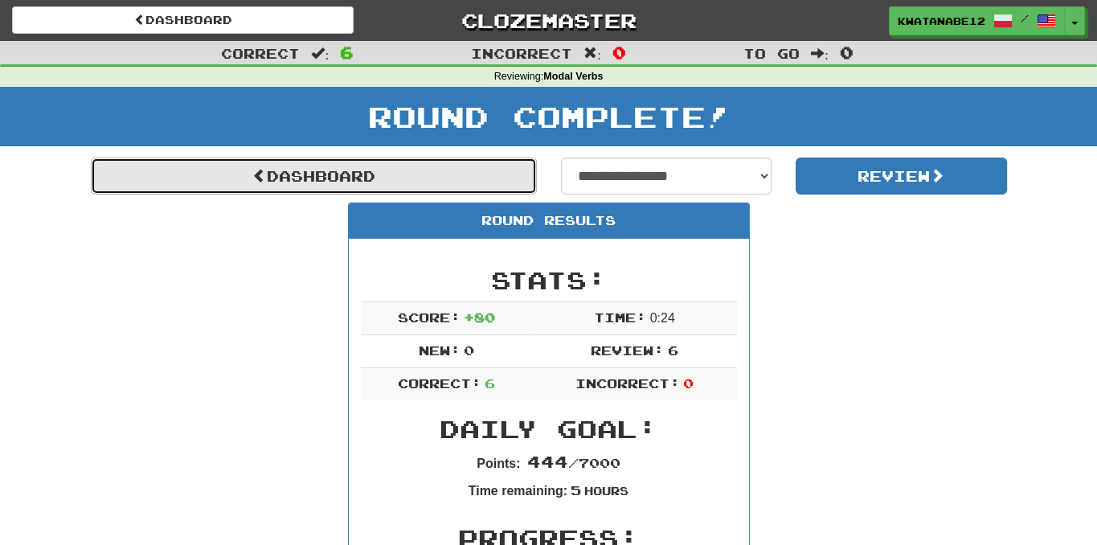
click at [488, 171] on link "Dashboard" at bounding box center [314, 175] width 446 height 37
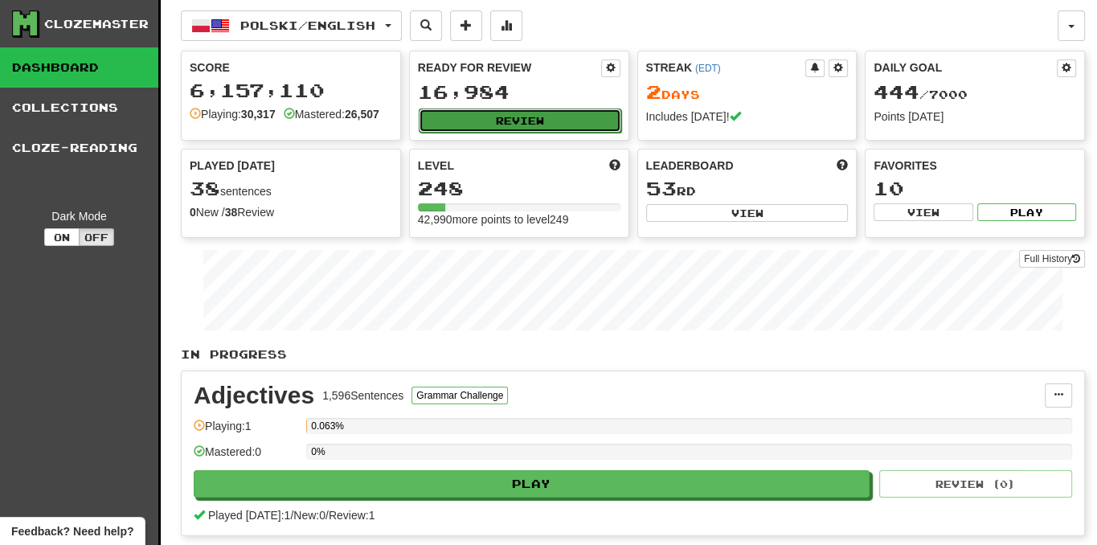
click at [562, 108] on button "Review" at bounding box center [520, 120] width 202 height 24
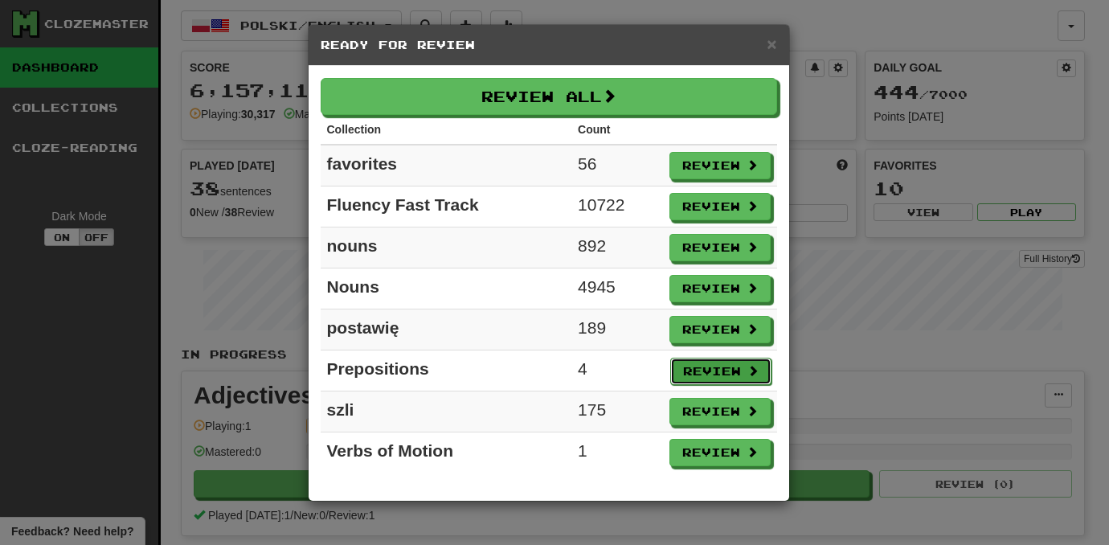
click at [717, 361] on button "Review" at bounding box center [720, 371] width 101 height 27
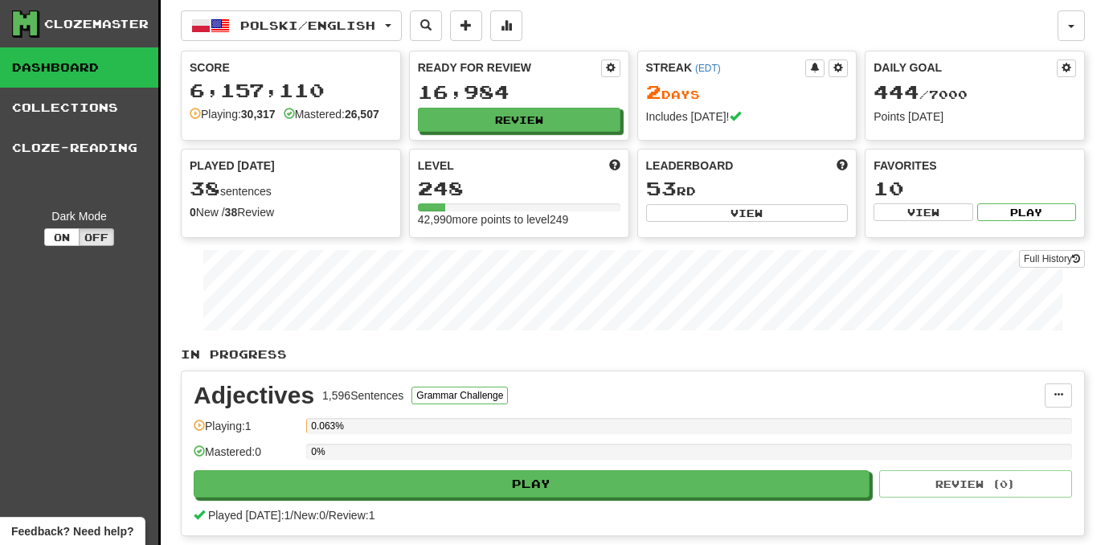
select select "***"
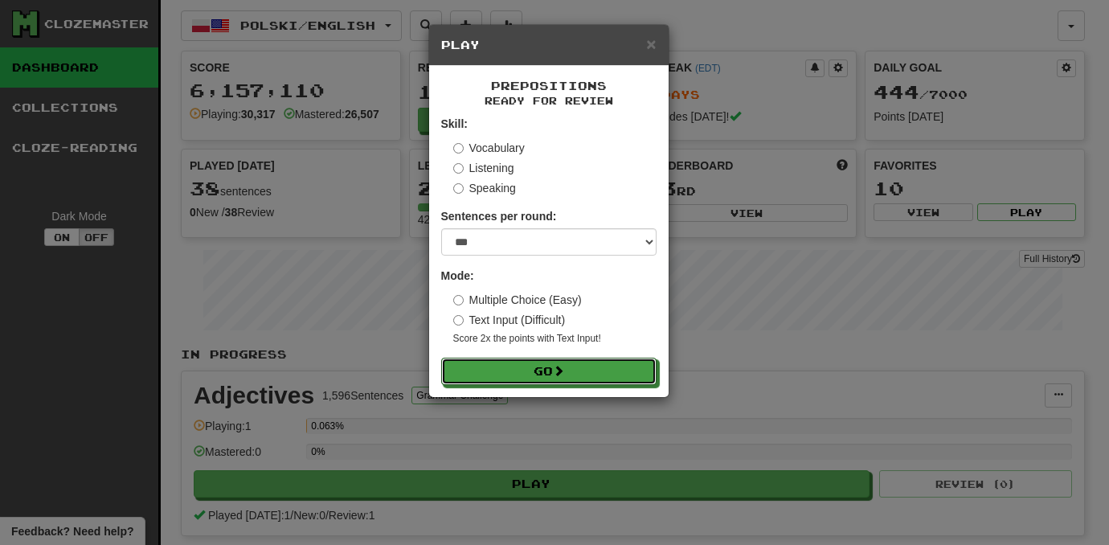
click at [563, 359] on button "Go" at bounding box center [548, 371] width 215 height 27
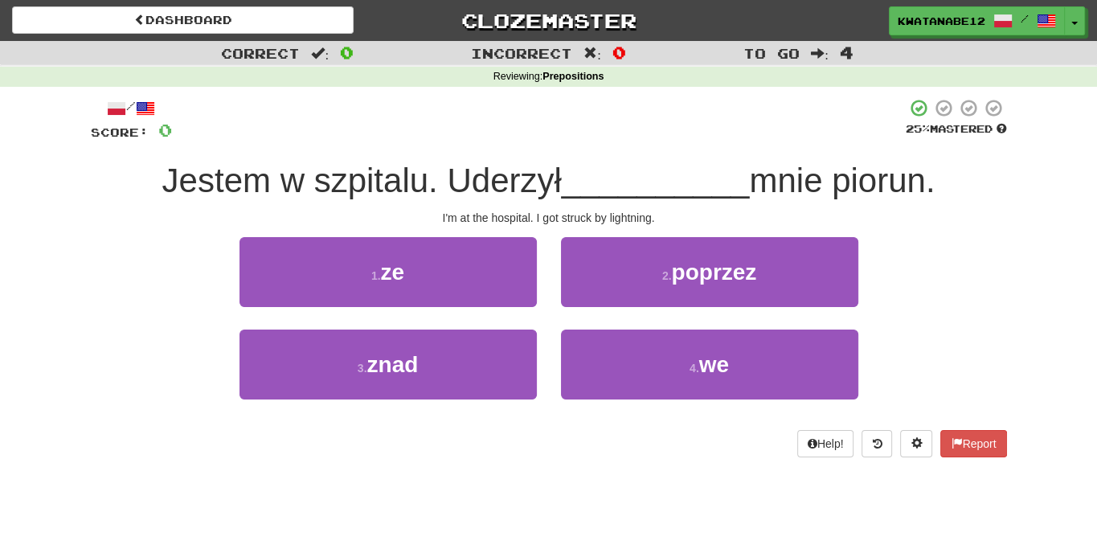
click at [629, 326] on div "2 . poprzez" at bounding box center [709, 283] width 321 height 92
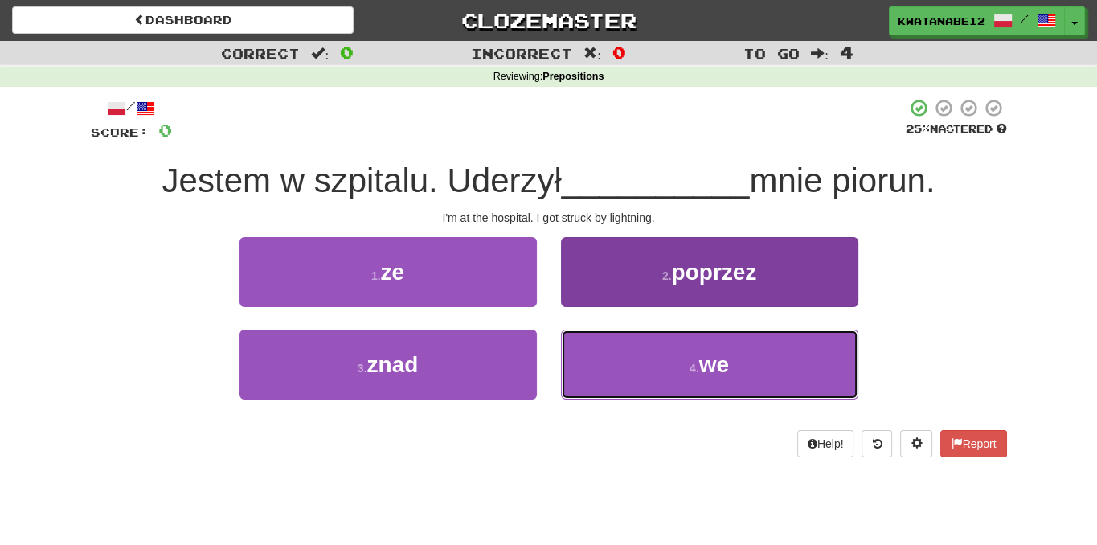
click at [626, 350] on button "4 . we" at bounding box center [709, 364] width 297 height 70
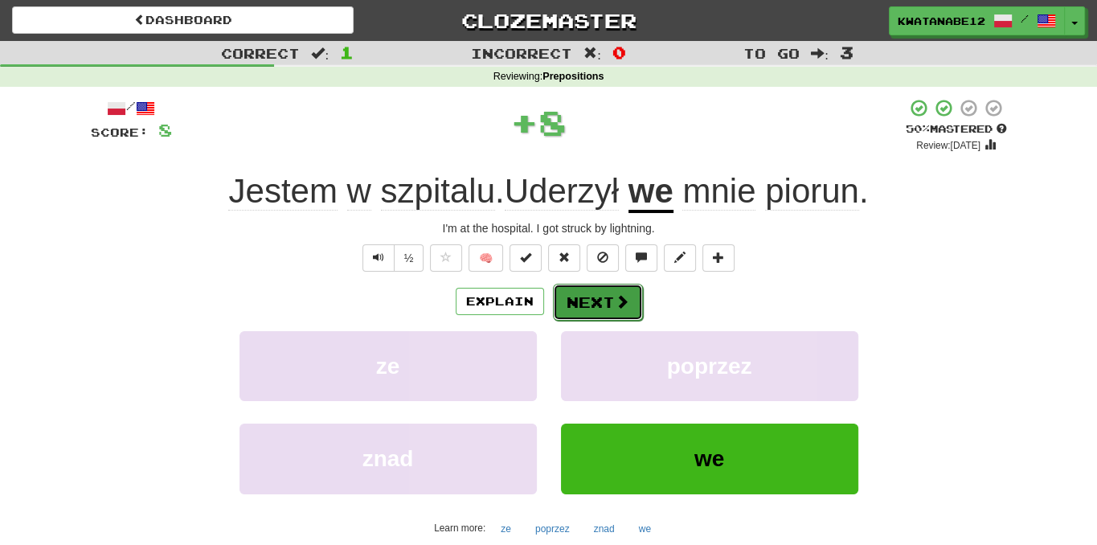
click at [591, 308] on button "Next" at bounding box center [598, 302] width 90 height 37
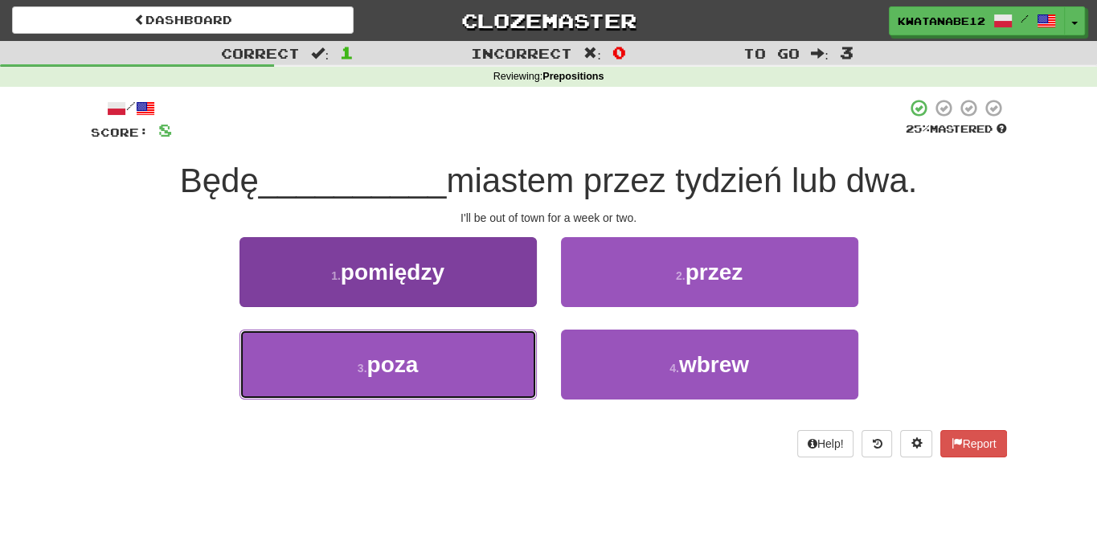
click at [447, 349] on button "3 . poza" at bounding box center [387, 364] width 297 height 70
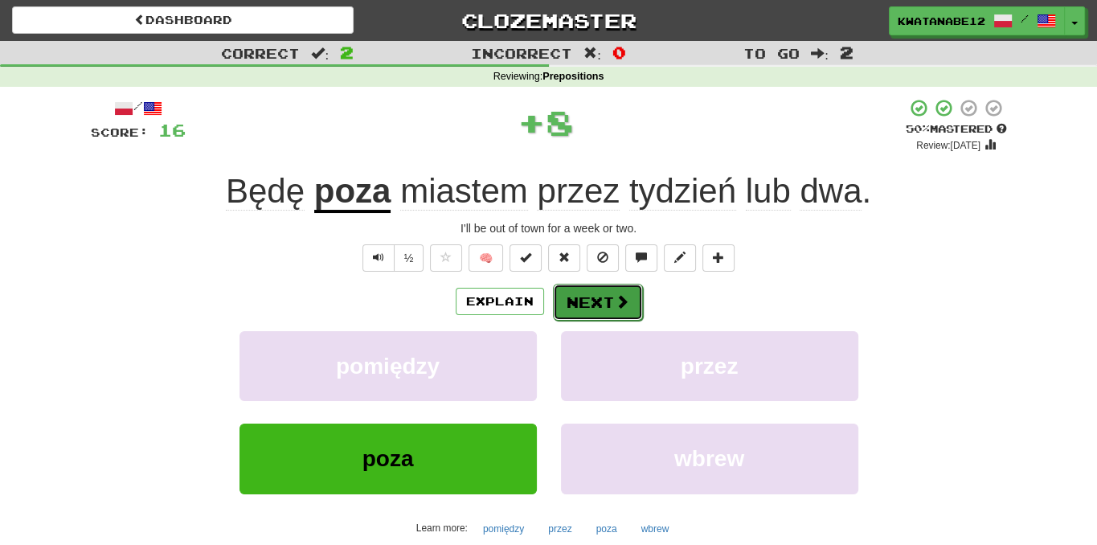
click at [588, 292] on button "Next" at bounding box center [598, 302] width 90 height 37
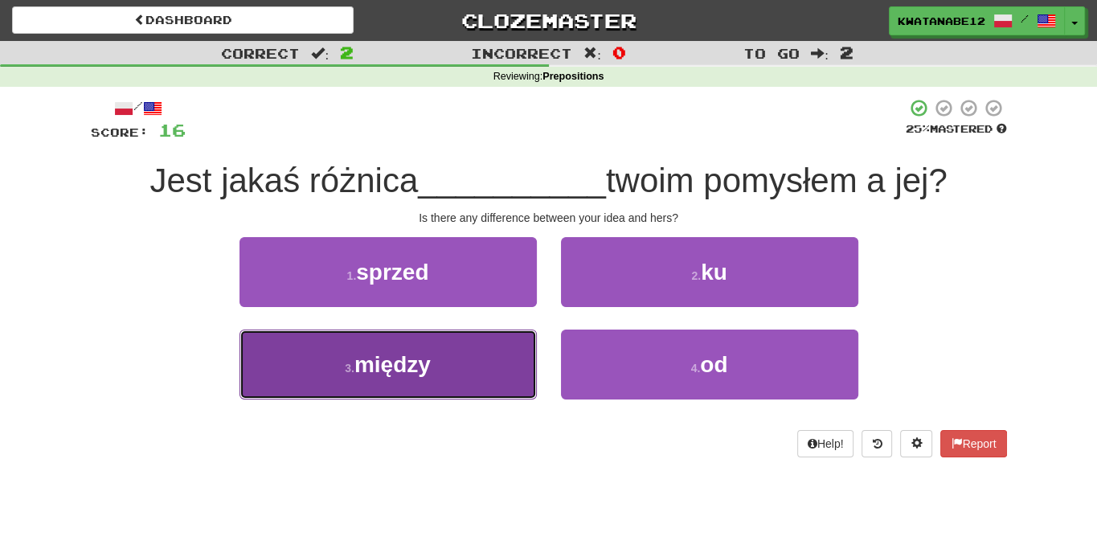
click at [481, 366] on button "3 . między" at bounding box center [387, 364] width 297 height 70
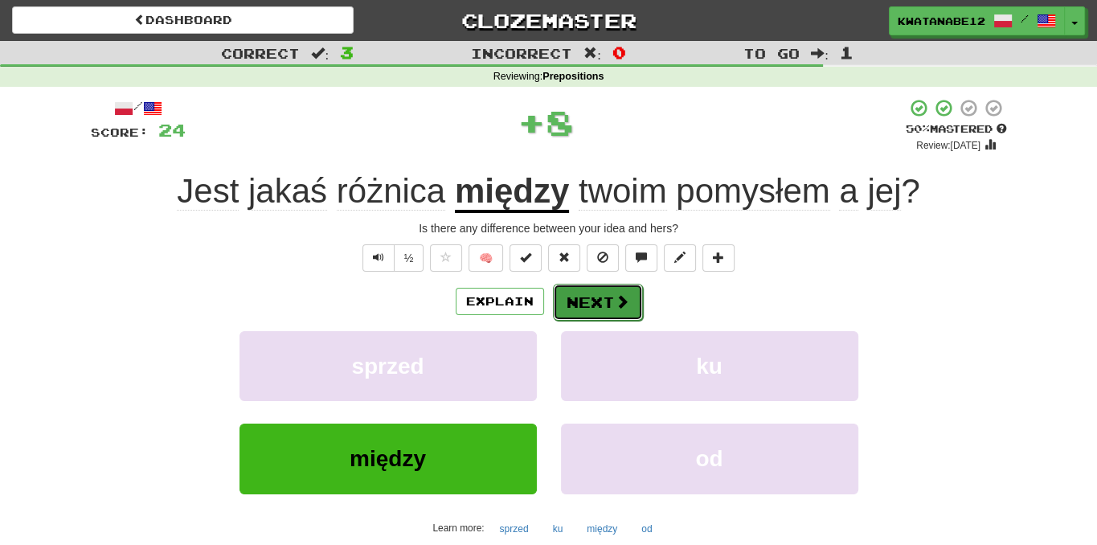
click at [621, 288] on button "Next" at bounding box center [598, 302] width 90 height 37
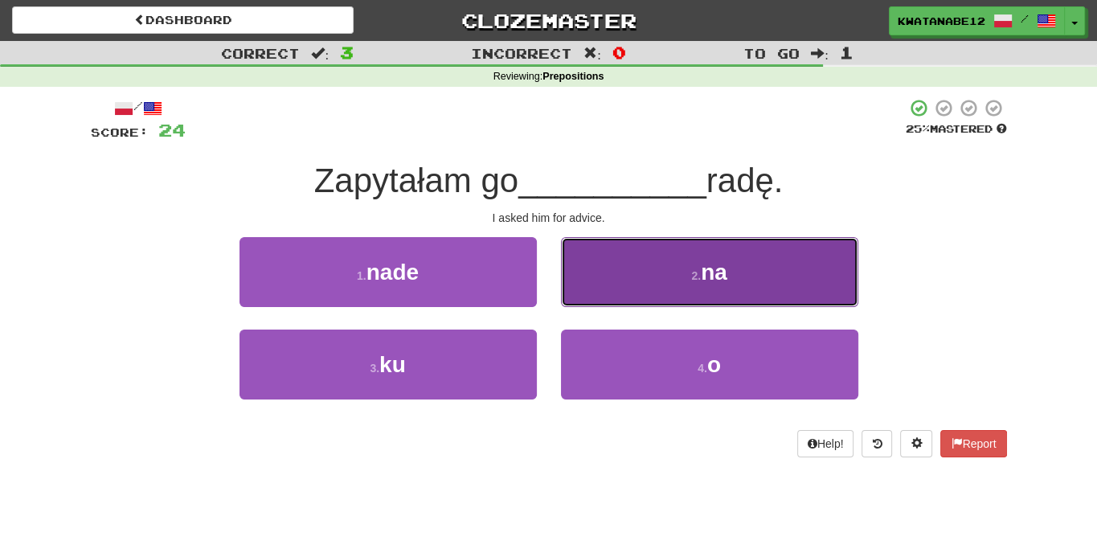
click at [607, 264] on button "2 . na" at bounding box center [709, 272] width 297 height 70
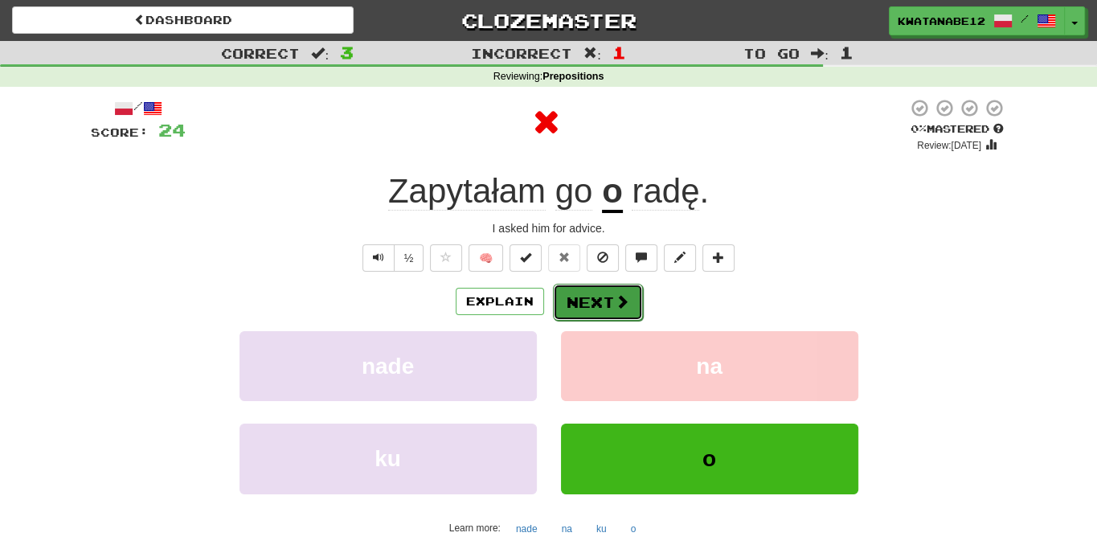
click at [593, 288] on button "Next" at bounding box center [598, 302] width 90 height 37
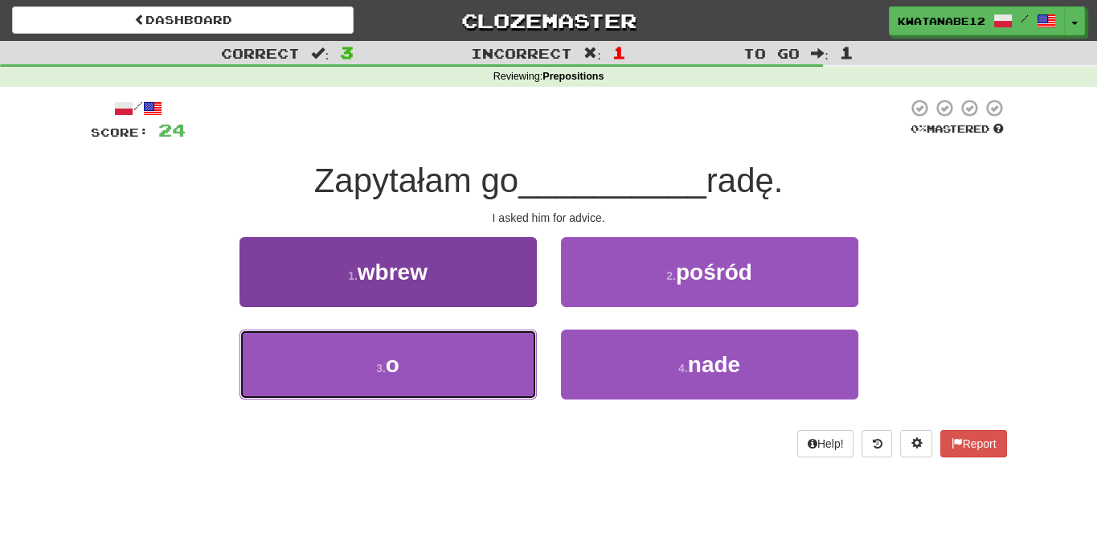
click at [476, 346] on button "3 . o" at bounding box center [387, 364] width 297 height 70
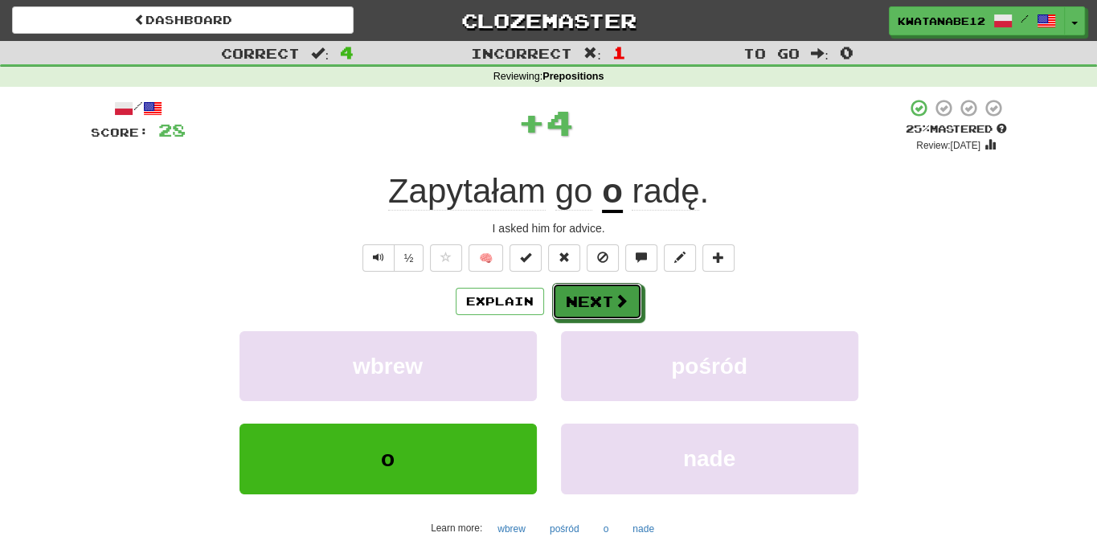
click at [602, 288] on button "Next" at bounding box center [597, 301] width 90 height 37
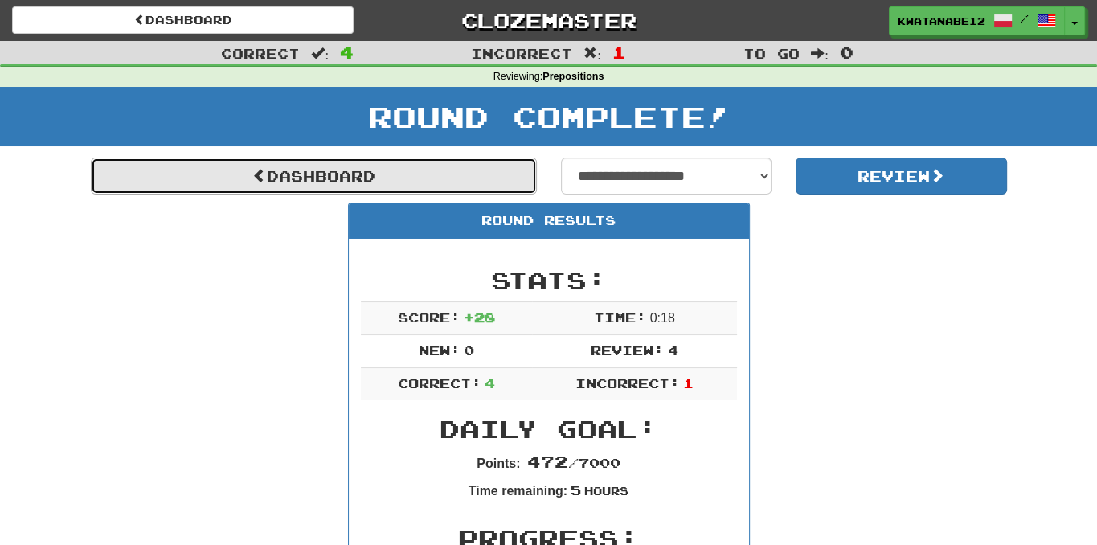
click at [485, 178] on link "Dashboard" at bounding box center [314, 175] width 446 height 37
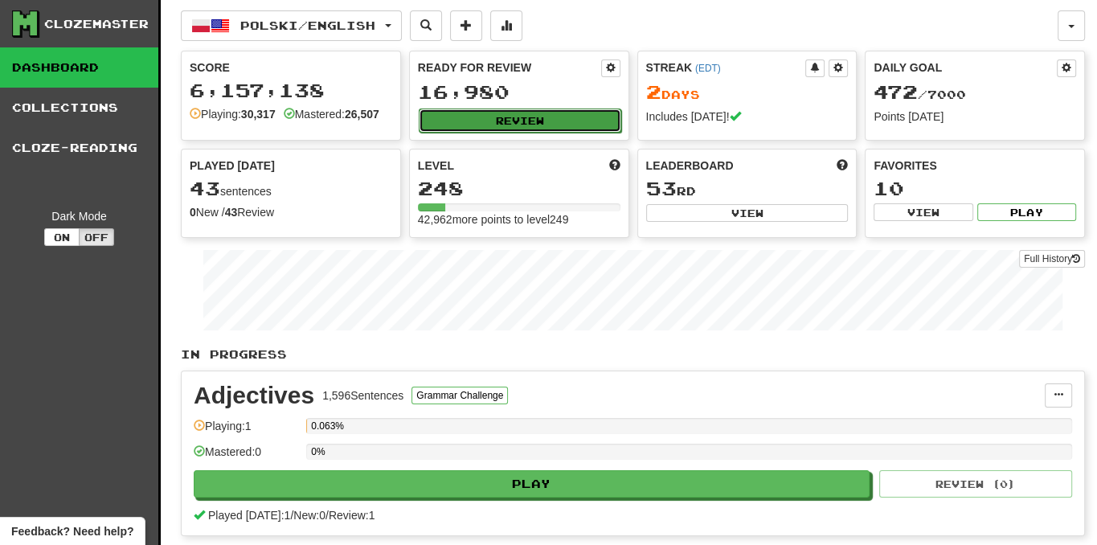
click at [585, 112] on button "Review" at bounding box center [520, 120] width 202 height 24
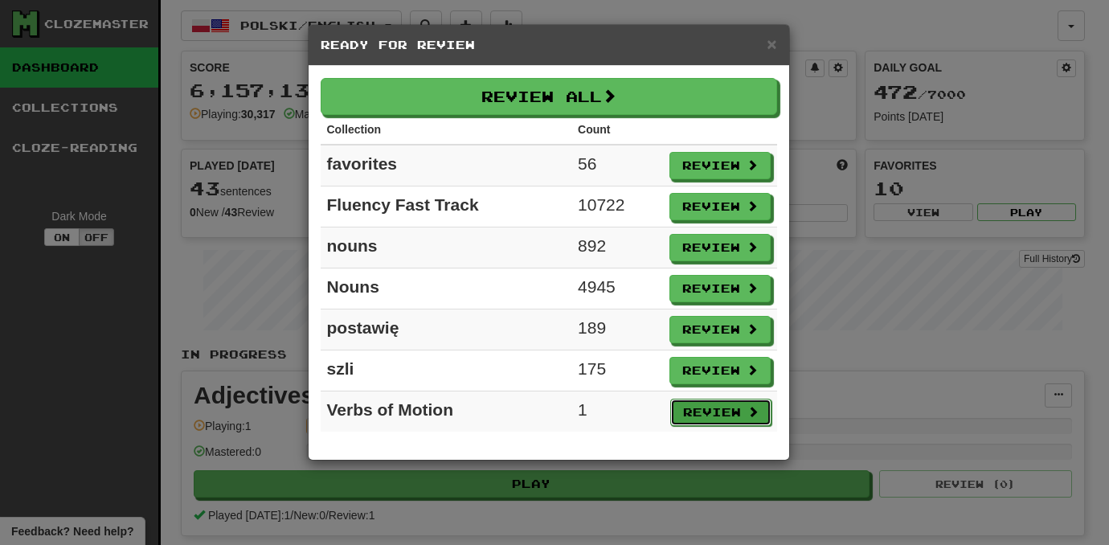
click at [758, 402] on button "Review" at bounding box center [720, 411] width 101 height 27
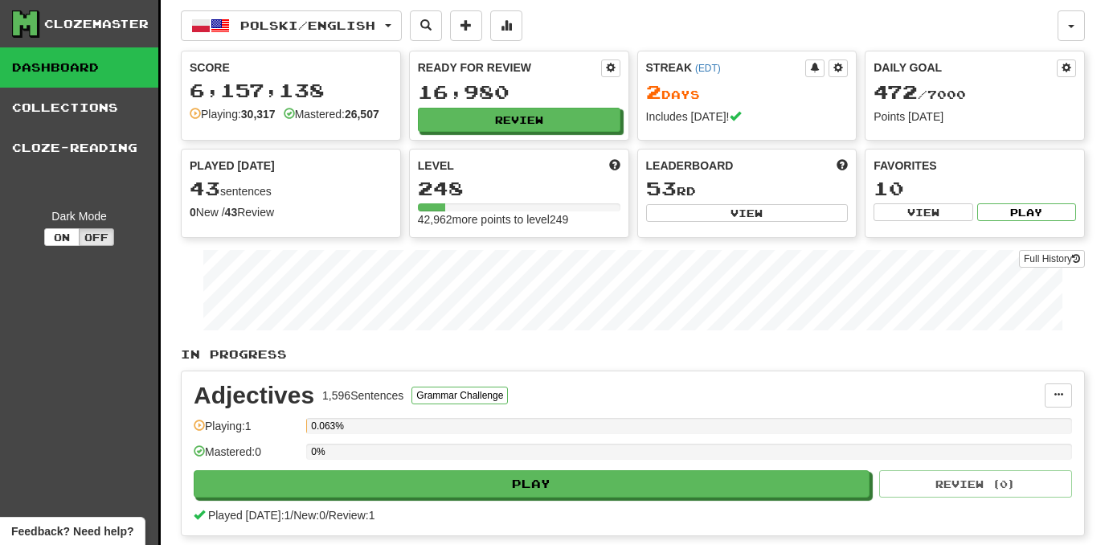
select select "***"
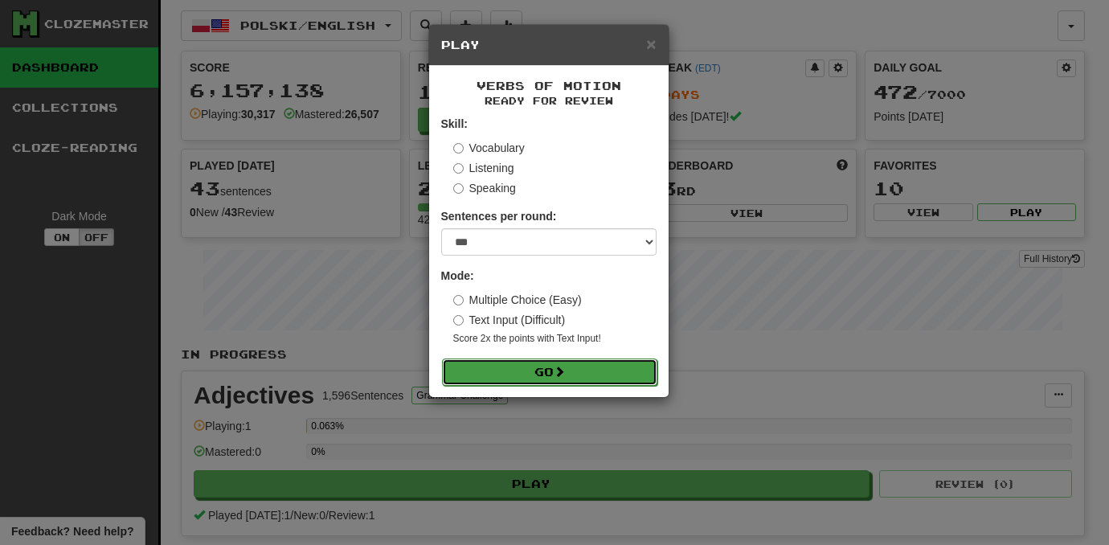
click at [625, 378] on button "Go" at bounding box center [549, 371] width 215 height 27
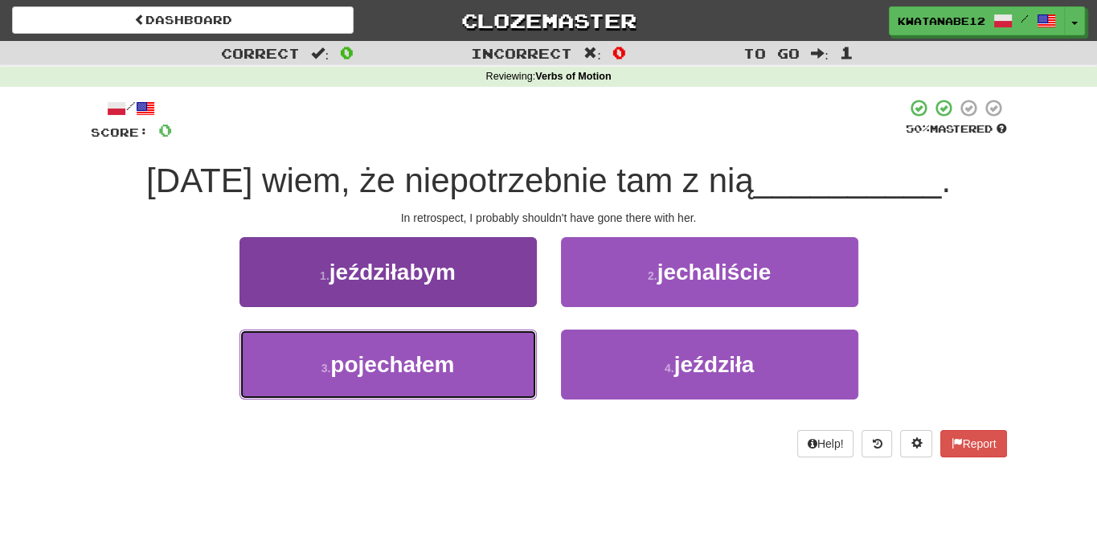
click at [481, 354] on button "3 . pojechałem" at bounding box center [387, 364] width 297 height 70
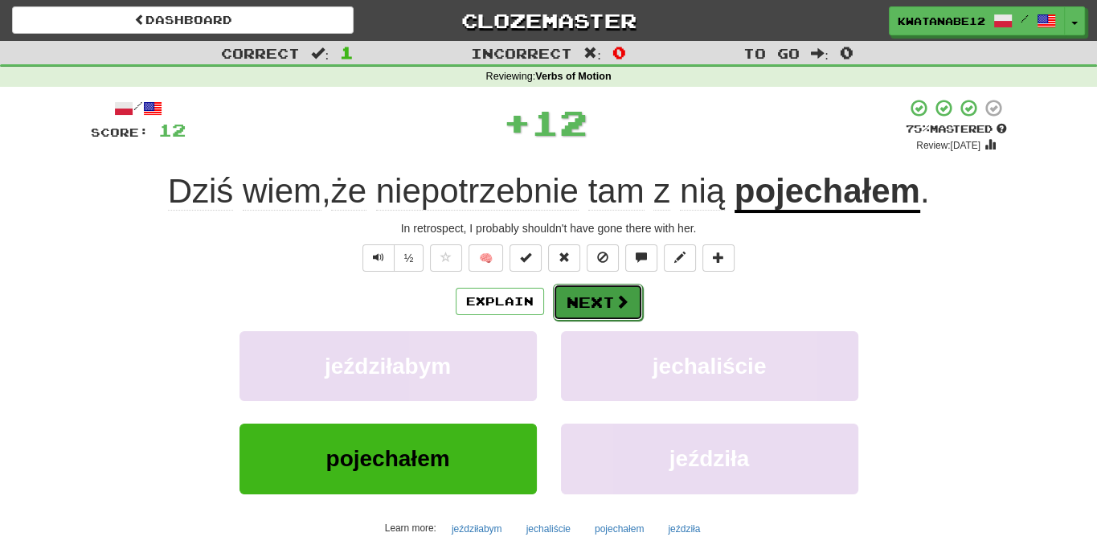
click at [610, 301] on button "Next" at bounding box center [598, 302] width 90 height 37
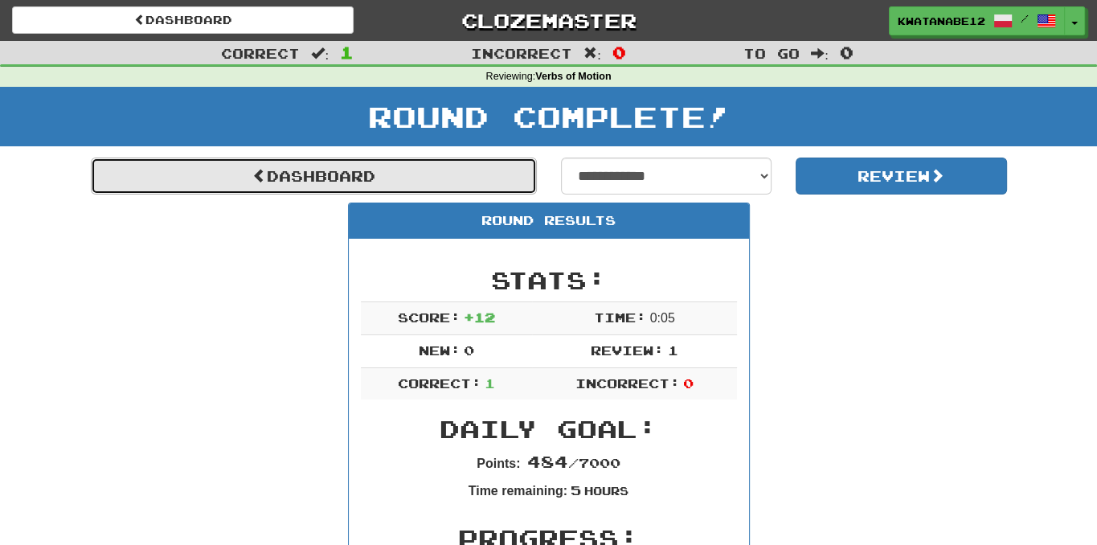
click at [382, 188] on link "Dashboard" at bounding box center [314, 175] width 446 height 37
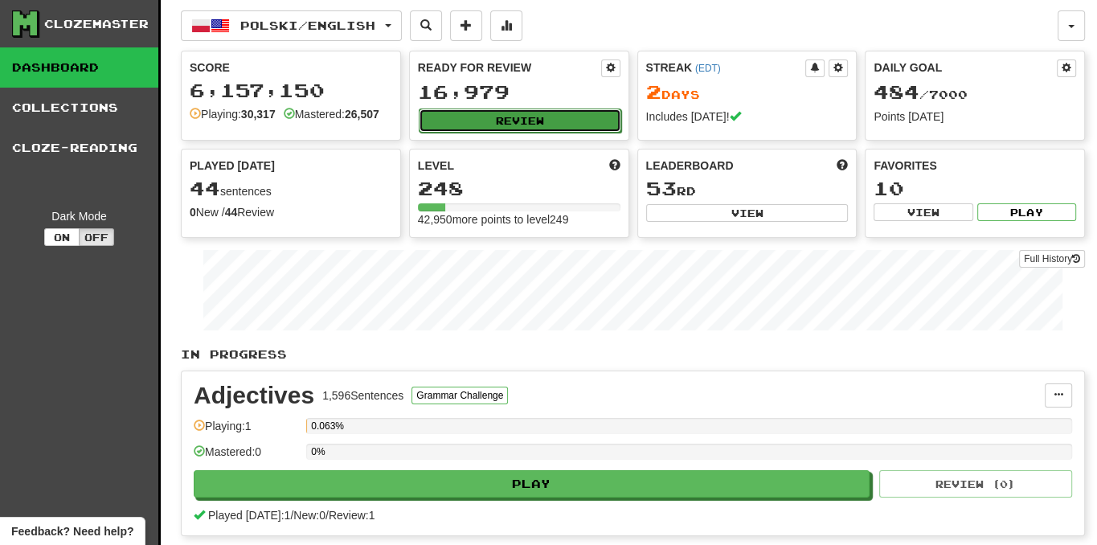
click at [466, 117] on button "Review" at bounding box center [520, 120] width 202 height 24
